Goal: Information Seeking & Learning: Learn about a topic

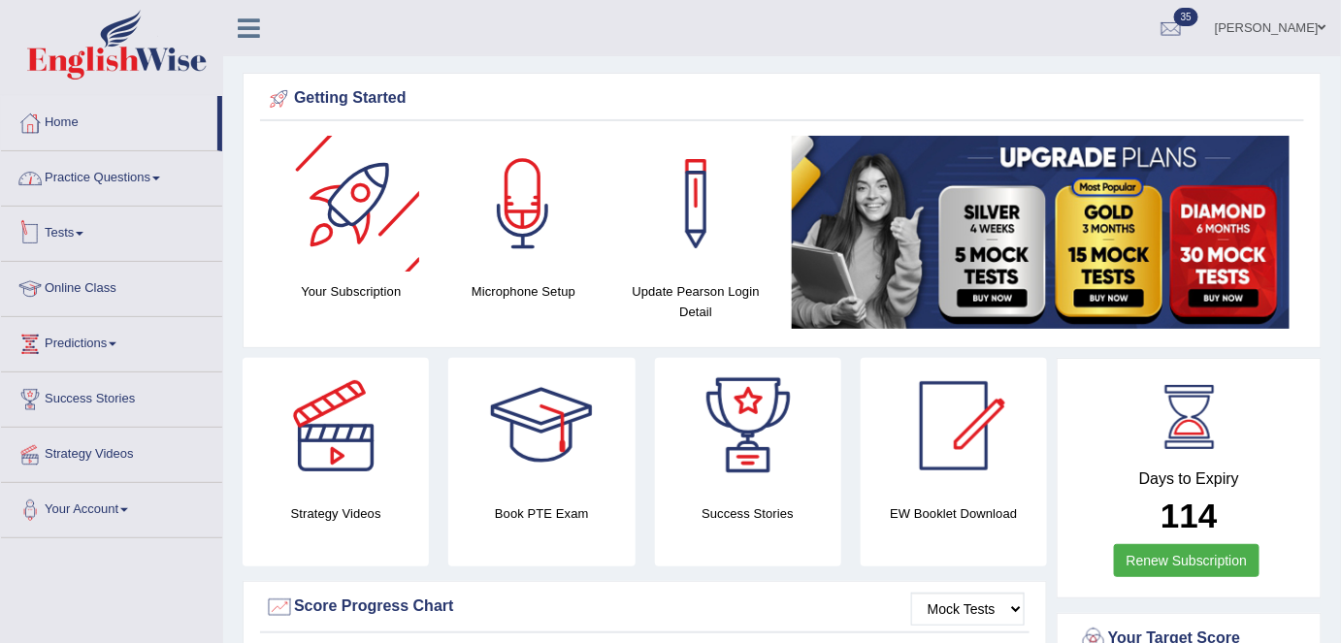
click at [129, 179] on link "Practice Questions" at bounding box center [111, 175] width 221 height 49
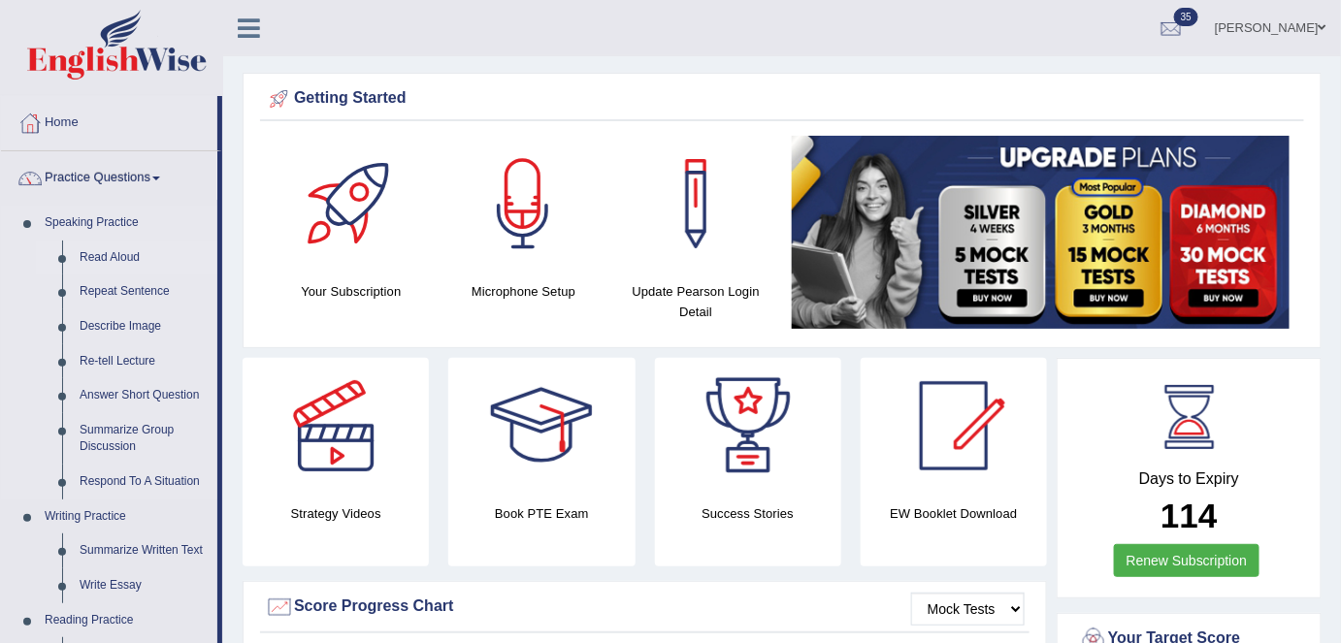
click at [103, 251] on link "Read Aloud" at bounding box center [144, 258] width 146 height 35
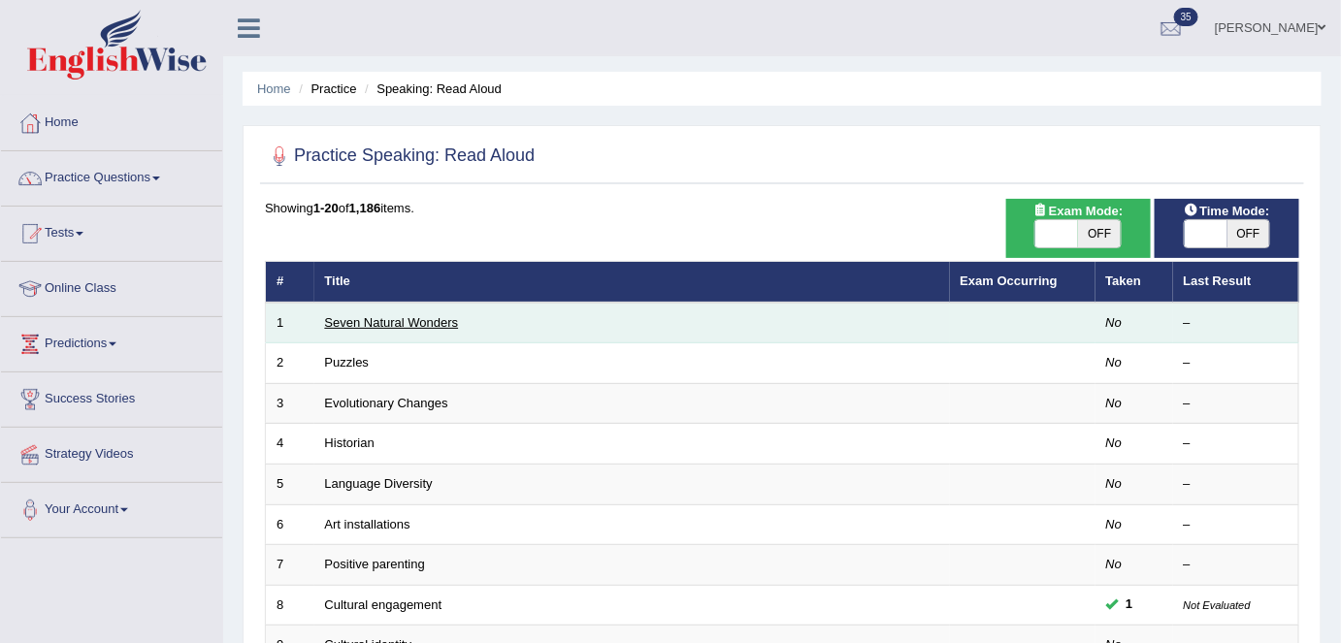
click at [377, 315] on link "Seven Natural Wonders" at bounding box center [392, 322] width 134 height 15
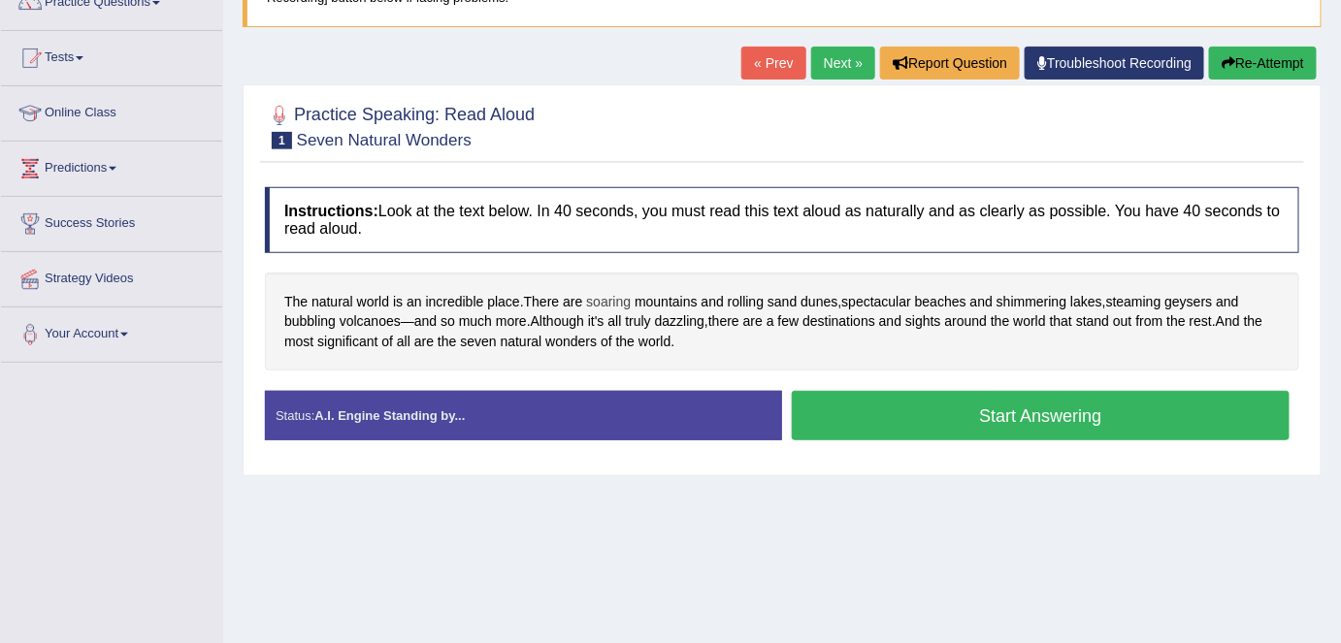
click at [621, 295] on span "soaring" at bounding box center [608, 302] width 45 height 20
click at [629, 240] on icon at bounding box center [630, 244] width 10 height 10
click at [615, 292] on span "soaring" at bounding box center [608, 302] width 45 height 20
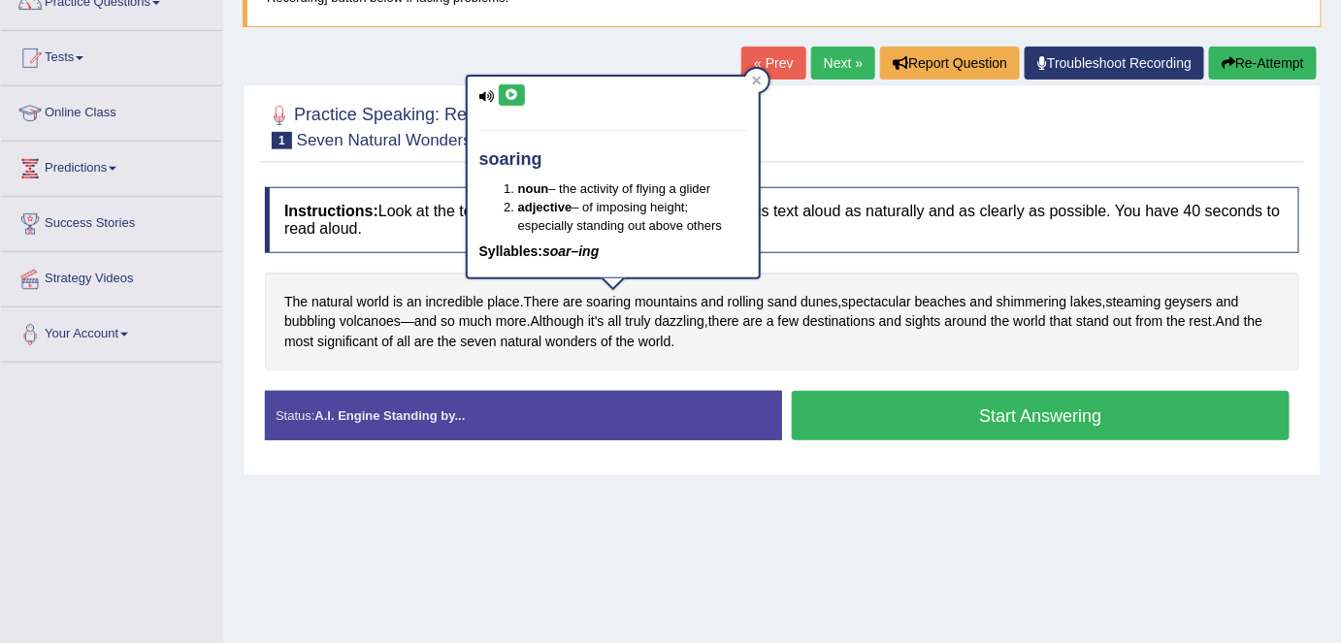
click at [514, 97] on icon at bounding box center [511, 95] width 15 height 12
click at [509, 91] on icon at bounding box center [511, 95] width 15 height 12
click at [512, 96] on icon at bounding box center [511, 95] width 15 height 12
click at [754, 81] on icon at bounding box center [756, 81] width 9 height 9
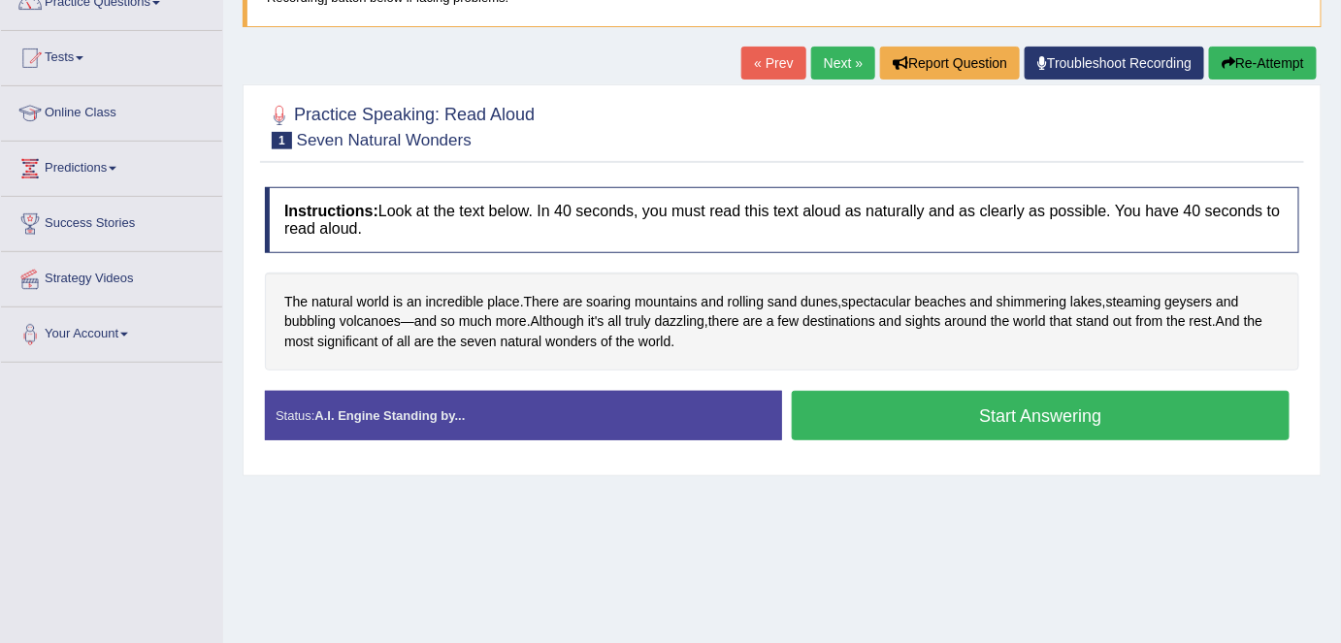
click at [921, 405] on button "Start Answering" at bounding box center [1041, 415] width 498 height 49
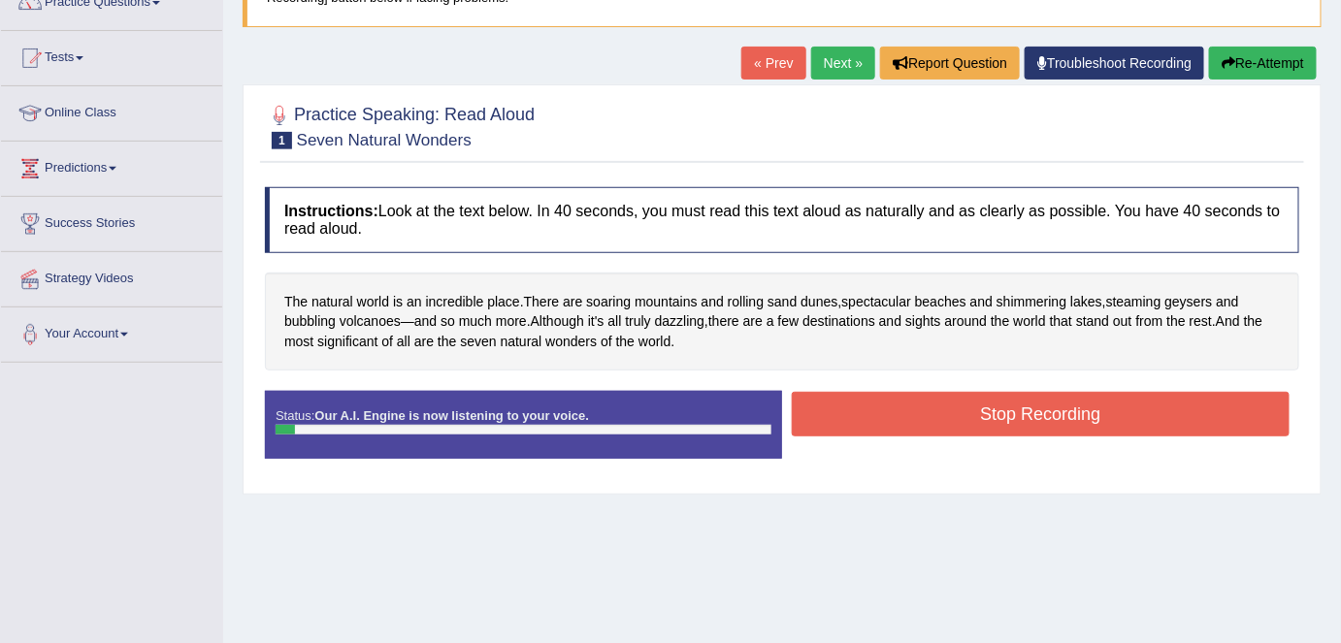
click at [921, 405] on button "Stop Recording" at bounding box center [1041, 414] width 498 height 45
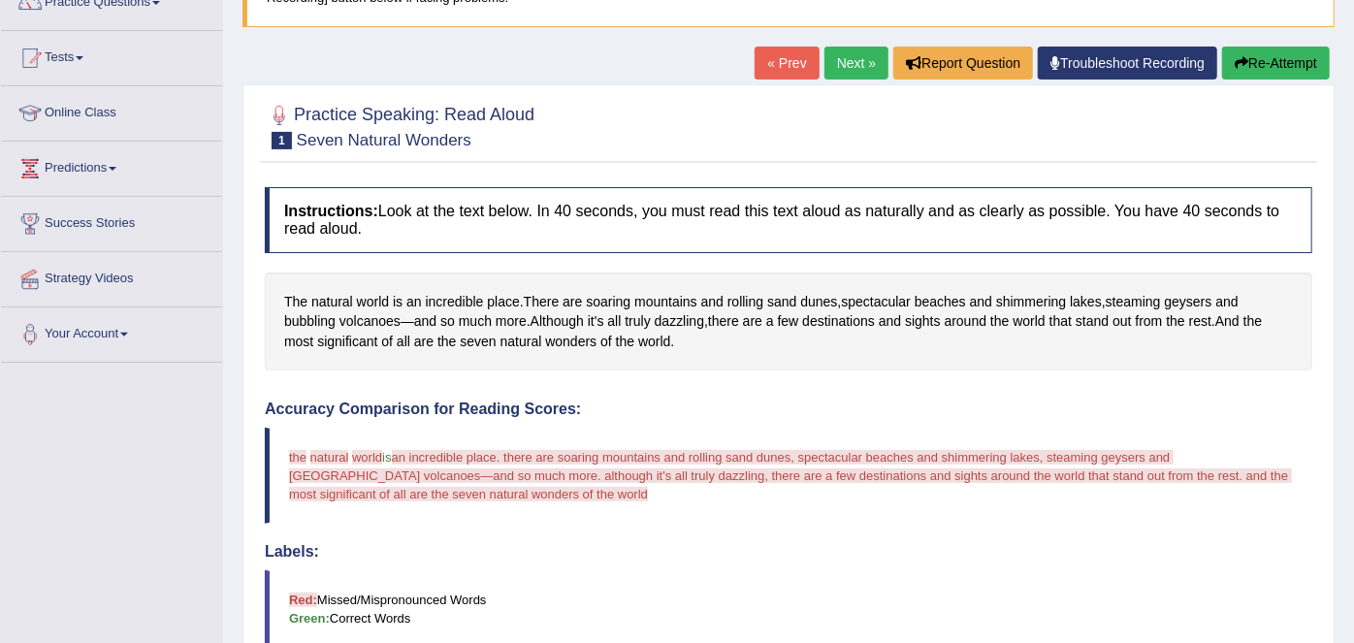
click at [967, 224] on div "Updating answer..." at bounding box center [677, 321] width 1354 height 643
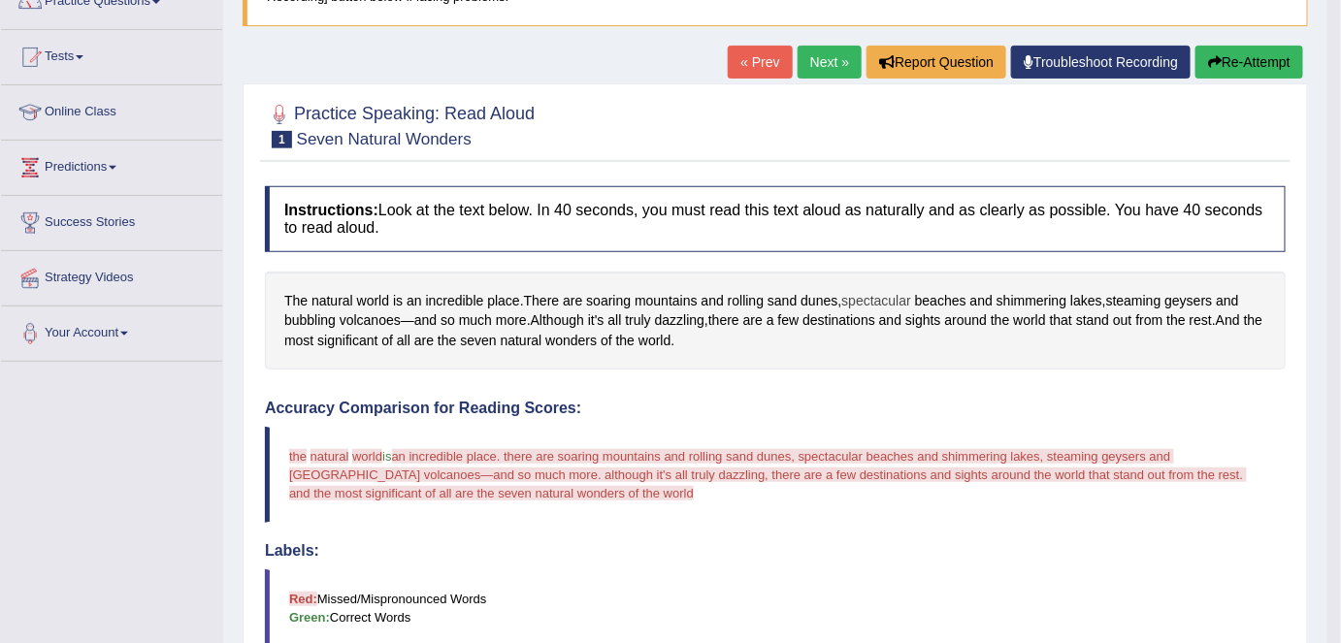
scroll to position [166, 0]
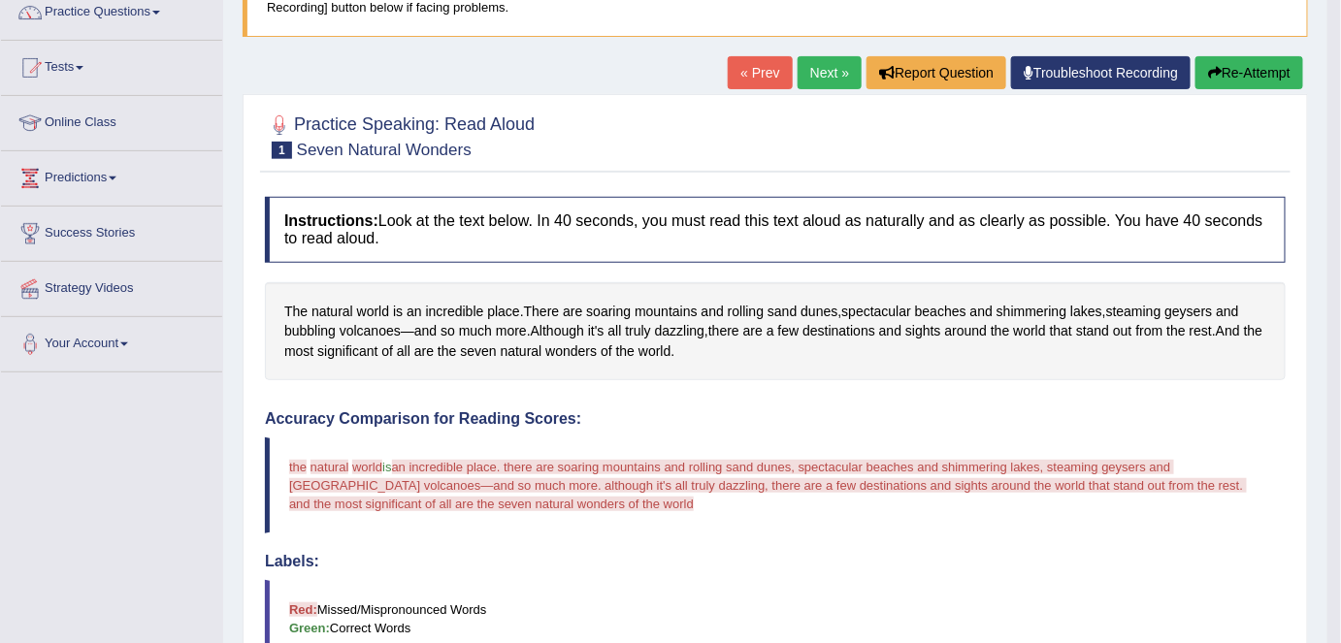
click at [827, 78] on link "Next »" at bounding box center [829, 72] width 64 height 33
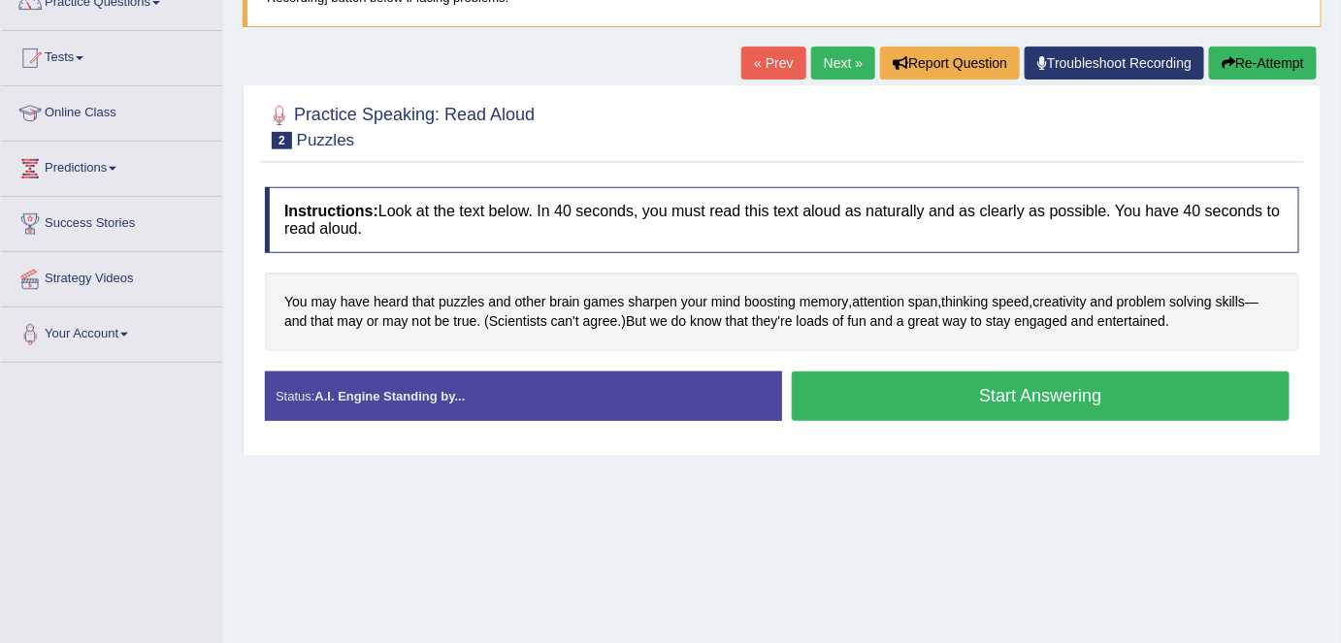
click at [831, 67] on link "Next »" at bounding box center [843, 63] width 64 height 33
click at [843, 69] on link "Next »" at bounding box center [843, 63] width 64 height 33
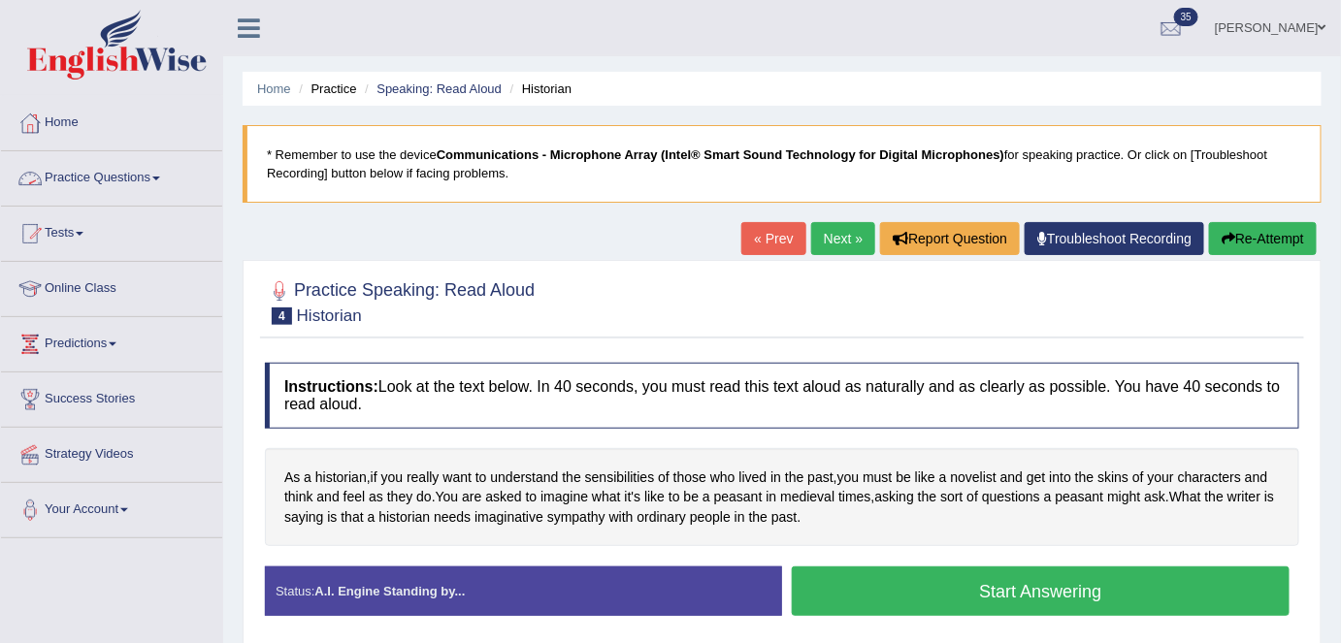
click at [136, 184] on link "Practice Questions" at bounding box center [111, 175] width 221 height 49
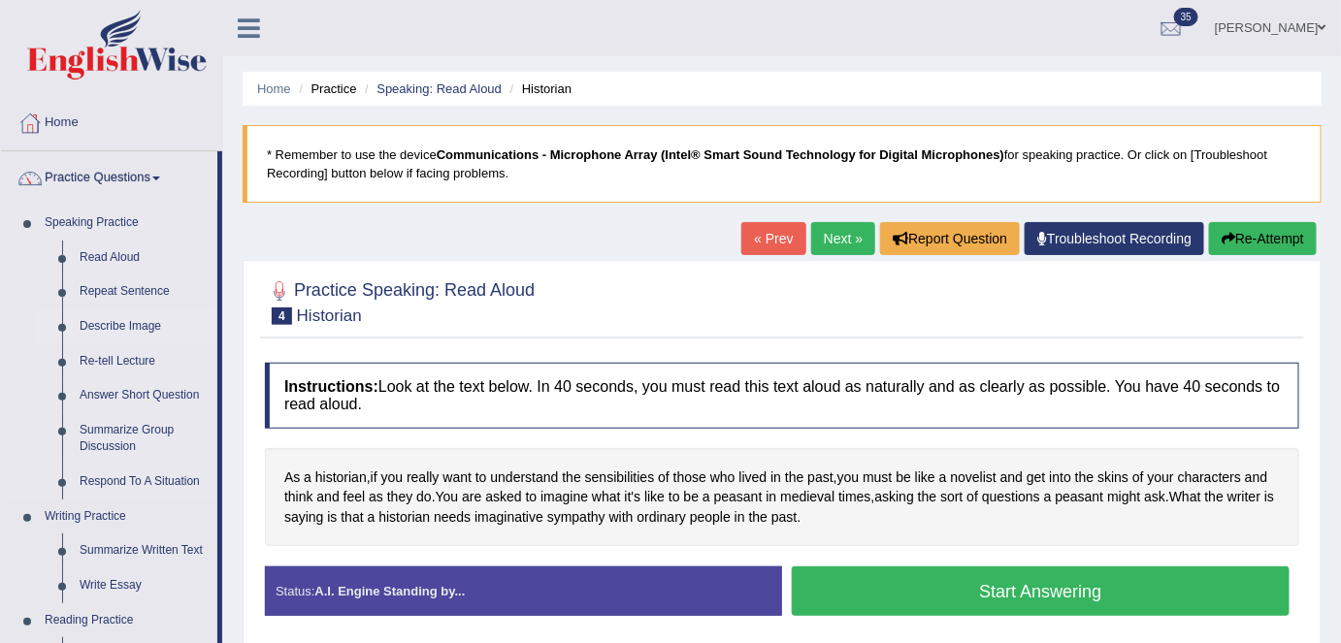
click at [145, 326] on link "Describe Image" at bounding box center [144, 326] width 146 height 35
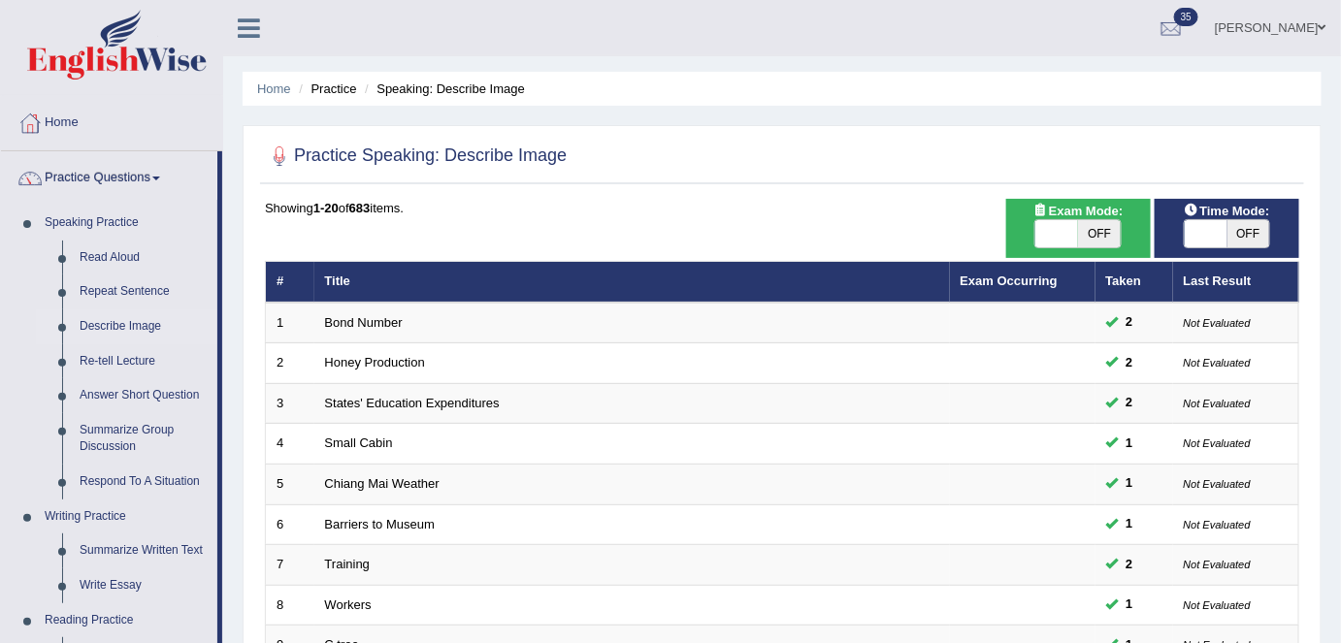
drag, startPoint x: 137, startPoint y: 287, endPoint x: 281, endPoint y: 298, distance: 144.9
click at [137, 287] on link "Repeat Sentence" at bounding box center [144, 292] width 146 height 35
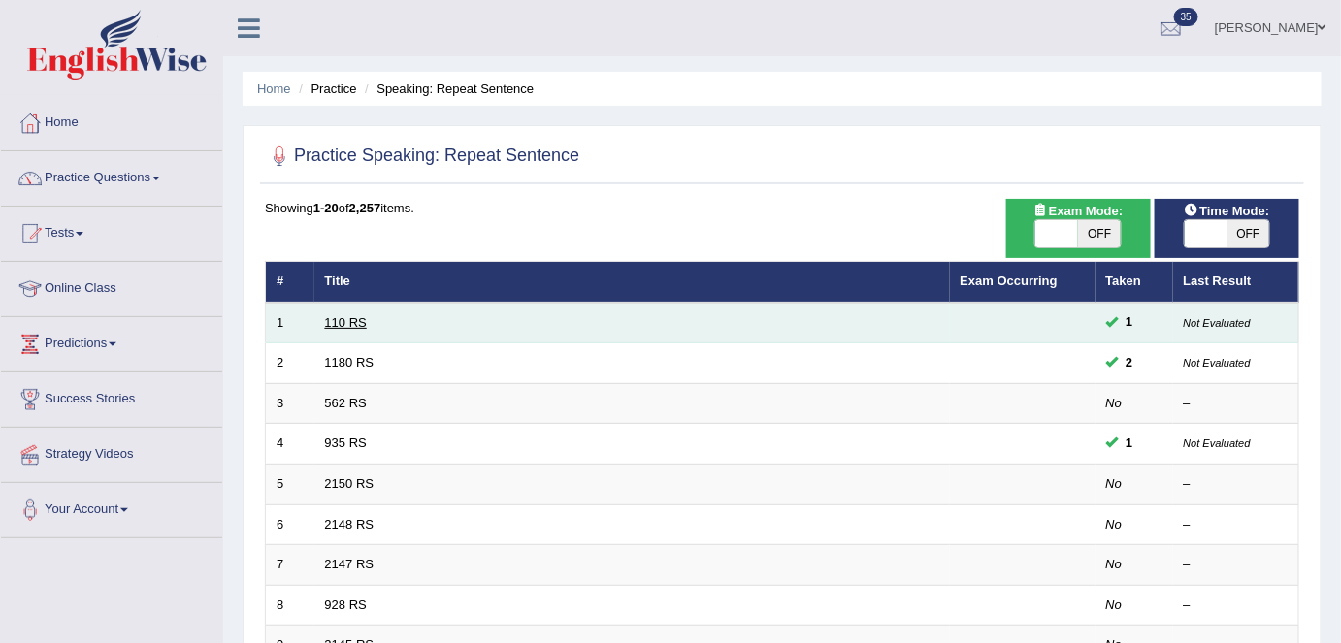
click at [343, 319] on link "110 RS" at bounding box center [346, 322] width 42 height 15
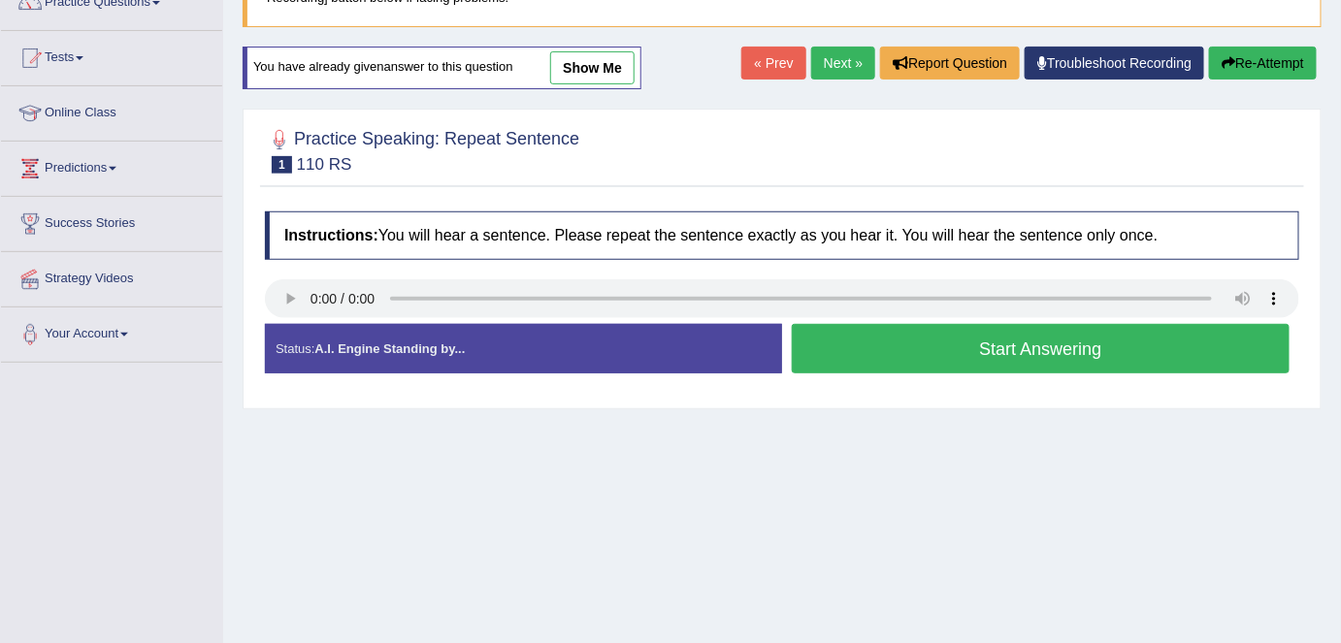
click at [947, 213] on h4 "Instructions: You will hear a sentence. Please repeat the sentence exactly as y…" at bounding box center [782, 235] width 1034 height 49
click at [947, 341] on button "Start Answering" at bounding box center [1041, 348] width 498 height 49
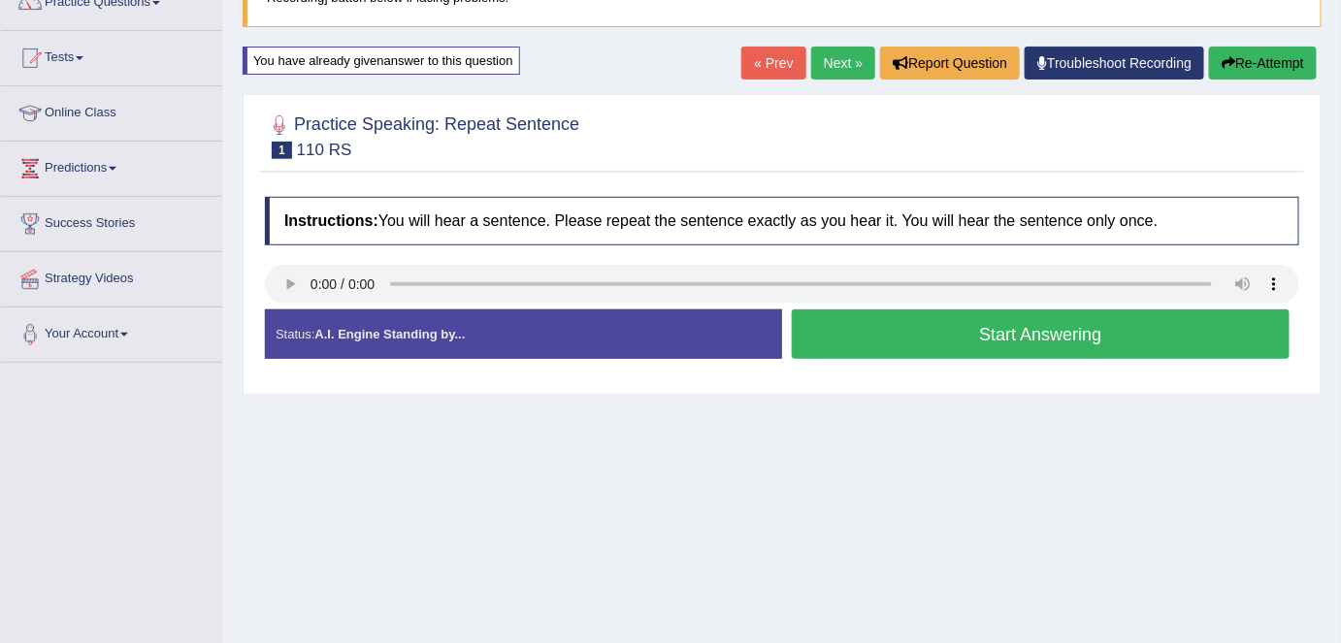
click at [947, 341] on button "Start Answering" at bounding box center [1041, 333] width 498 height 49
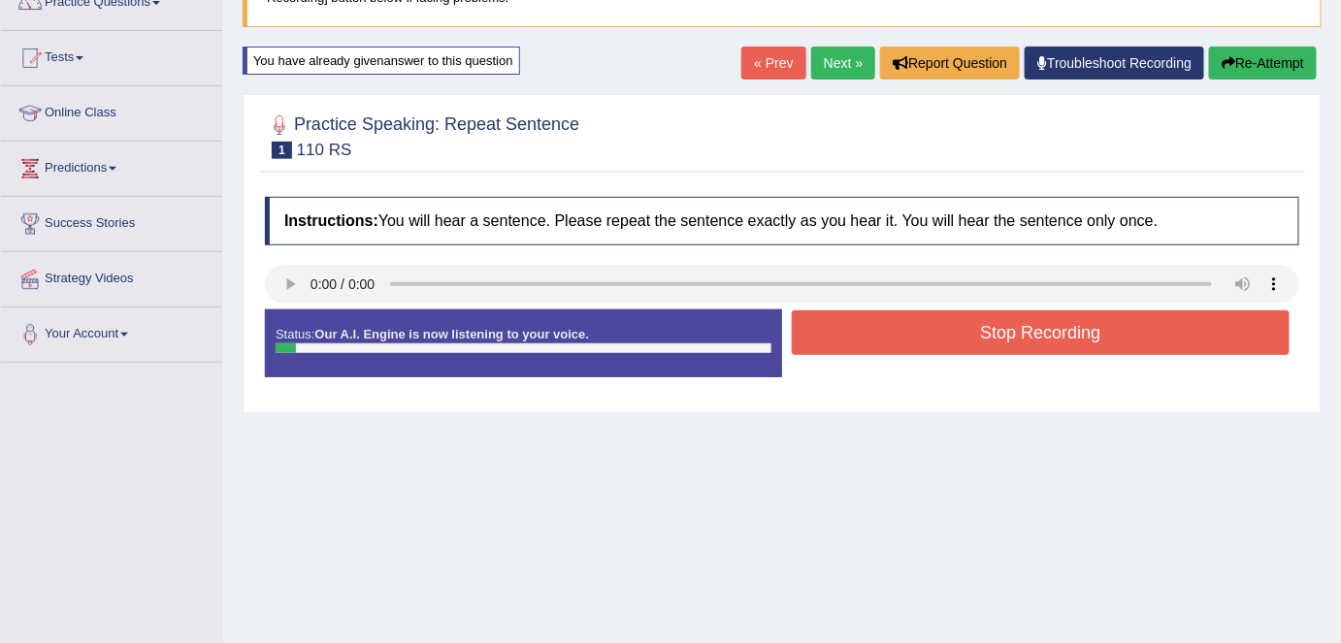
click at [947, 341] on button "Stop Recording" at bounding box center [1041, 332] width 498 height 45
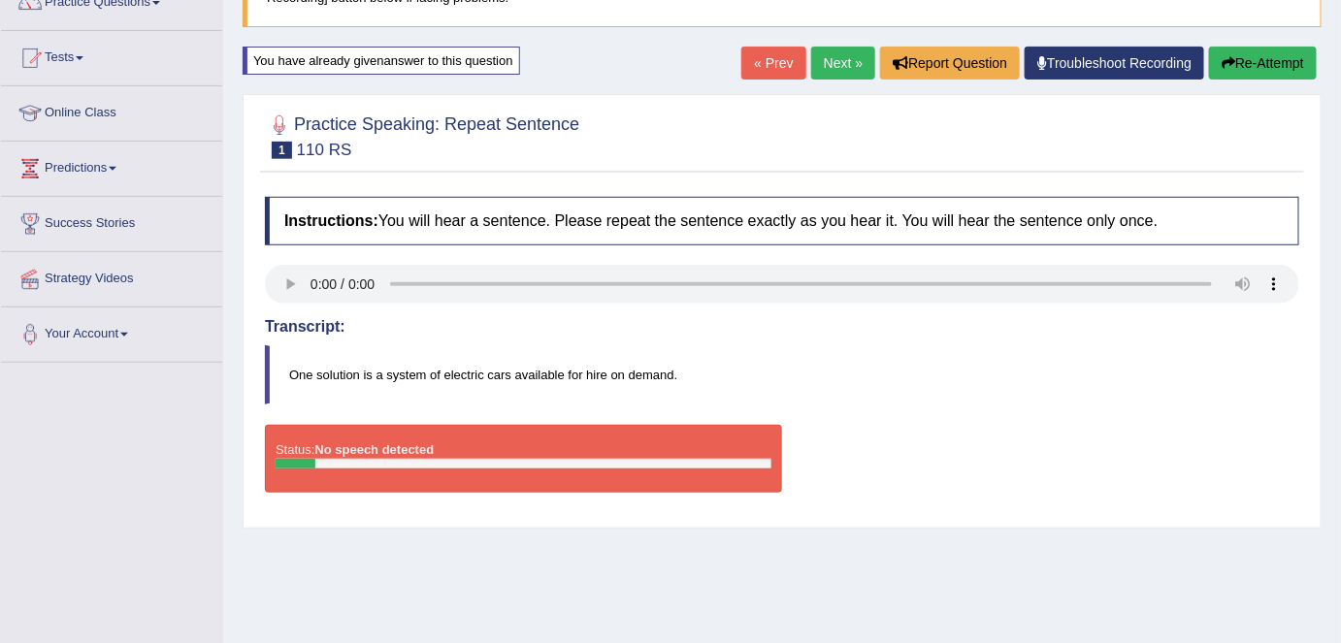
click at [832, 55] on link "Next »" at bounding box center [843, 63] width 64 height 33
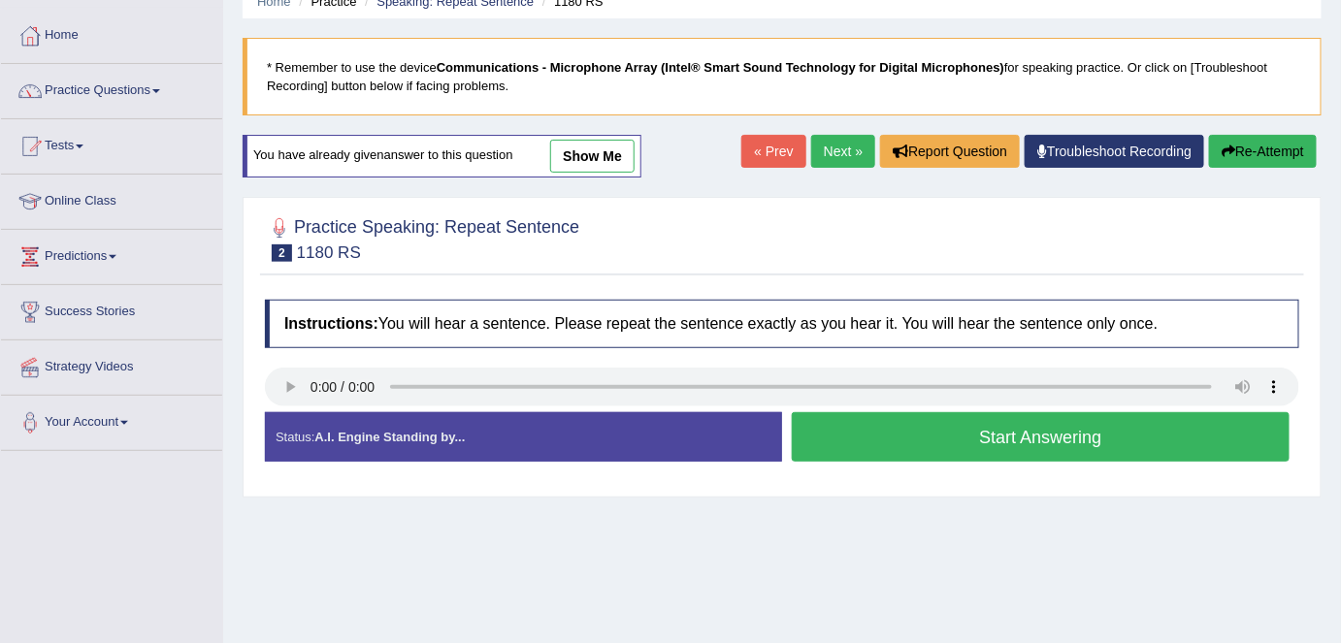
scroll to position [87, 0]
click at [848, 461] on div "Start Answering" at bounding box center [1040, 439] width 517 height 54
click at [846, 455] on button "Start Answering" at bounding box center [1041, 436] width 498 height 49
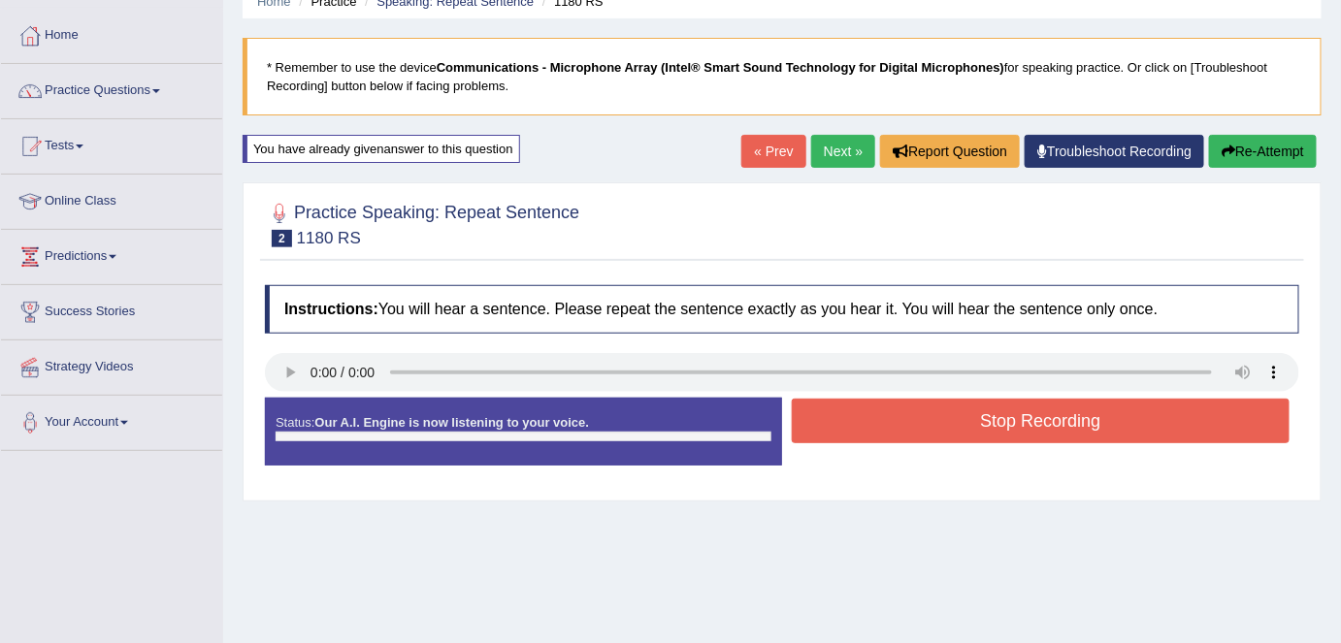
click at [825, 415] on button "Stop Recording" at bounding box center [1041, 421] width 498 height 45
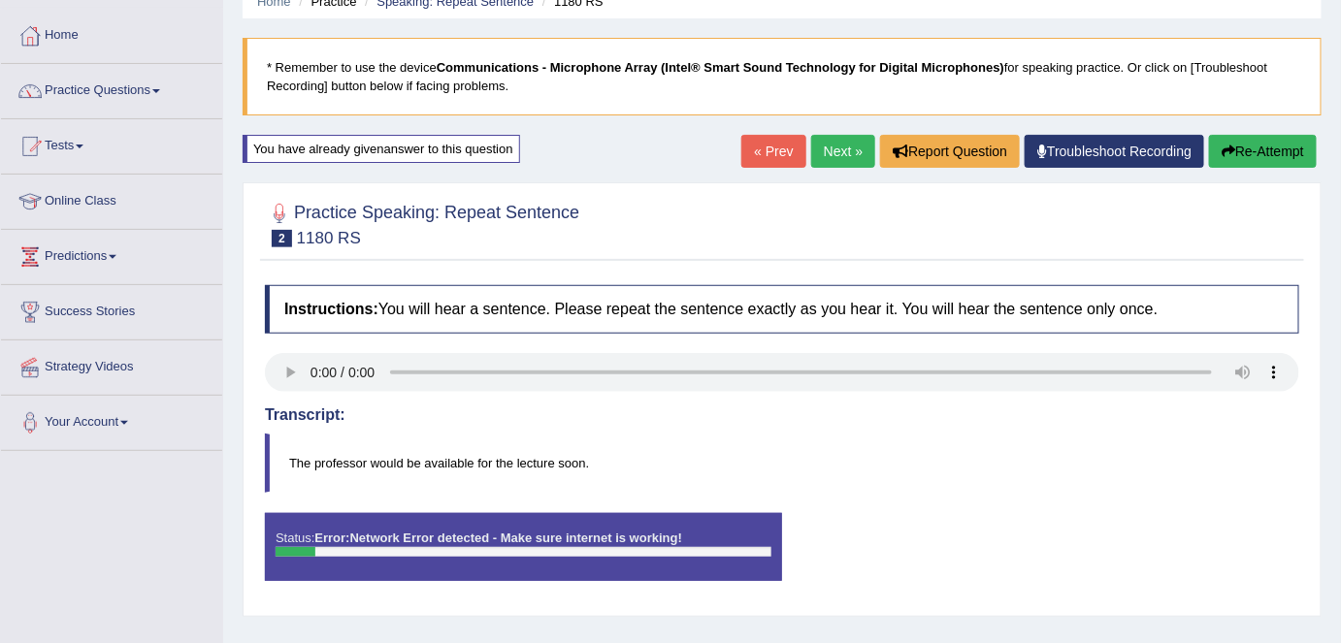
scroll to position [176, 0]
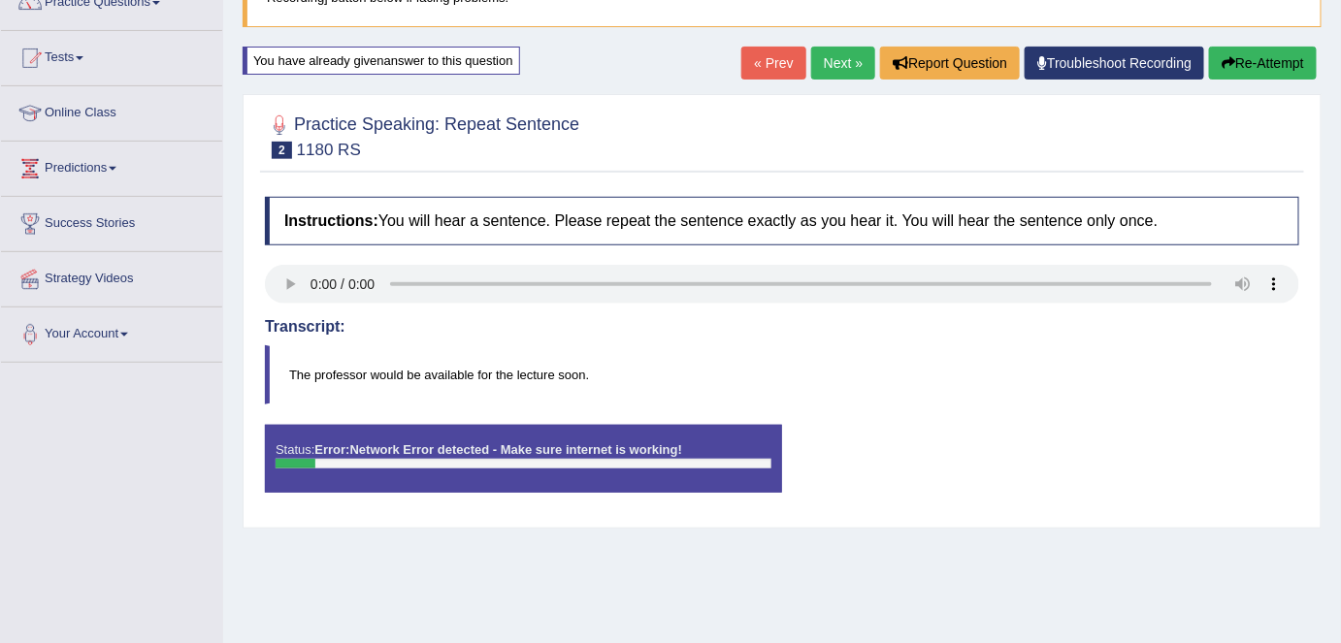
drag, startPoint x: 855, startPoint y: 61, endPoint x: 862, endPoint y: 77, distance: 17.4
click at [855, 61] on link "Next »" at bounding box center [843, 63] width 64 height 33
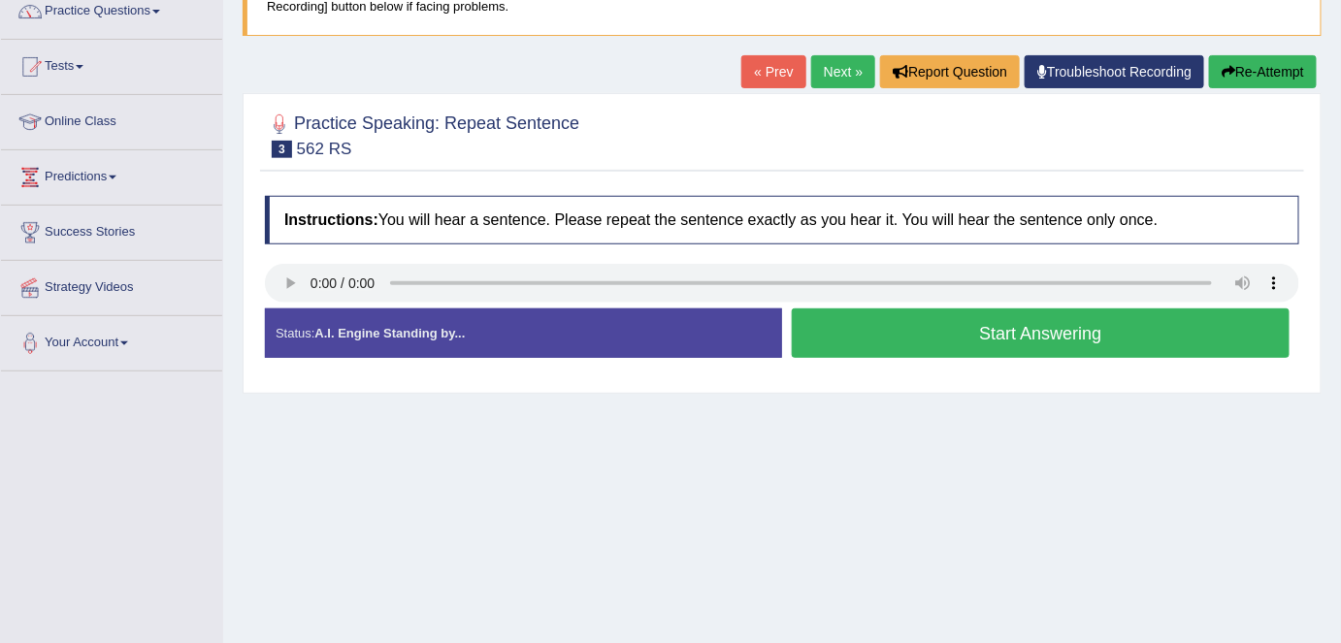
scroll to position [264, 0]
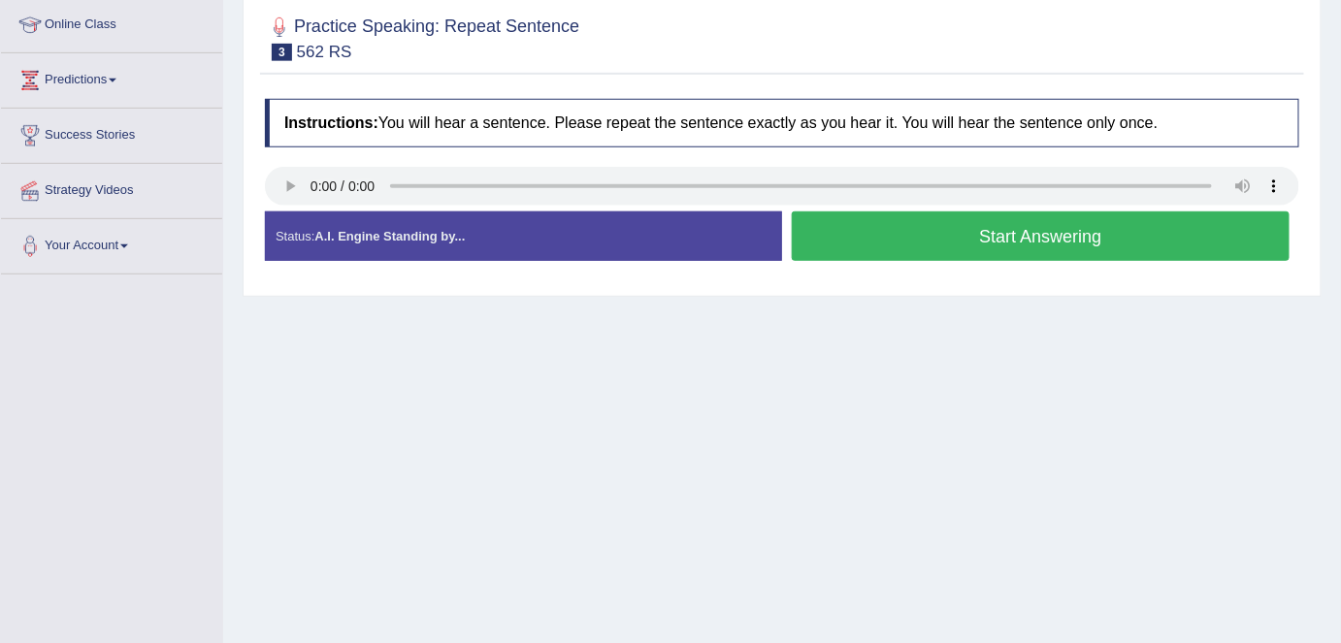
click at [917, 251] on button "Start Answering" at bounding box center [1041, 235] width 498 height 49
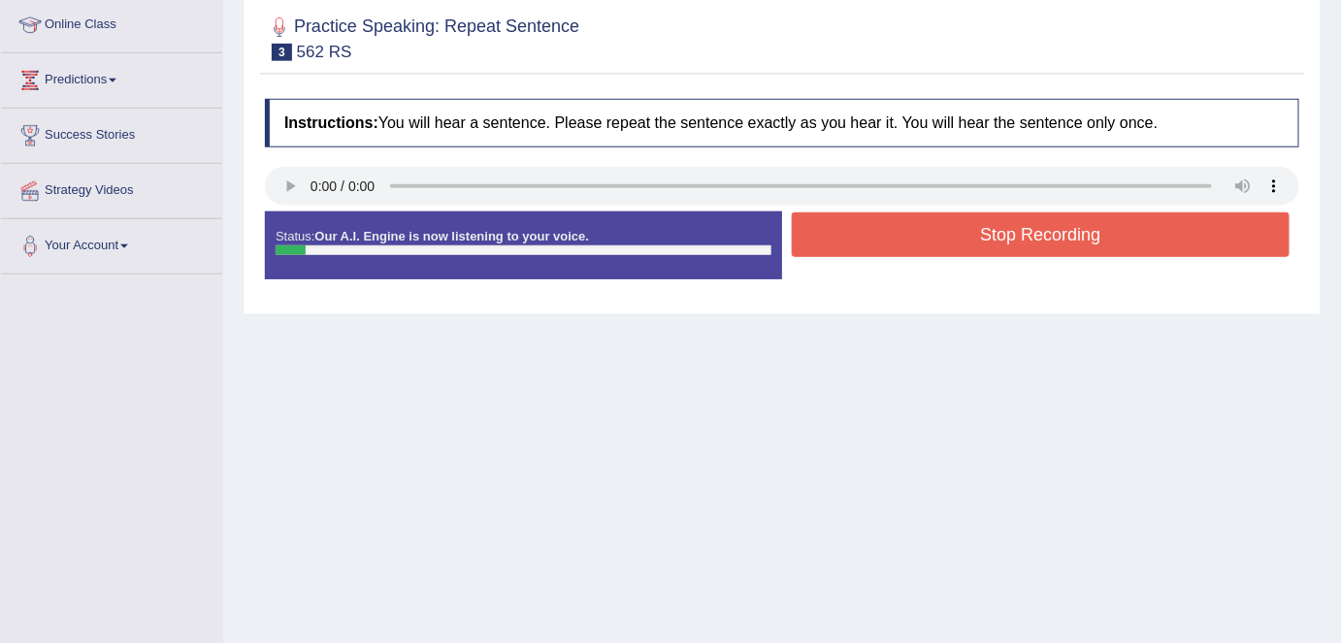
click at [900, 236] on button "Stop Recording" at bounding box center [1041, 234] width 498 height 45
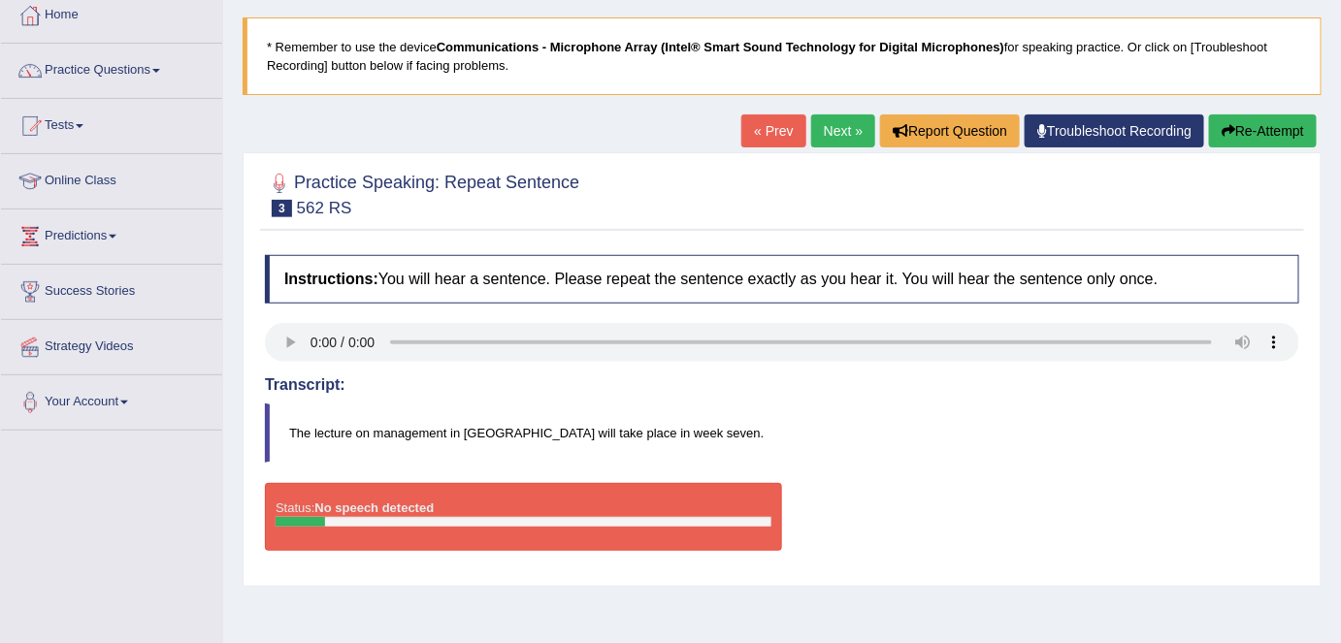
scroll to position [87, 0]
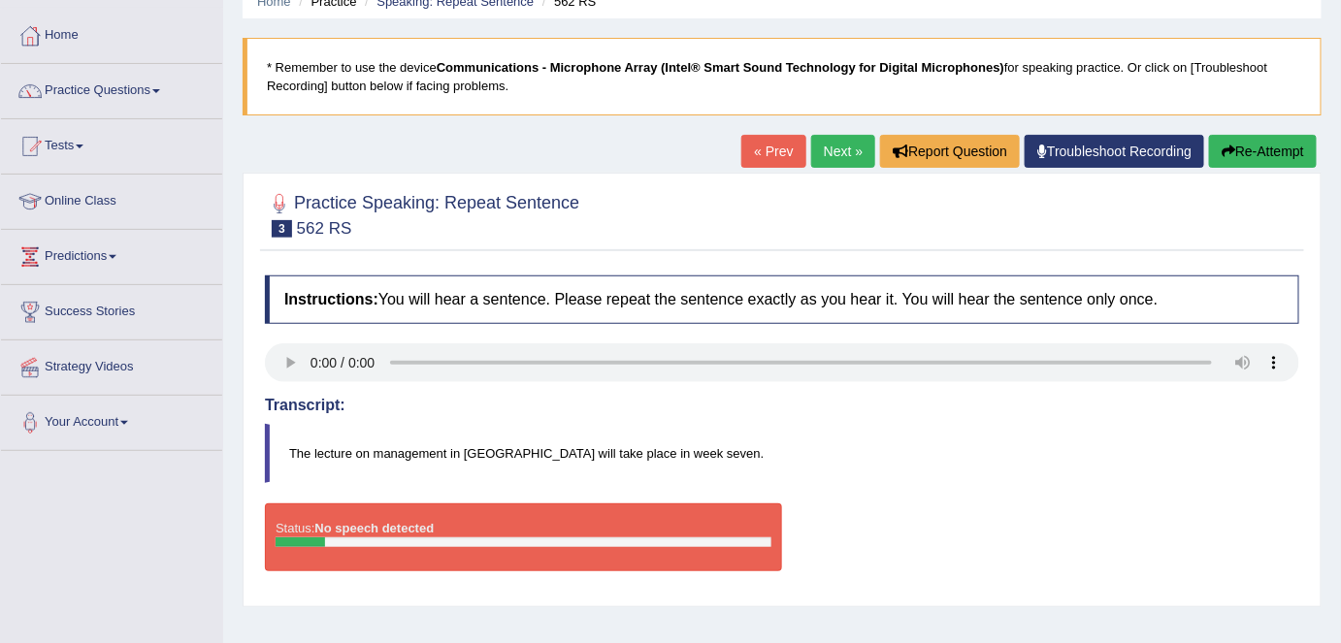
click at [1274, 157] on button "Re-Attempt" at bounding box center [1263, 151] width 108 height 33
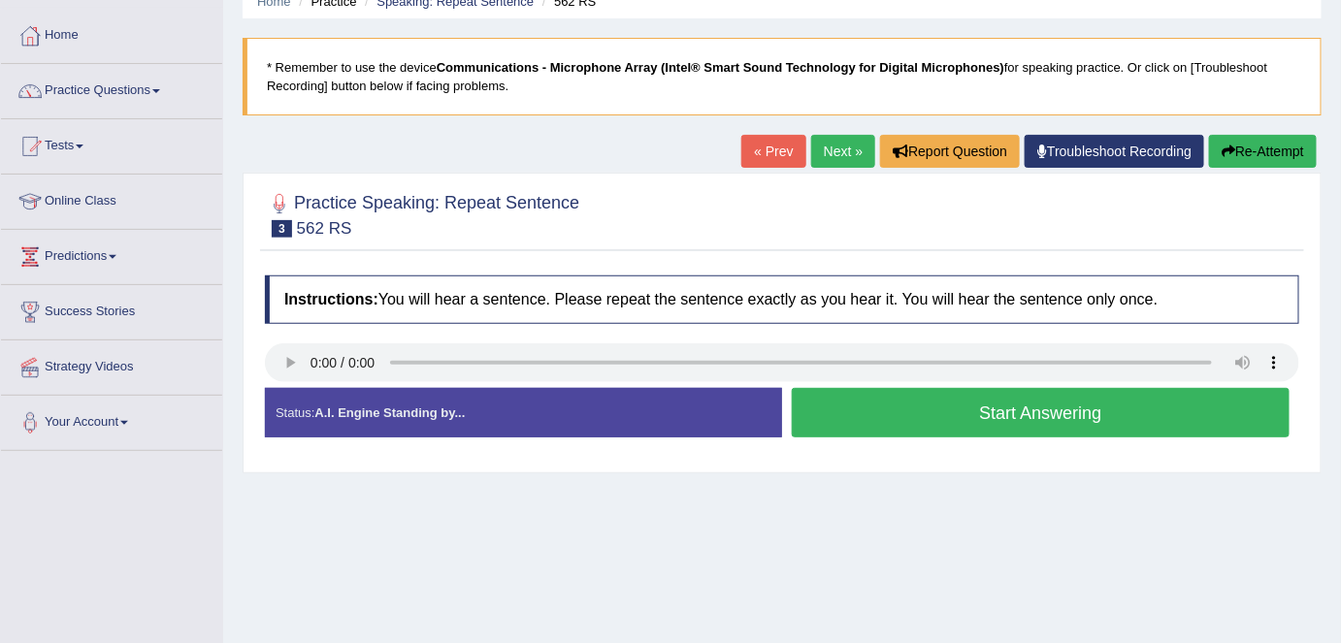
scroll to position [87, 0]
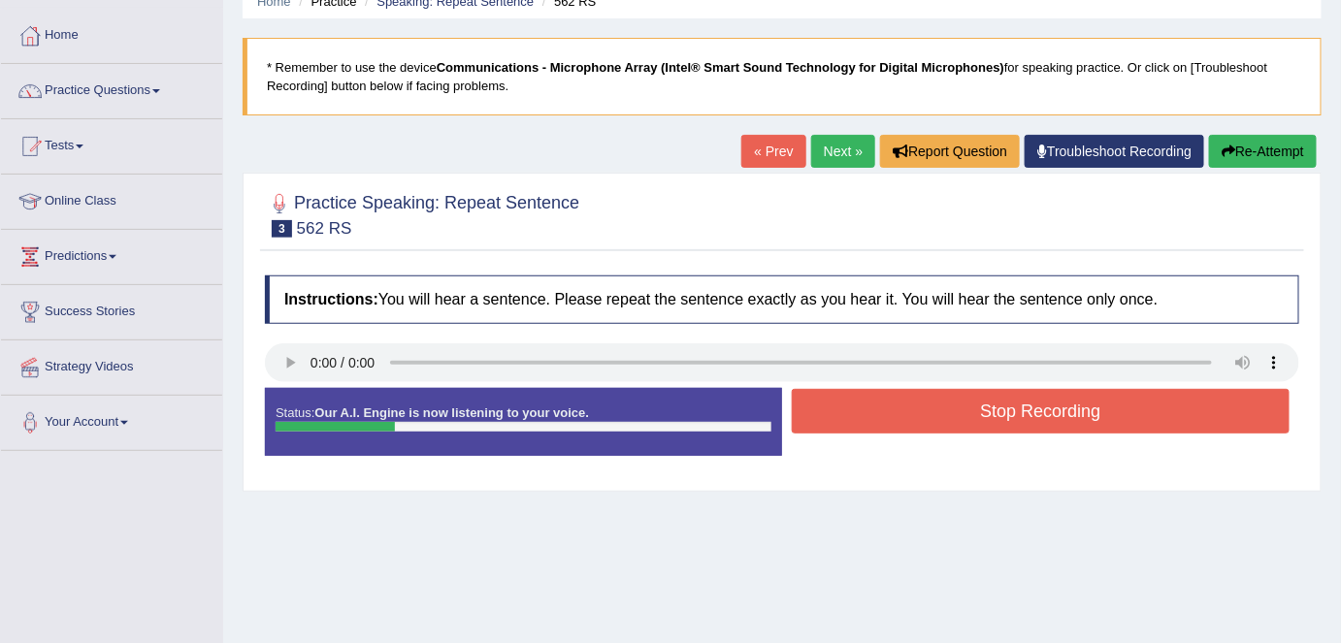
click at [869, 420] on button "Stop Recording" at bounding box center [1041, 411] width 498 height 45
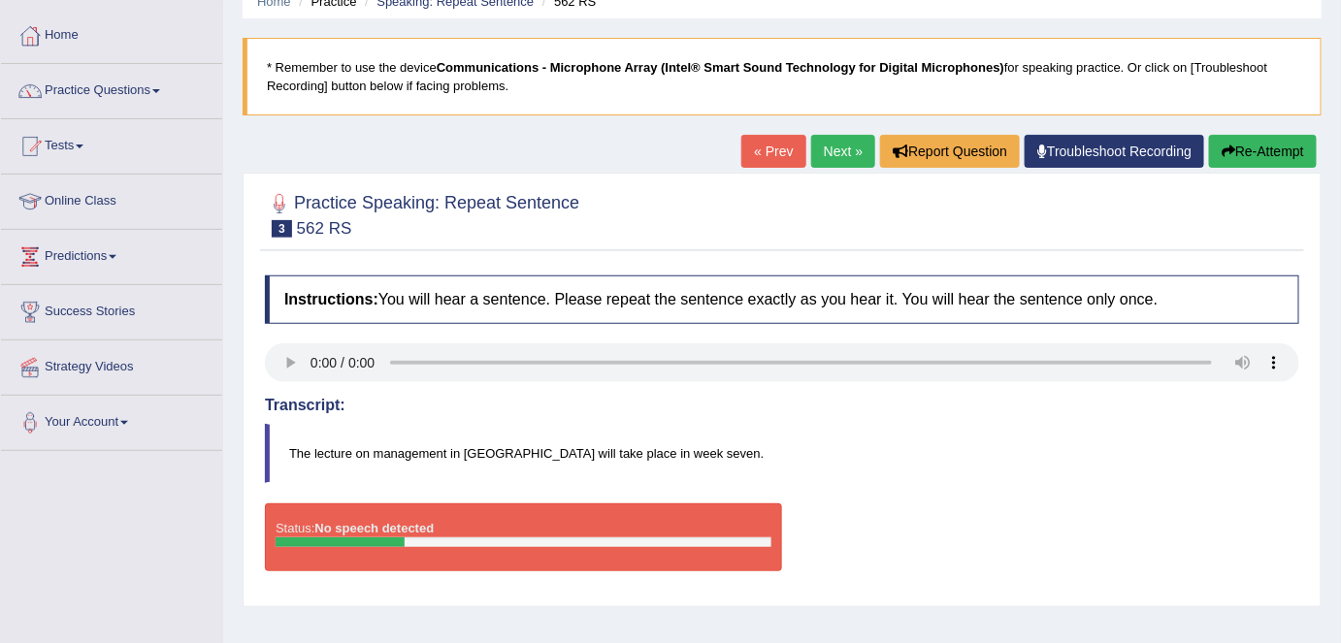
click at [1223, 155] on button "Re-Attempt" at bounding box center [1263, 151] width 108 height 33
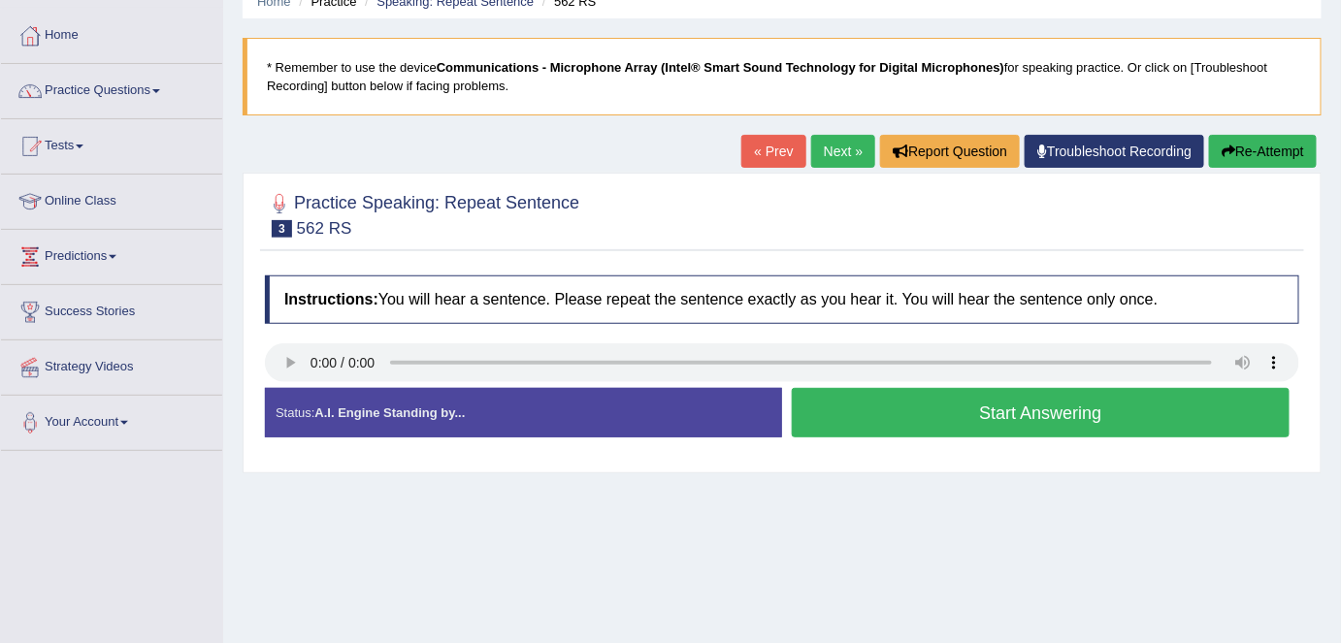
click at [846, 427] on button "Start Answering" at bounding box center [1041, 412] width 498 height 49
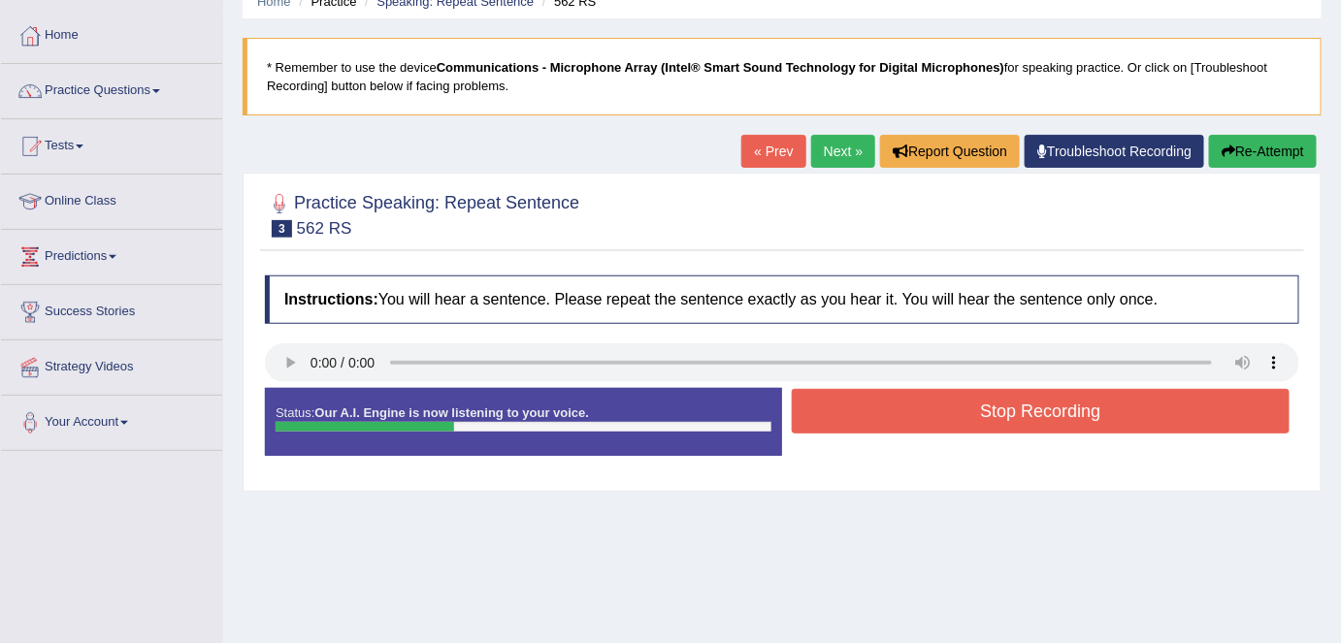
click at [872, 407] on button "Stop Recording" at bounding box center [1041, 411] width 498 height 45
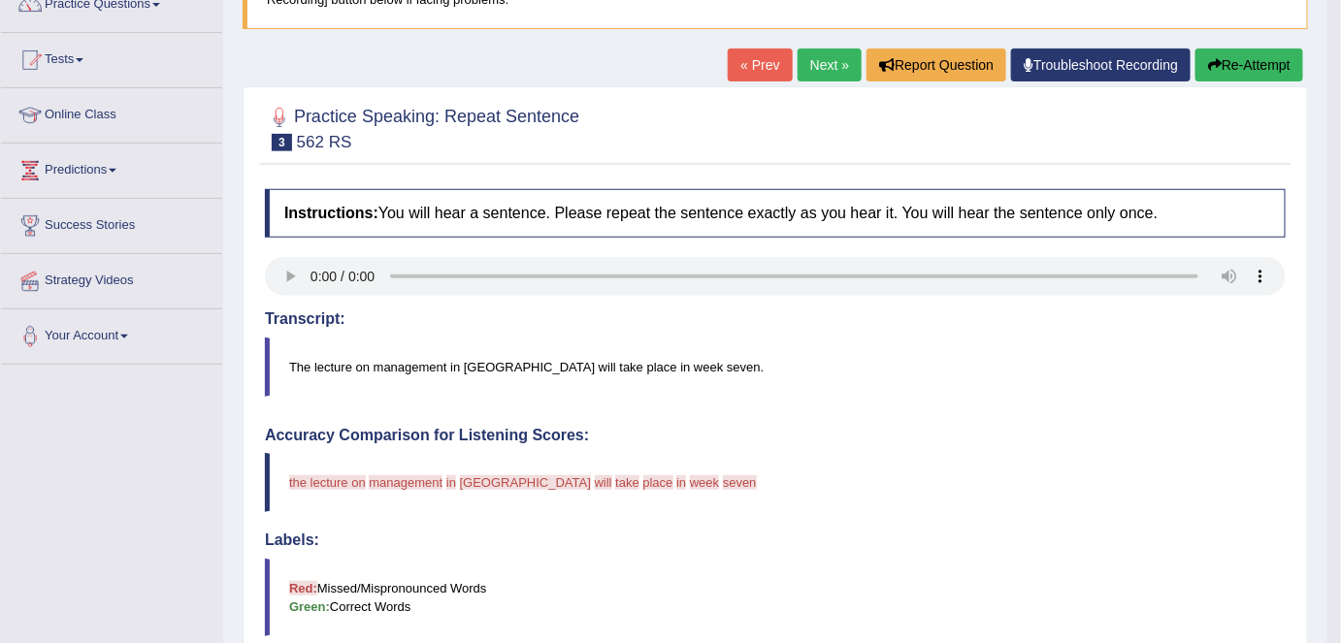
scroll to position [153, 0]
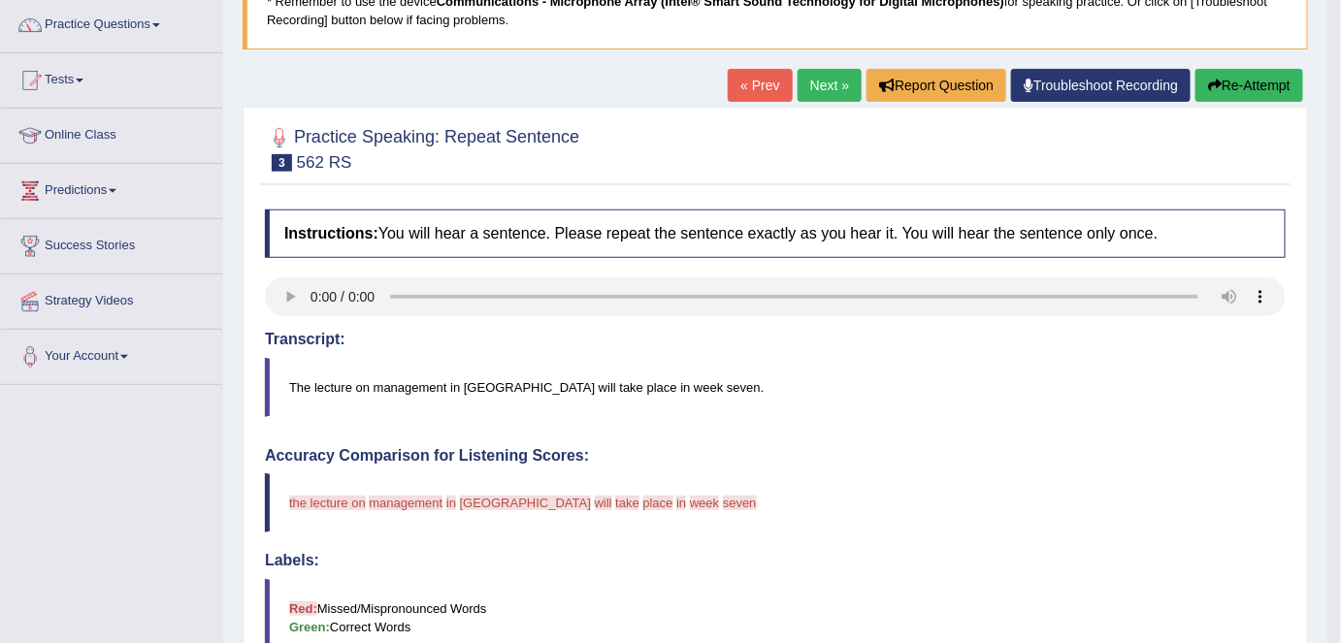
click at [813, 87] on link "Next »" at bounding box center [829, 85] width 64 height 33
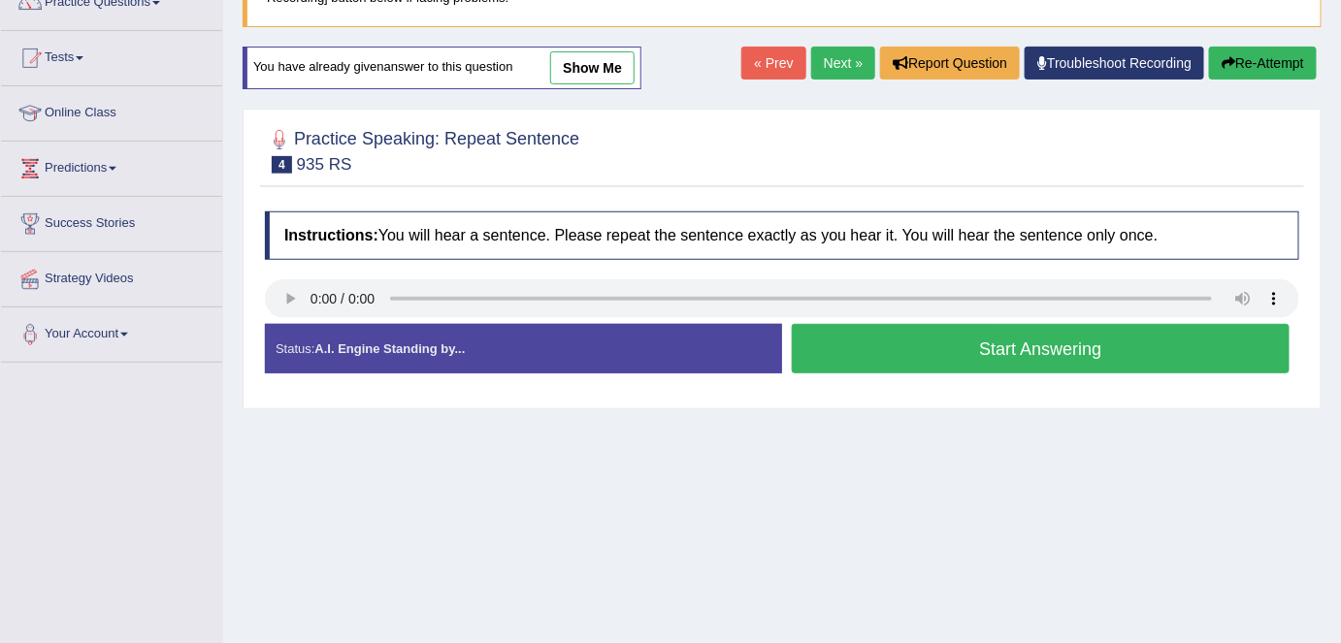
click at [489, 185] on div "Practice Speaking: Repeat Sentence 4 935 RS Instructions: You will hear a sente…" at bounding box center [782, 259] width 1079 height 301
click at [857, 363] on button "Start Answering" at bounding box center [1041, 348] width 498 height 49
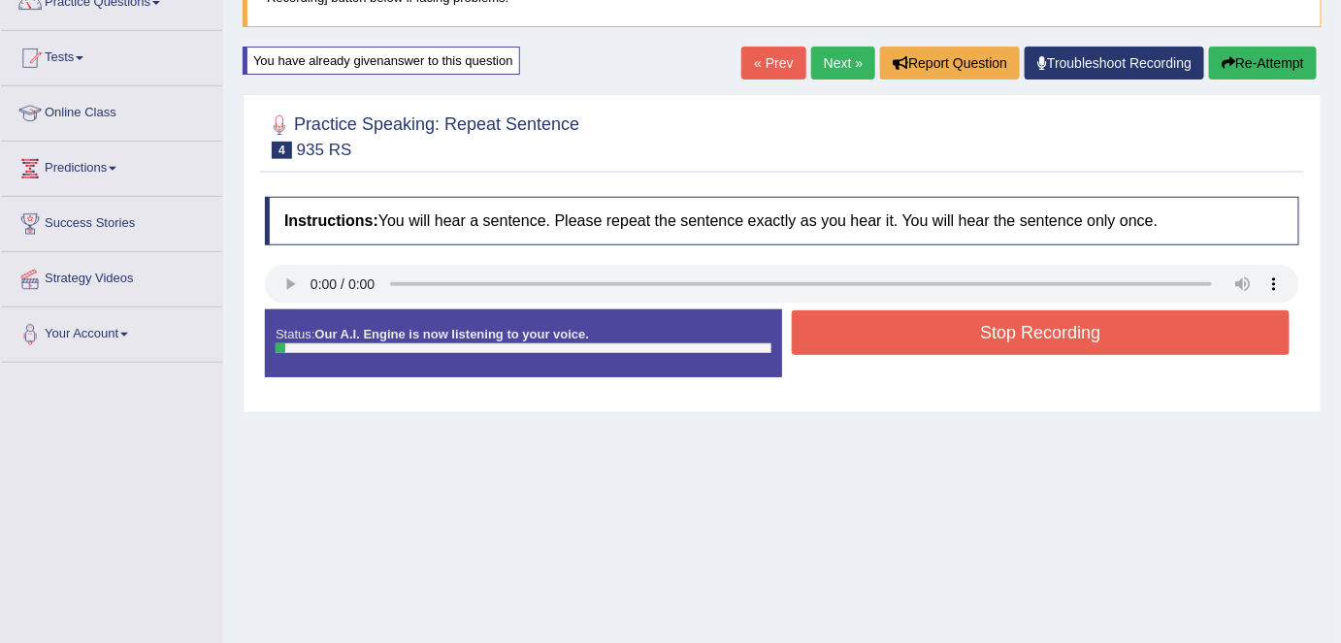
click at [856, 335] on button "Stop Recording" at bounding box center [1041, 332] width 498 height 45
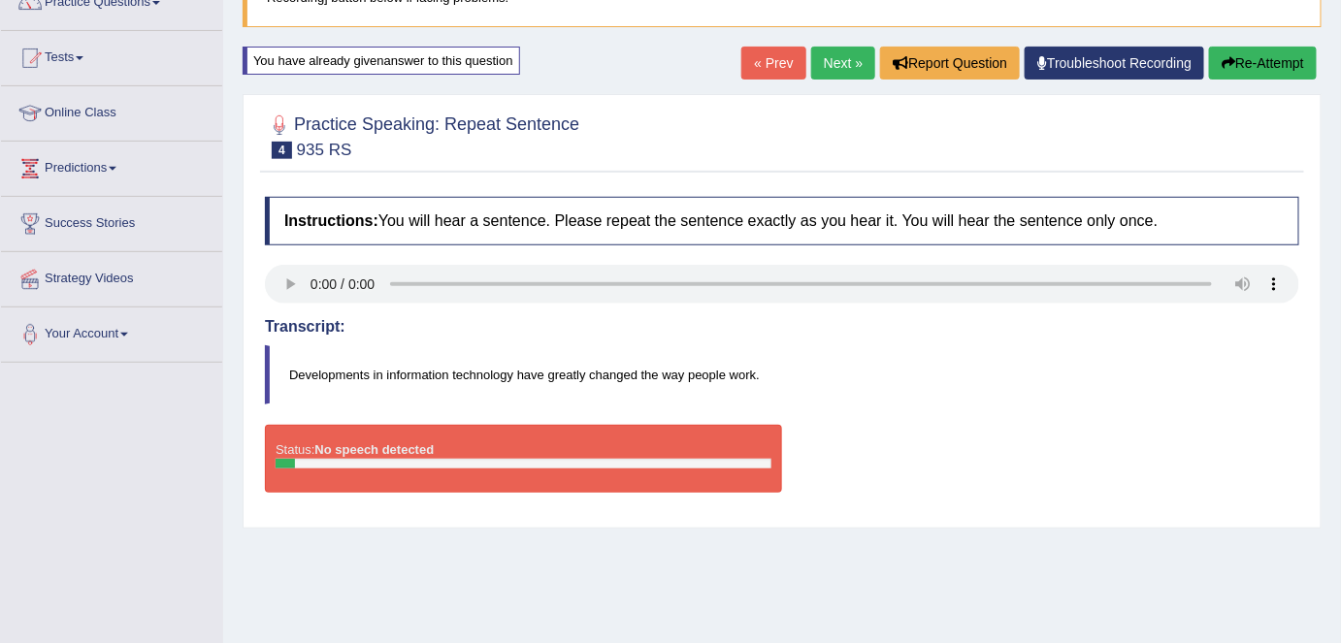
click at [845, 68] on link "Next »" at bounding box center [843, 63] width 64 height 33
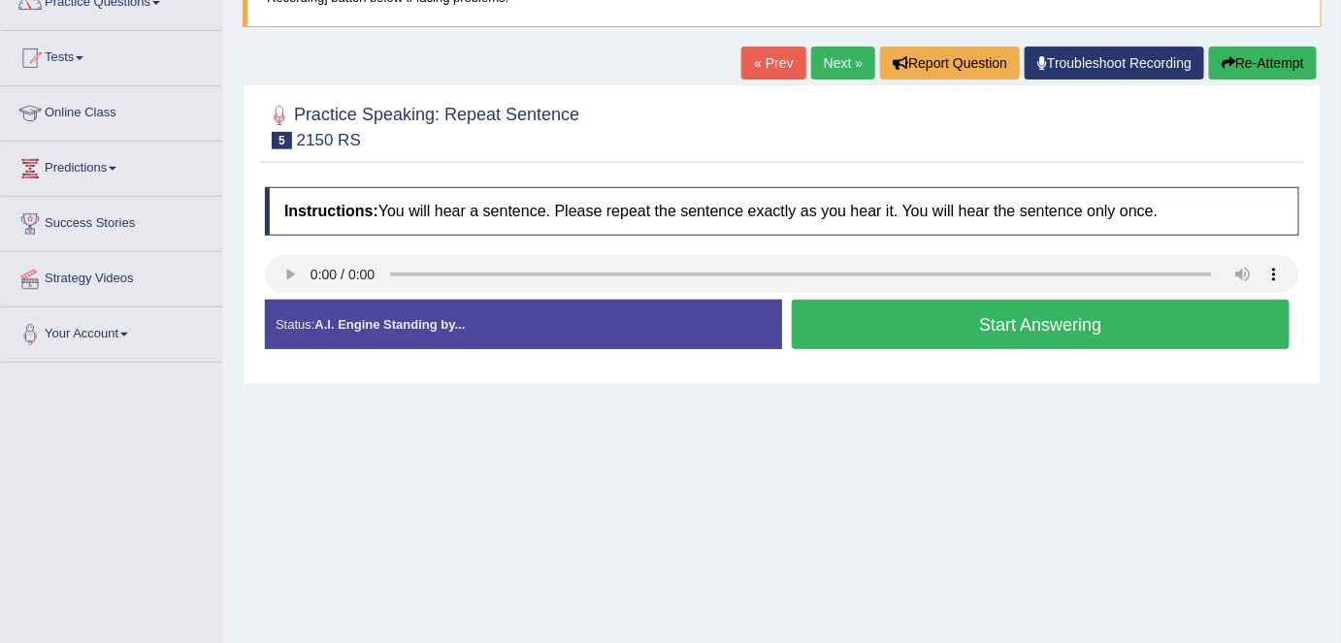
scroll to position [176, 0]
click at [840, 72] on link "Next »" at bounding box center [843, 63] width 64 height 33
click at [509, 151] on div at bounding box center [782, 125] width 1034 height 59
click at [834, 59] on link "Next »" at bounding box center [843, 63] width 64 height 33
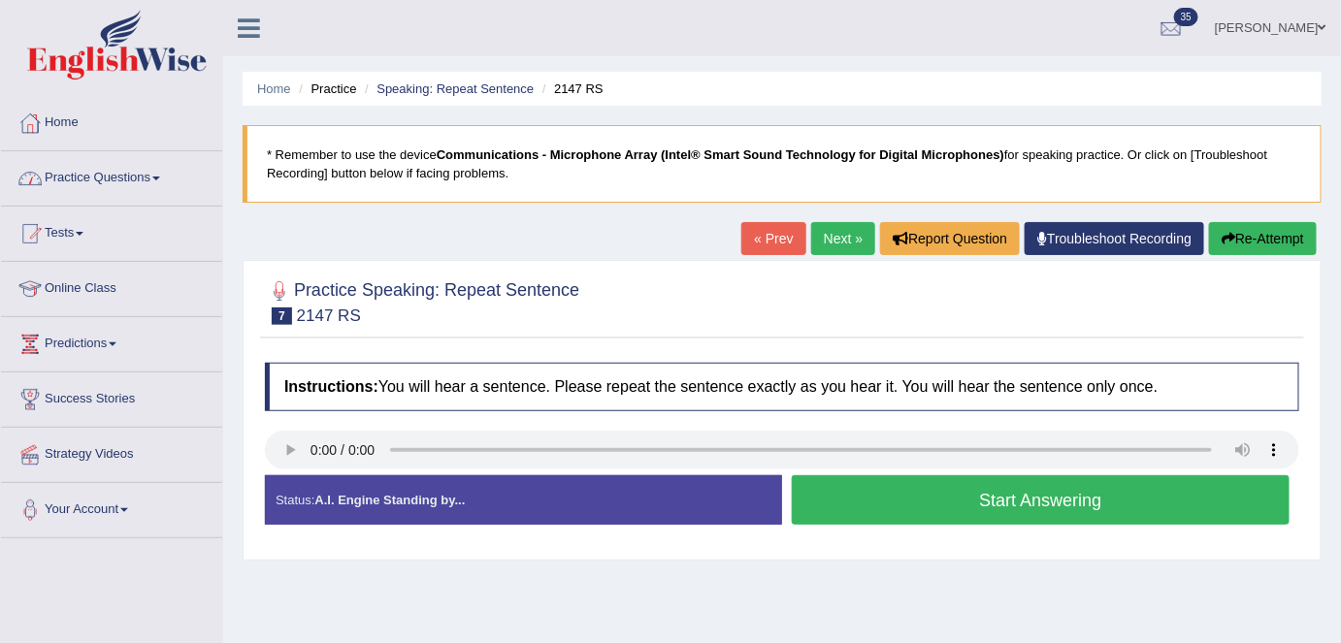
click at [162, 186] on link "Practice Questions" at bounding box center [111, 175] width 221 height 49
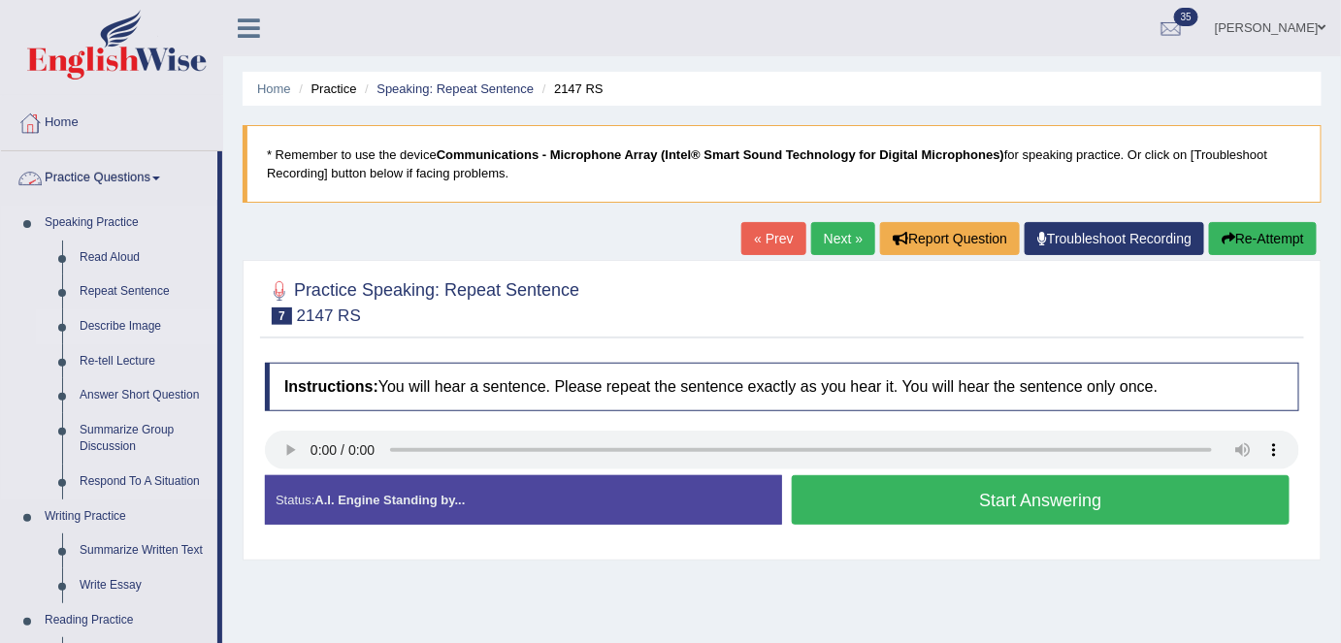
click at [138, 325] on link "Describe Image" at bounding box center [144, 326] width 146 height 35
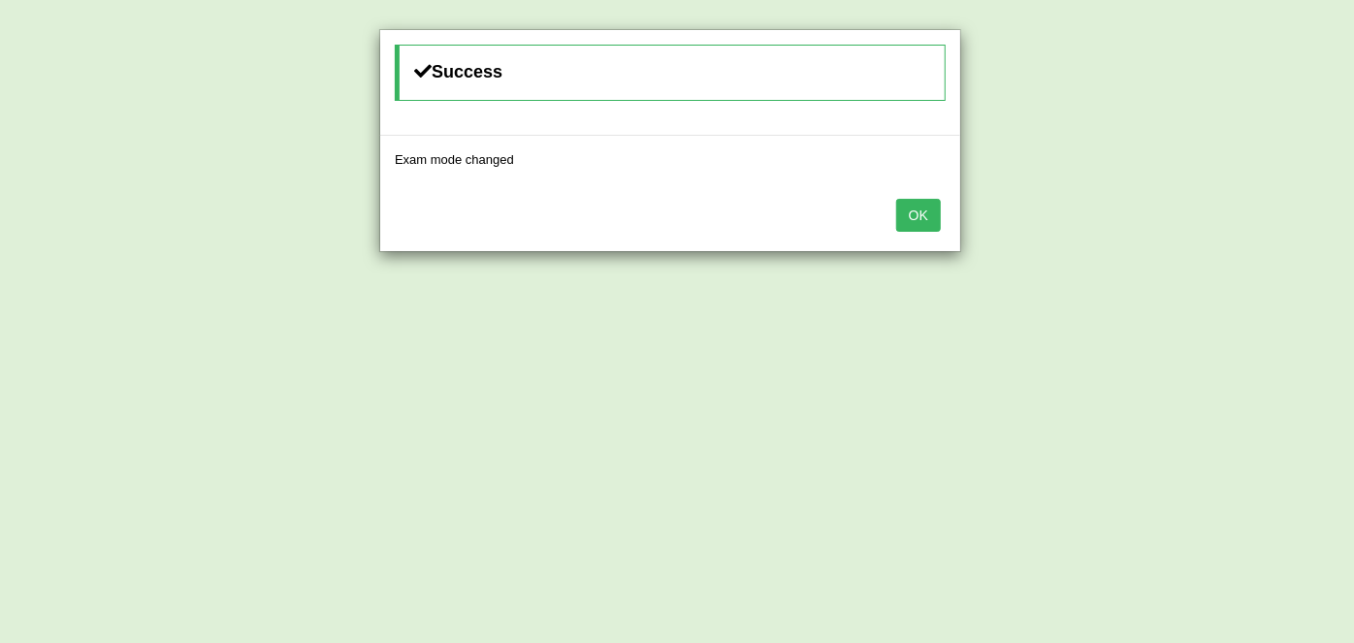
click at [894, 208] on div "OK" at bounding box center [670, 217] width 580 height 68
click at [900, 221] on button "OK" at bounding box center [918, 215] width 45 height 33
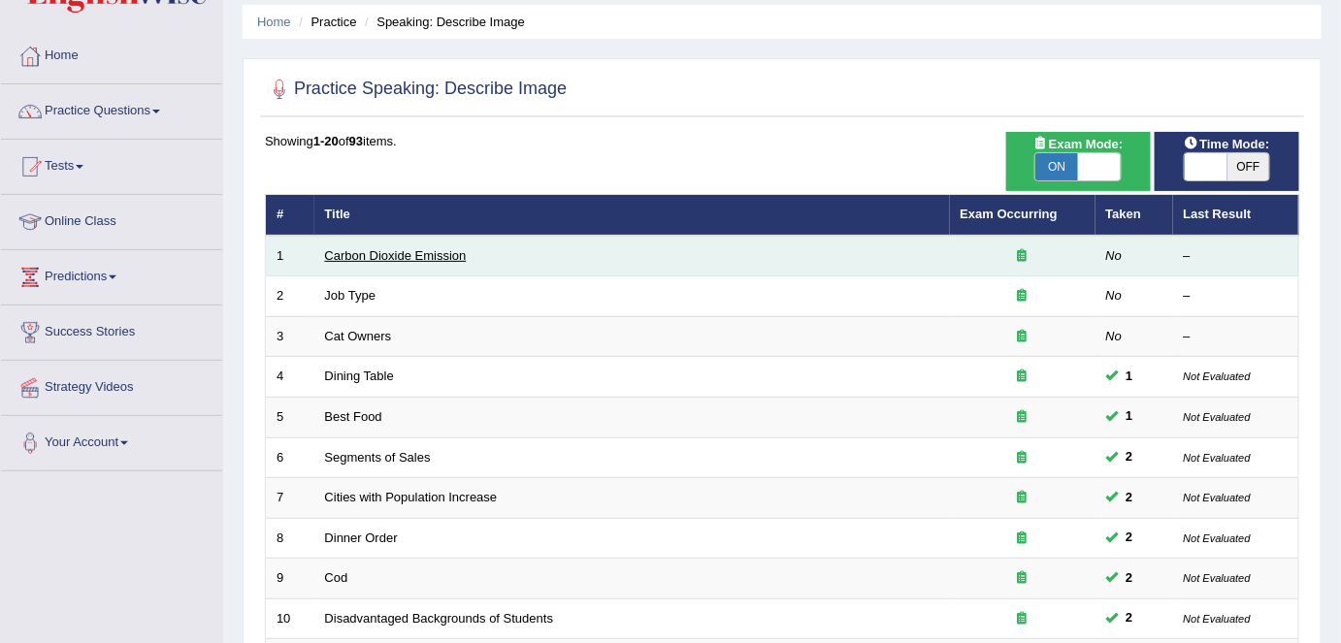
click at [401, 256] on link "Carbon Dioxide Emission" at bounding box center [396, 255] width 142 height 15
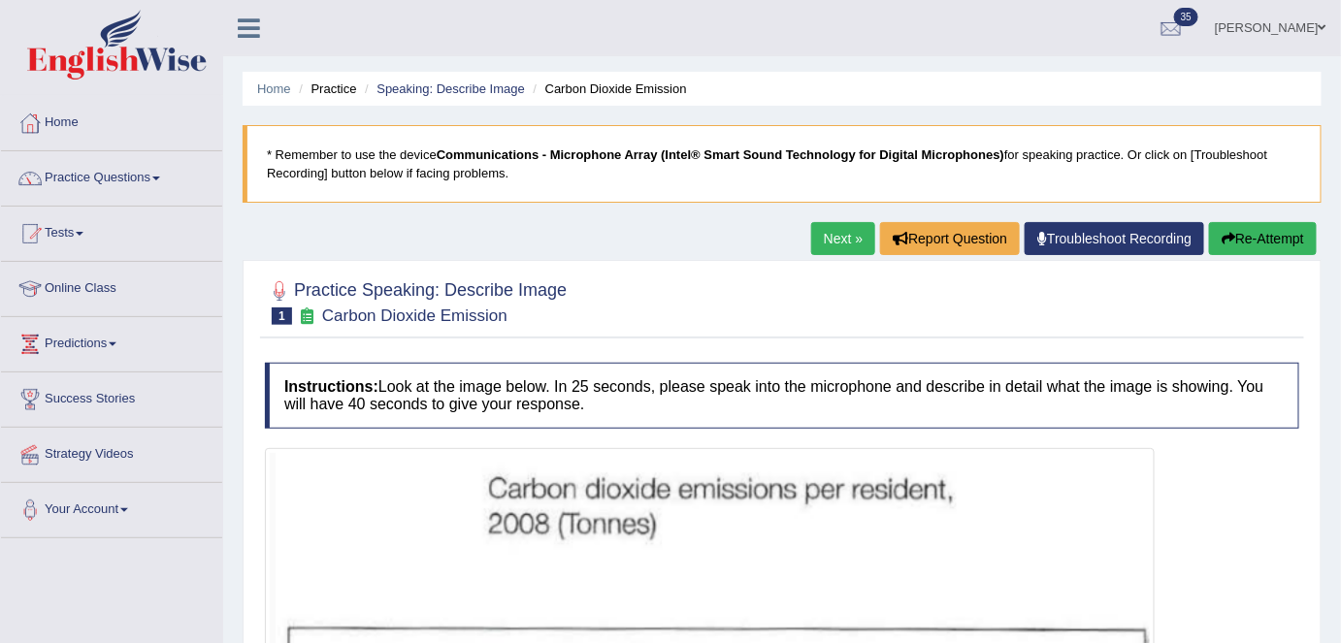
click at [811, 228] on link "Next »" at bounding box center [843, 238] width 64 height 33
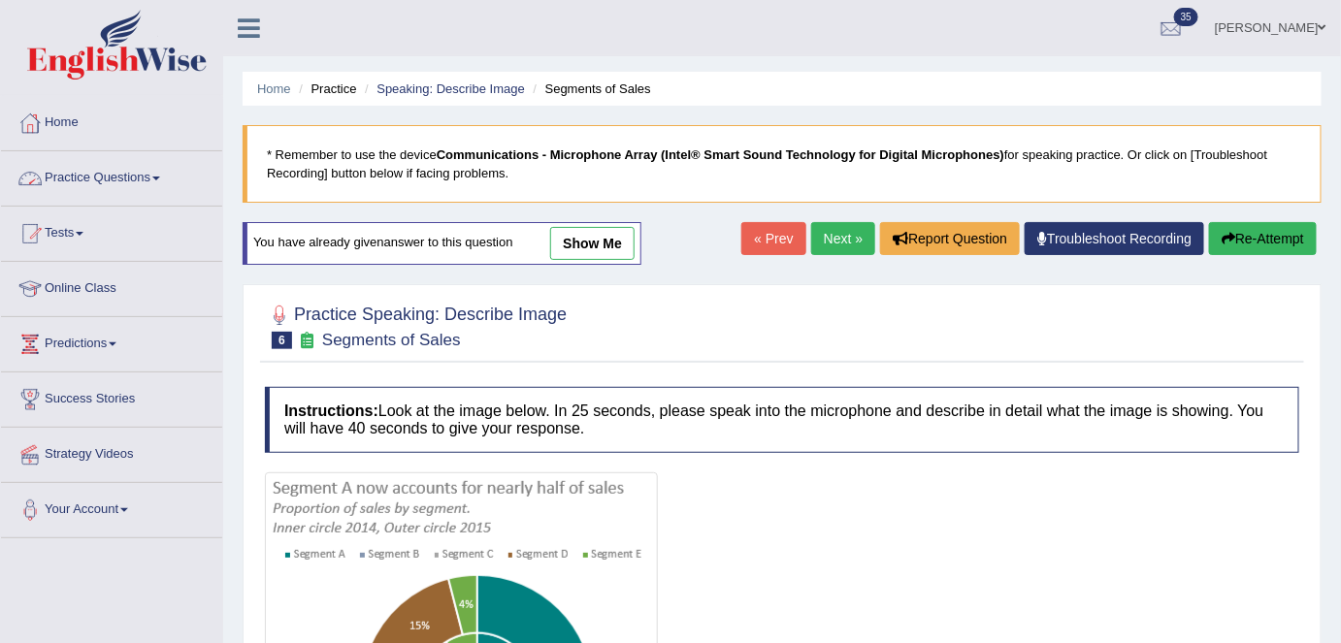
click at [113, 178] on link "Practice Questions" at bounding box center [111, 175] width 221 height 49
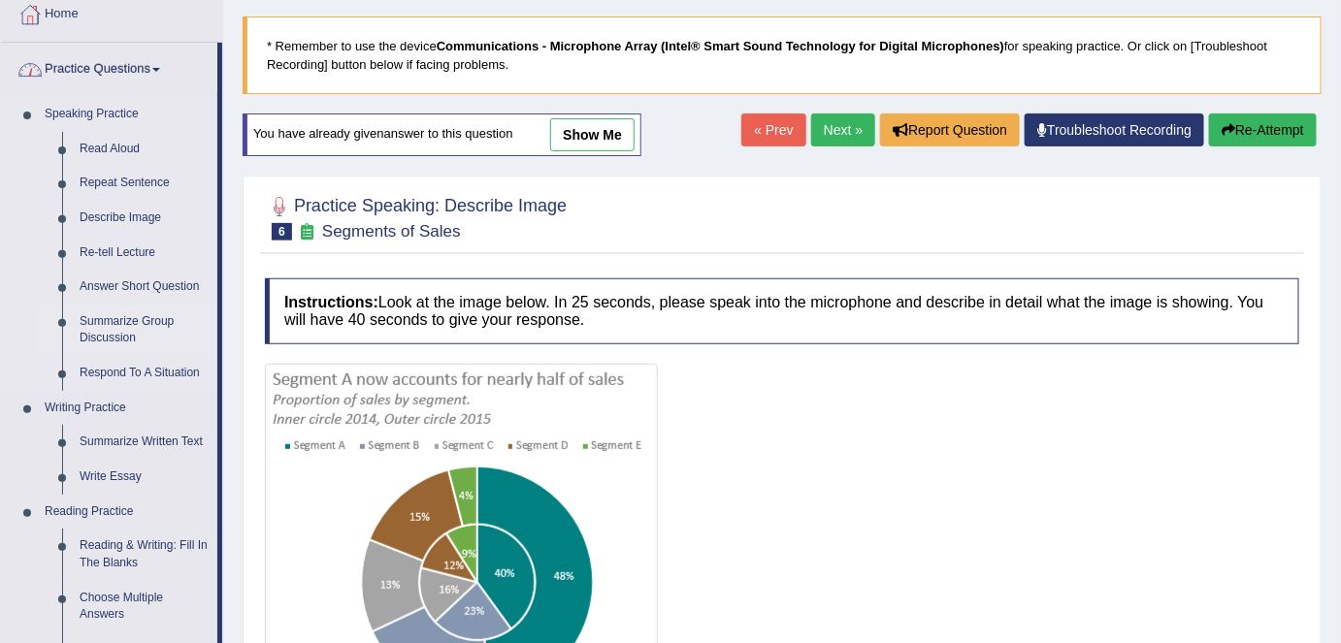
scroll to position [352, 0]
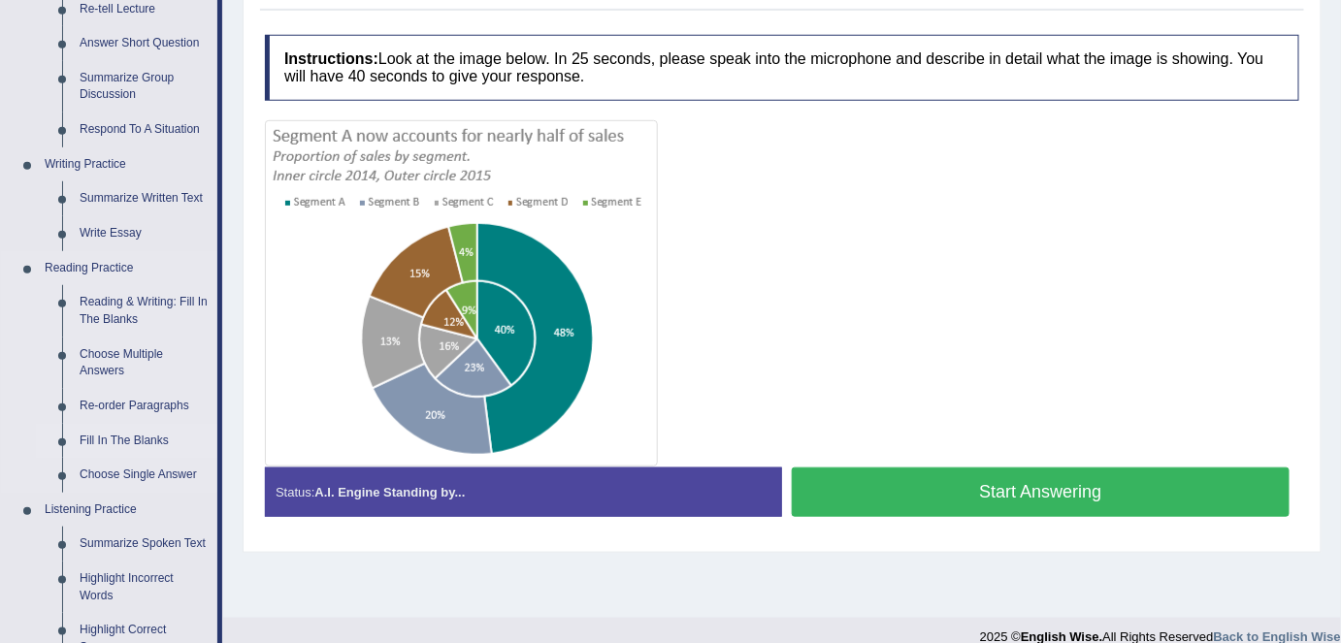
click at [110, 442] on link "Fill In The Blanks" at bounding box center [144, 441] width 146 height 35
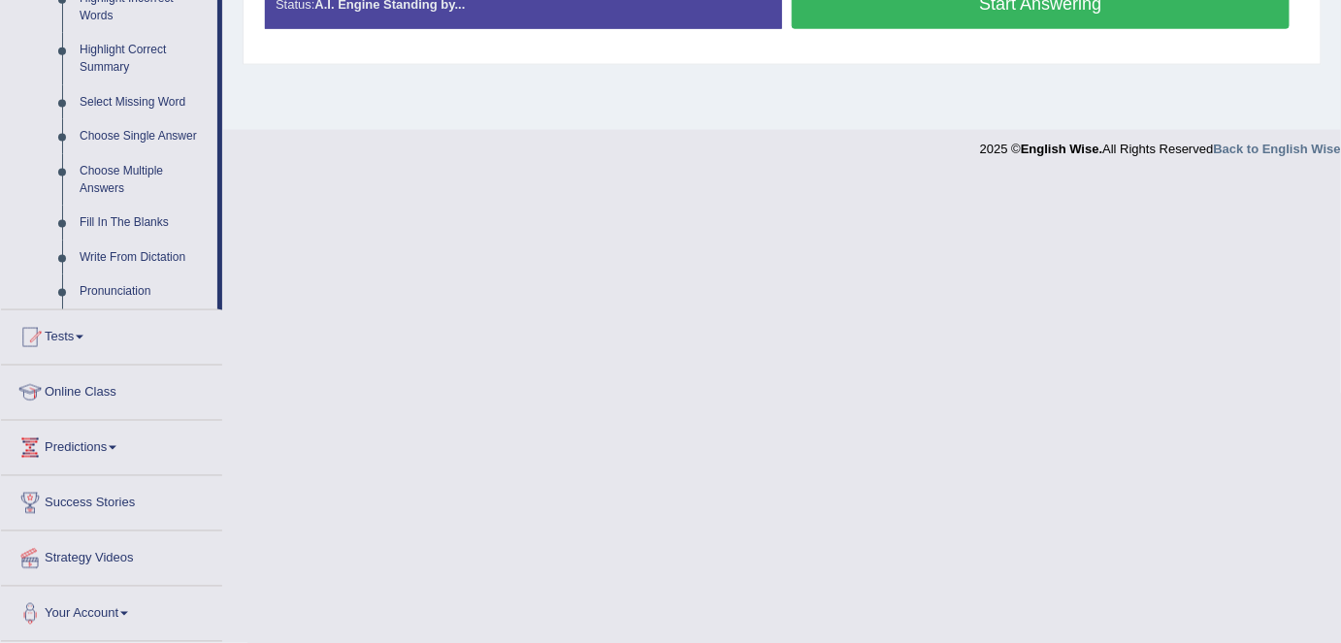
scroll to position [722, 0]
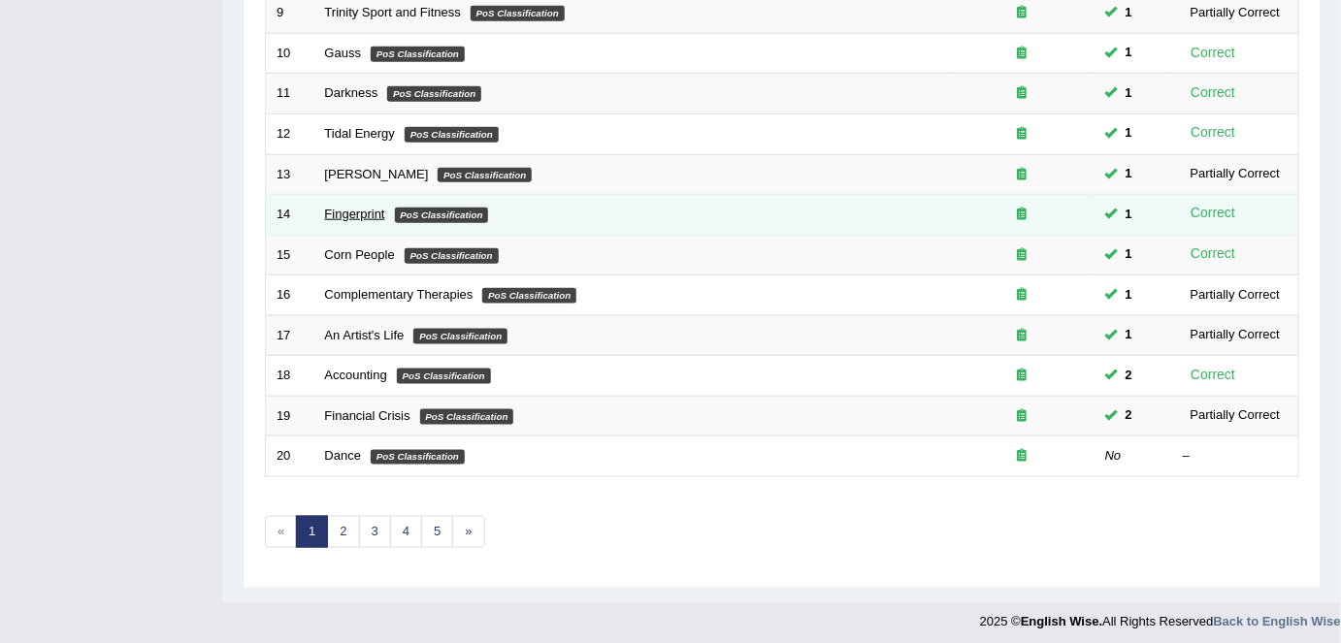
click at [358, 213] on link "Fingerprint" at bounding box center [355, 214] width 60 height 15
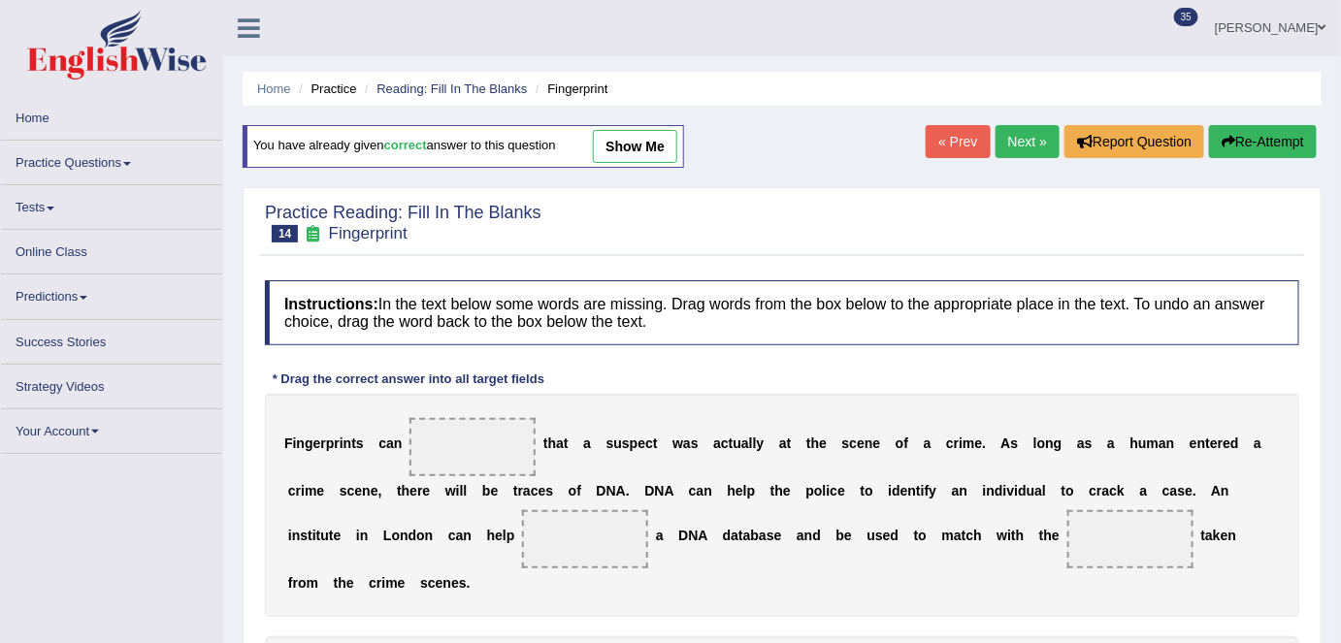
click at [1037, 145] on link "Next »" at bounding box center [1027, 141] width 64 height 33
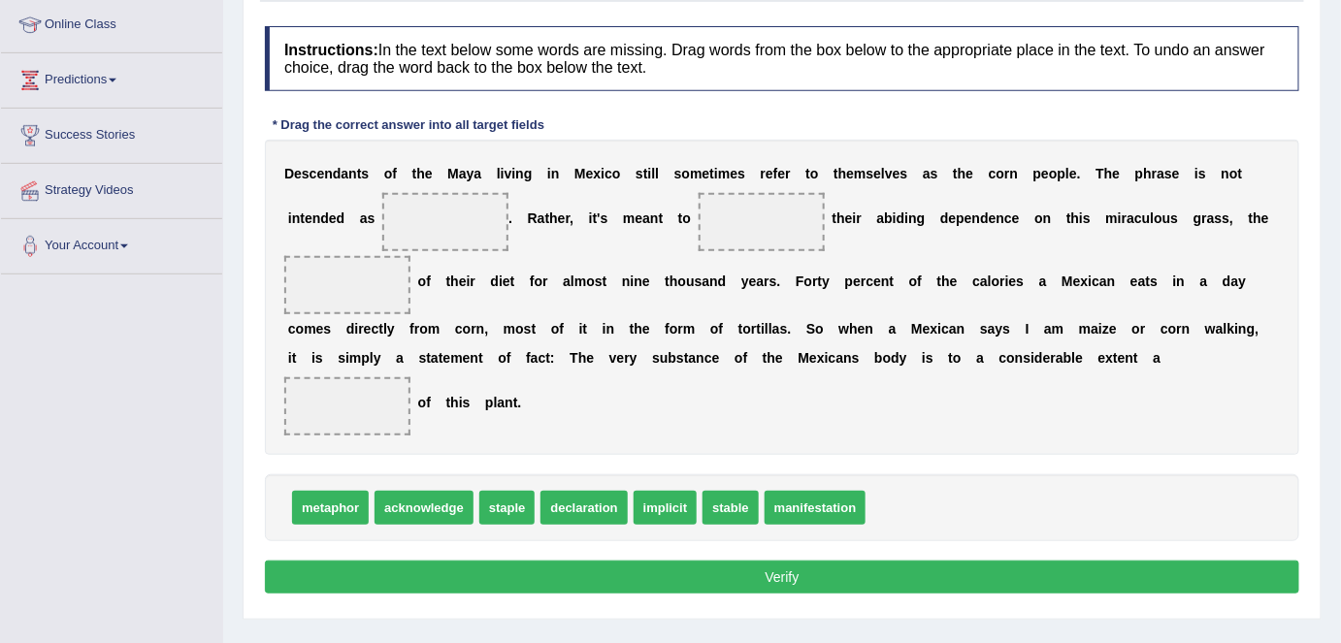
scroll to position [118, 0]
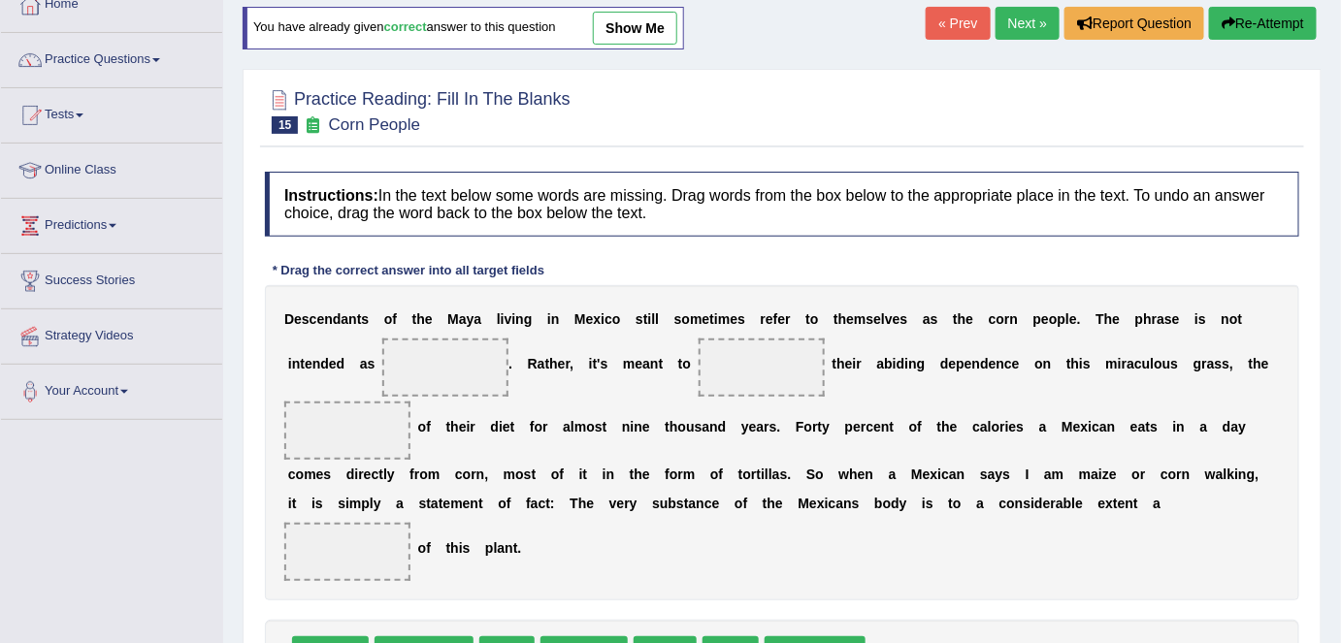
click at [1010, 31] on link "Next »" at bounding box center [1027, 23] width 64 height 33
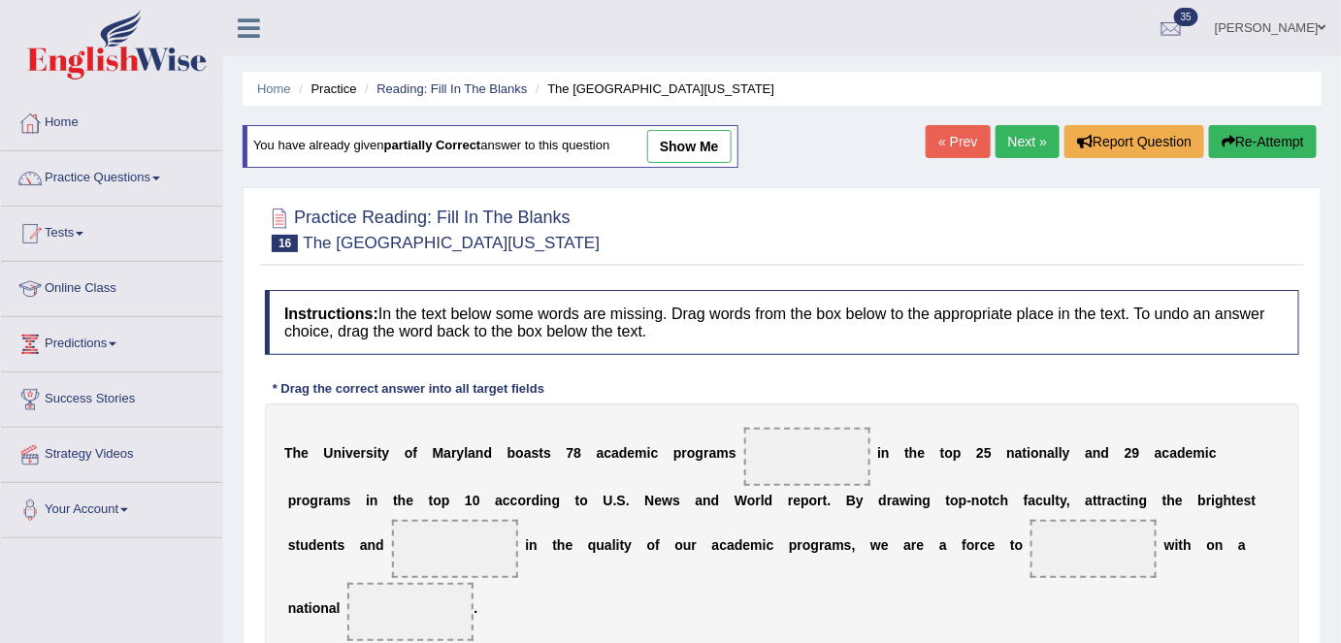
click at [1019, 152] on link "Next »" at bounding box center [1027, 141] width 64 height 33
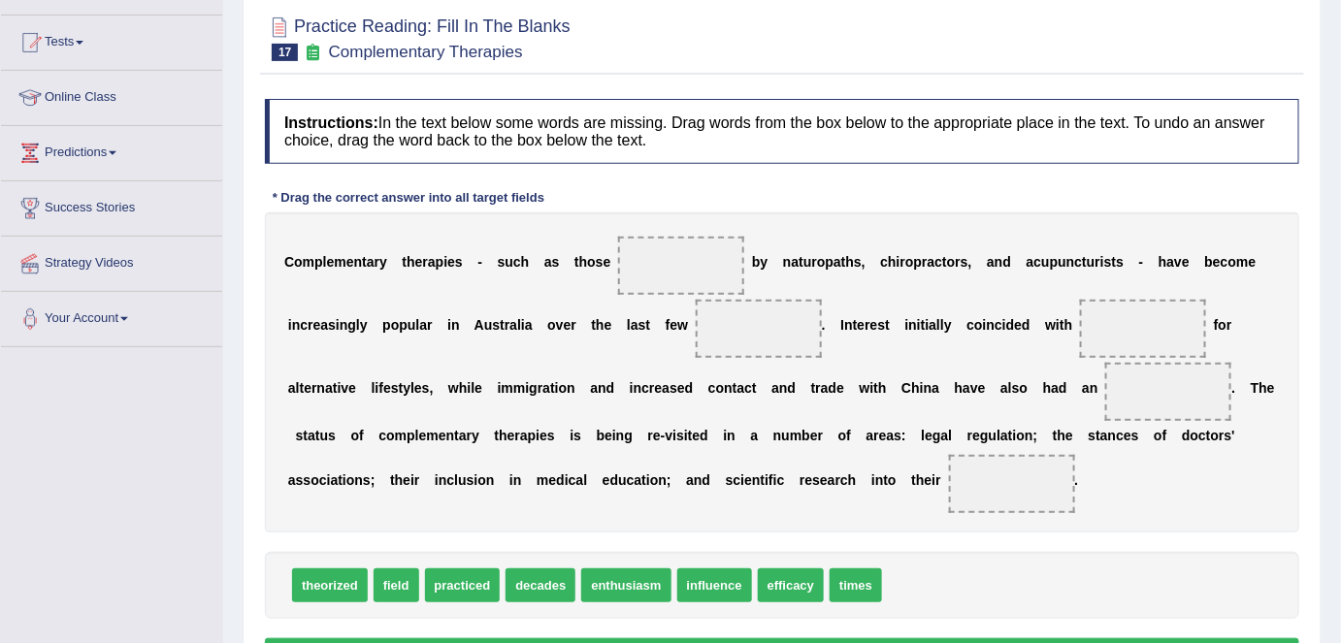
scroll to position [279, 0]
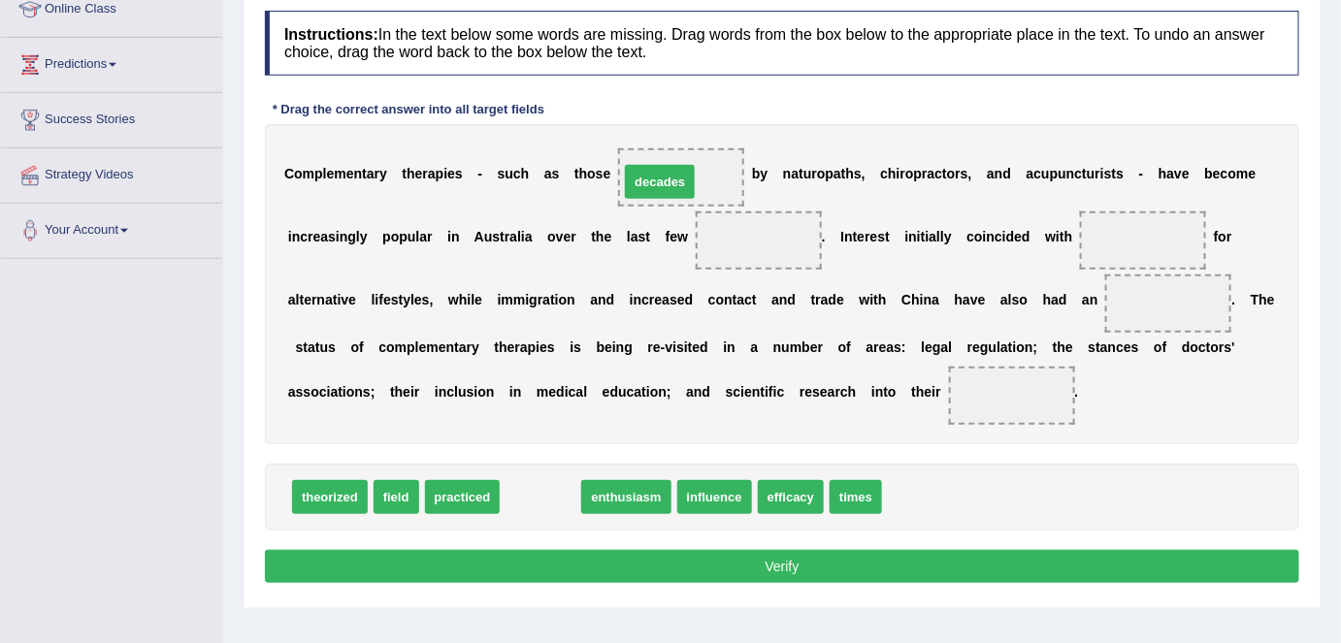
drag, startPoint x: 538, startPoint y: 495, endPoint x: 659, endPoint y: 181, distance: 335.6
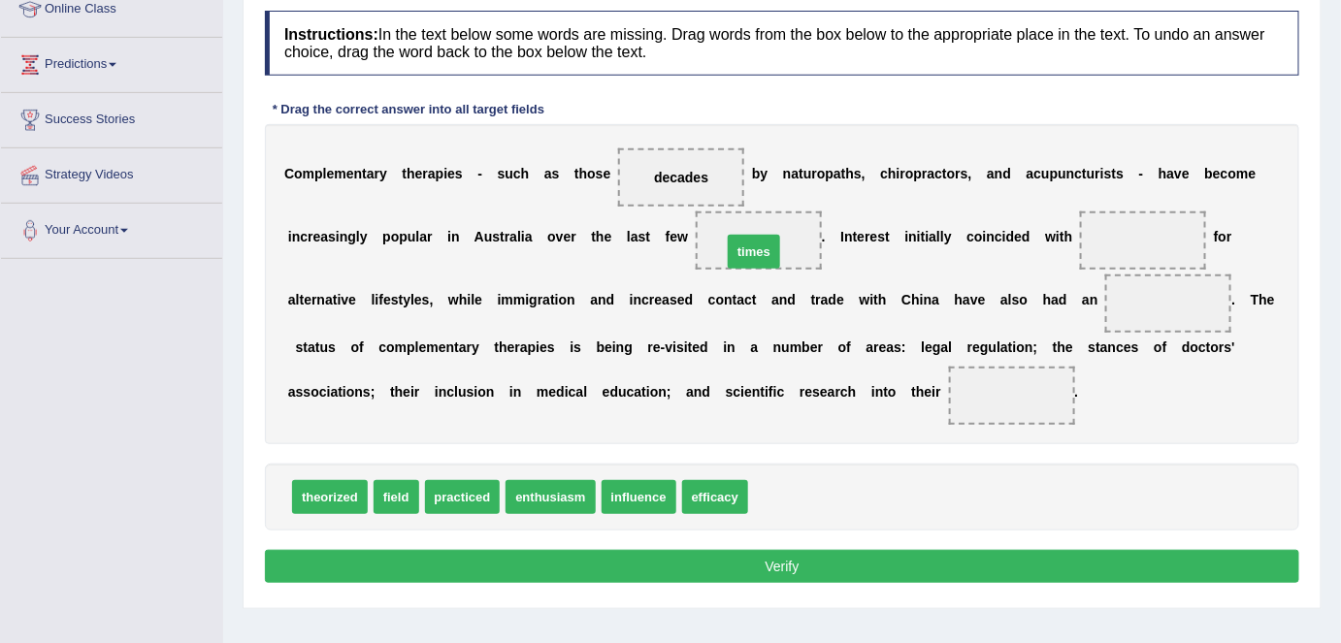
drag, startPoint x: 783, startPoint y: 502, endPoint x: 757, endPoint y: 257, distance: 246.8
drag, startPoint x: 400, startPoint y: 484, endPoint x: 1109, endPoint y: 243, distance: 749.1
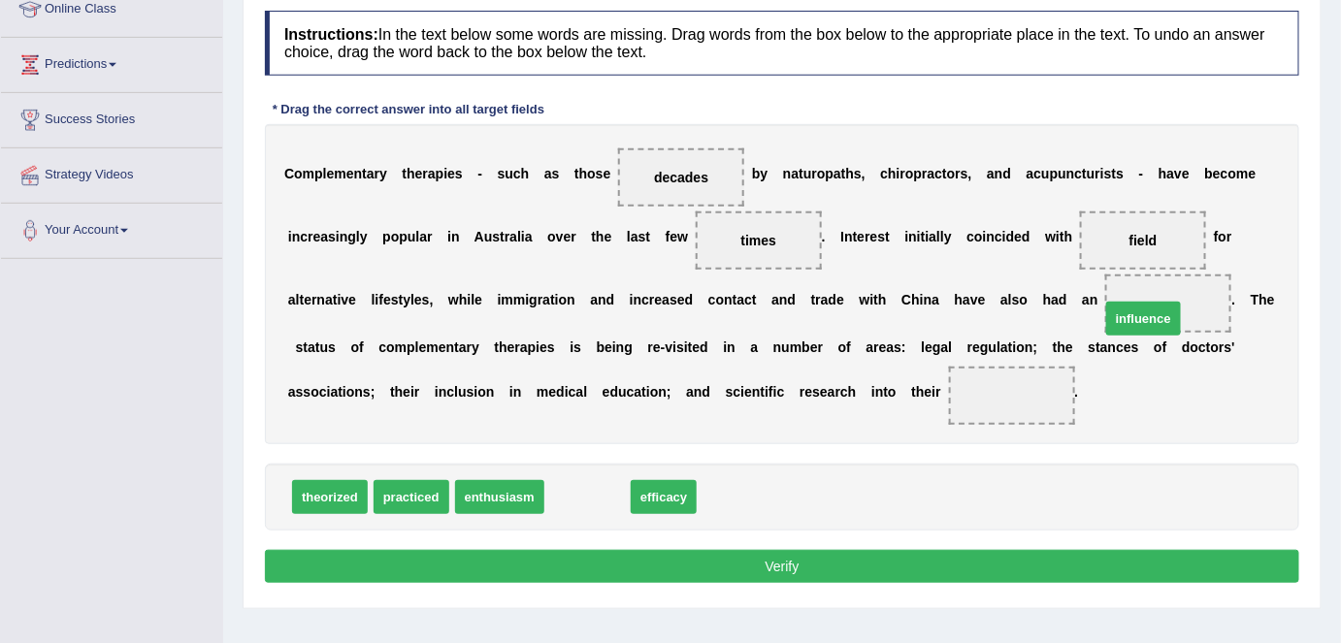
drag, startPoint x: 599, startPoint y: 495, endPoint x: 1168, endPoint y: 310, distance: 598.5
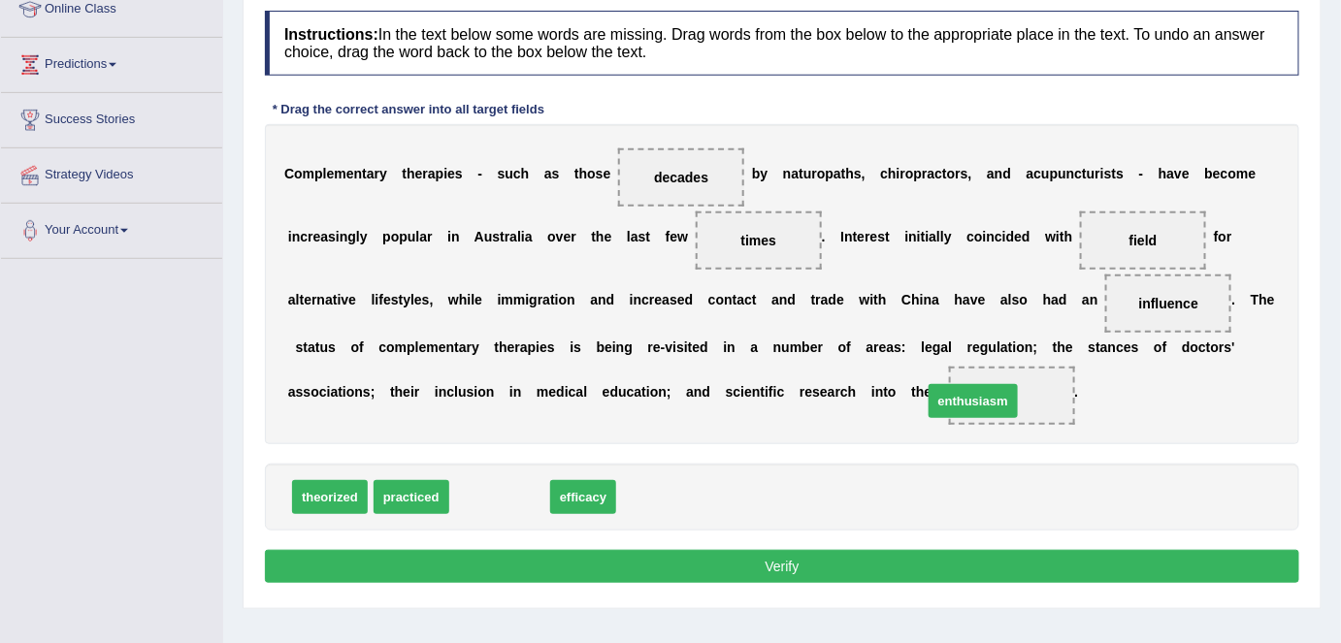
drag, startPoint x: 506, startPoint y: 502, endPoint x: 980, endPoint y: 406, distance: 483.0
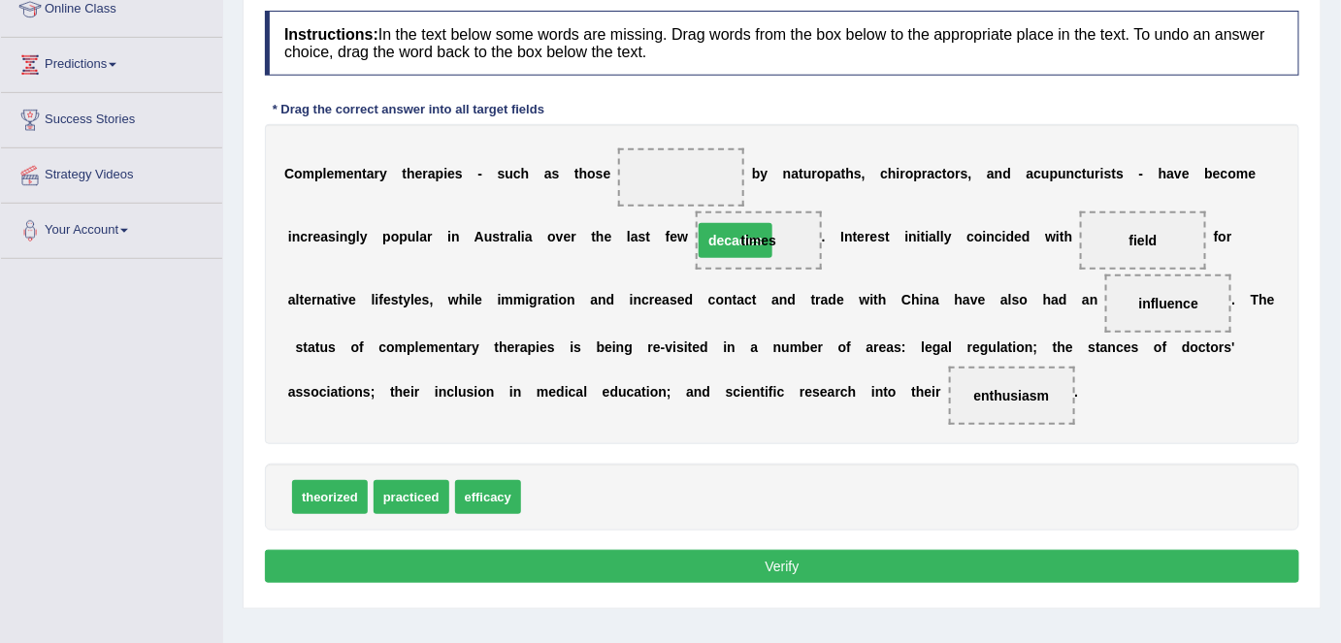
drag, startPoint x: 680, startPoint y: 174, endPoint x: 734, endPoint y: 237, distance: 83.2
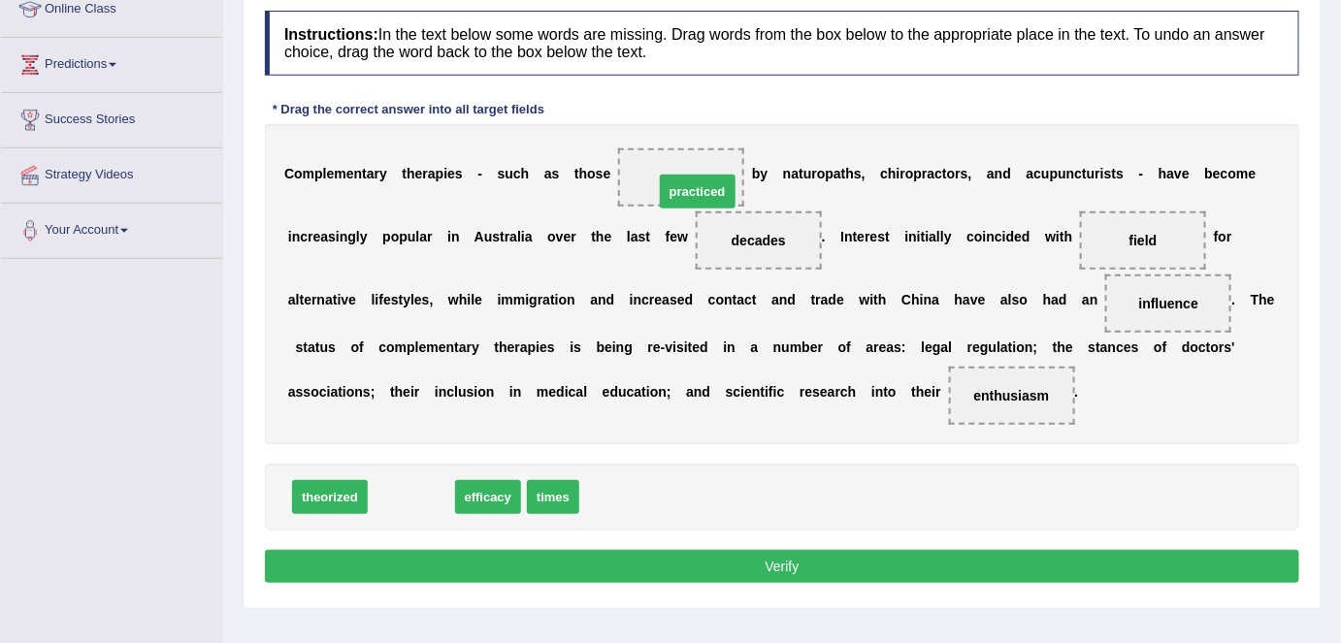
drag, startPoint x: 414, startPoint y: 488, endPoint x: 700, endPoint y: 178, distance: 421.5
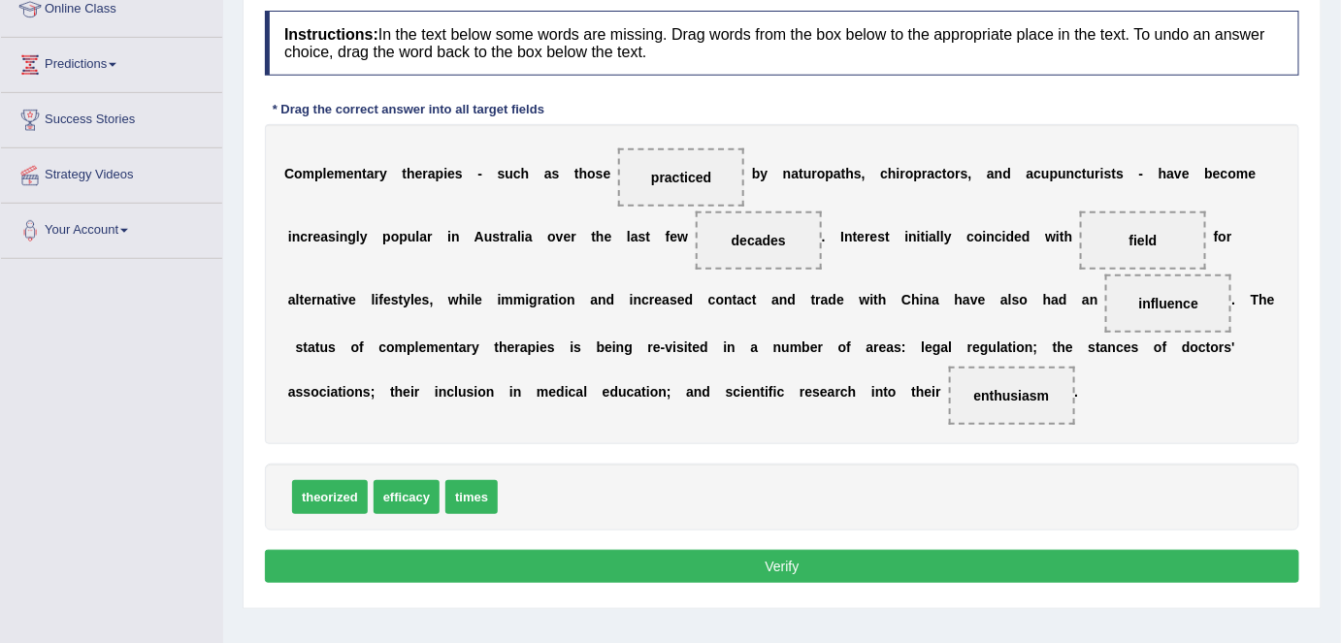
drag, startPoint x: 995, startPoint y: 402, endPoint x: 1109, endPoint y: 262, distance: 180.0
click at [1110, 259] on div "C o m p l e m e n t a r y t h e r a p i e s - s u c h a s t h o s e practiced b…" at bounding box center [782, 284] width 1034 height 320
drag, startPoint x: 1020, startPoint y: 392, endPoint x: 1156, endPoint y: 242, distance: 203.3
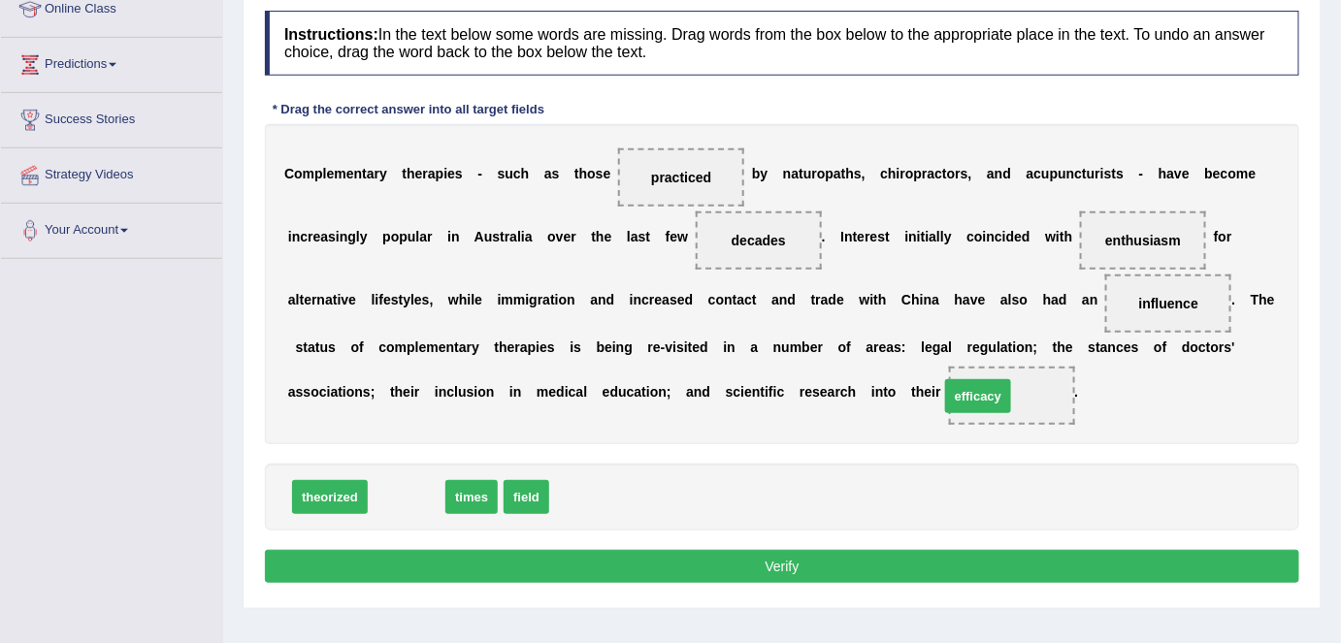
drag, startPoint x: 394, startPoint y: 497, endPoint x: 965, endPoint y: 396, distance: 580.2
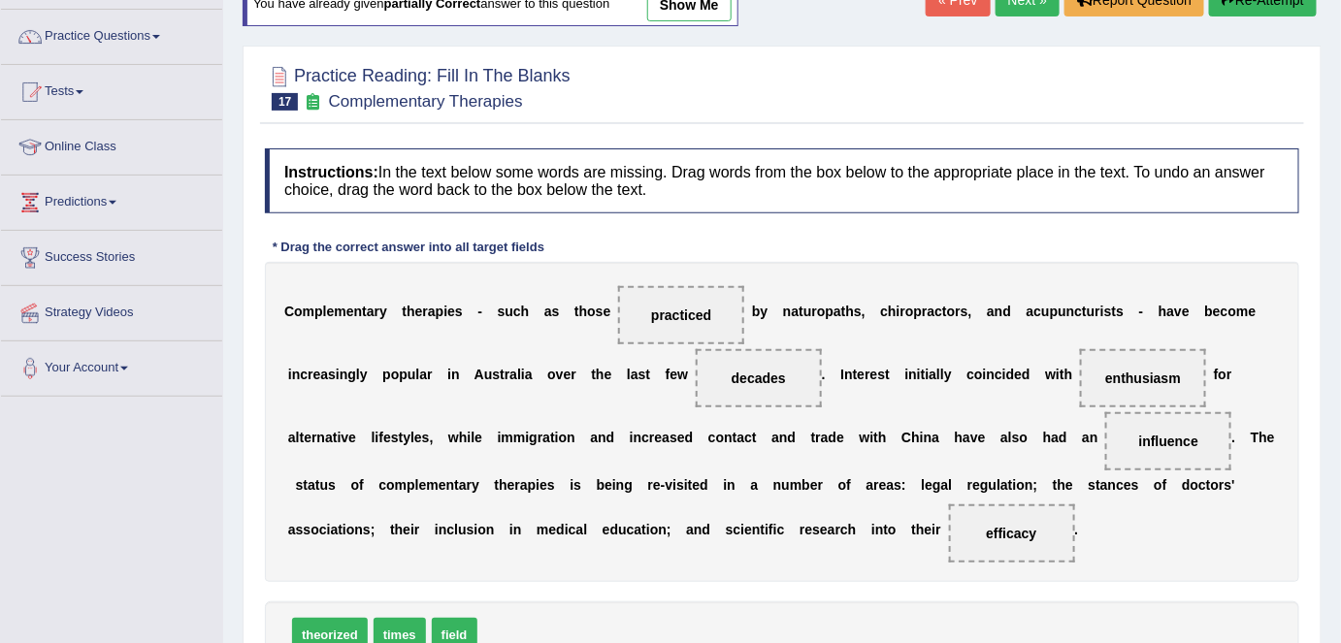
scroll to position [103, 0]
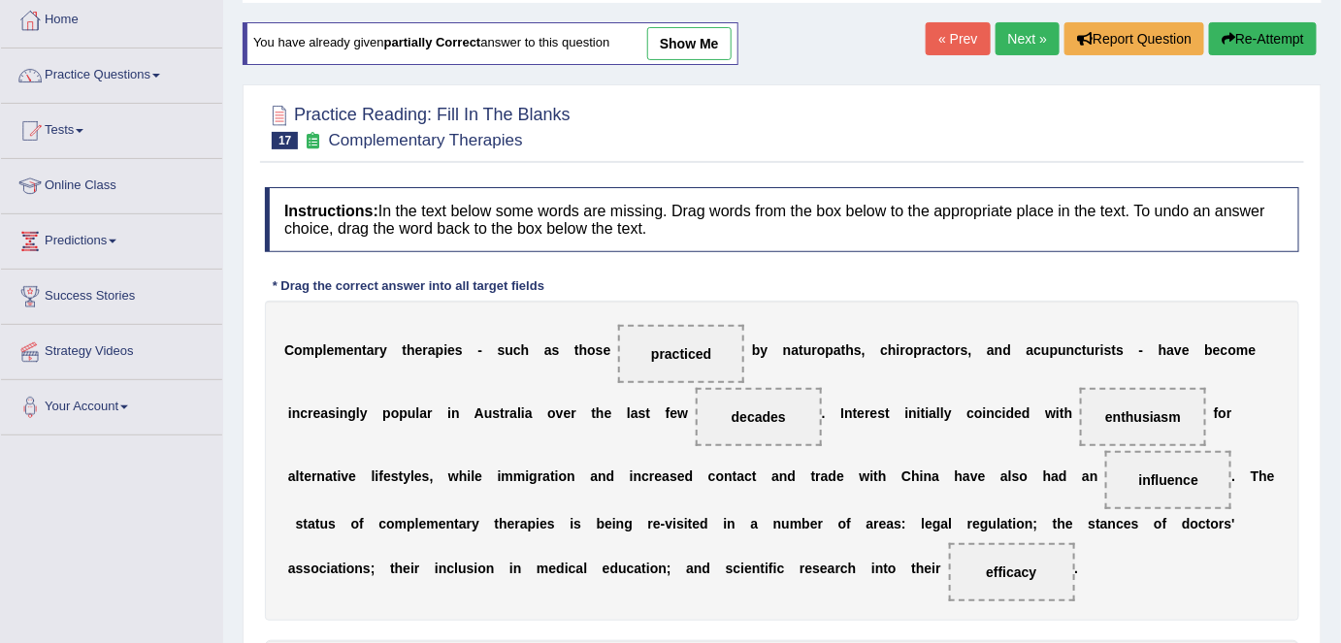
click at [1011, 32] on link "Next »" at bounding box center [1027, 38] width 64 height 33
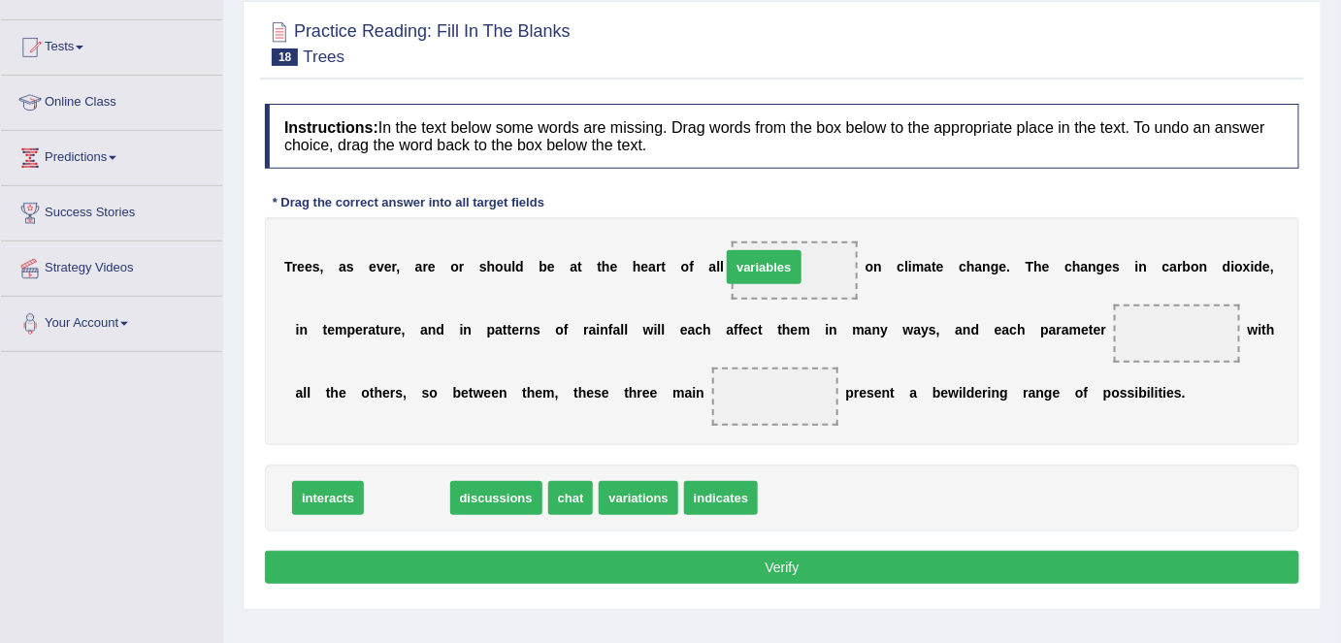
drag, startPoint x: 395, startPoint y: 497, endPoint x: 761, endPoint y: 267, distance: 432.8
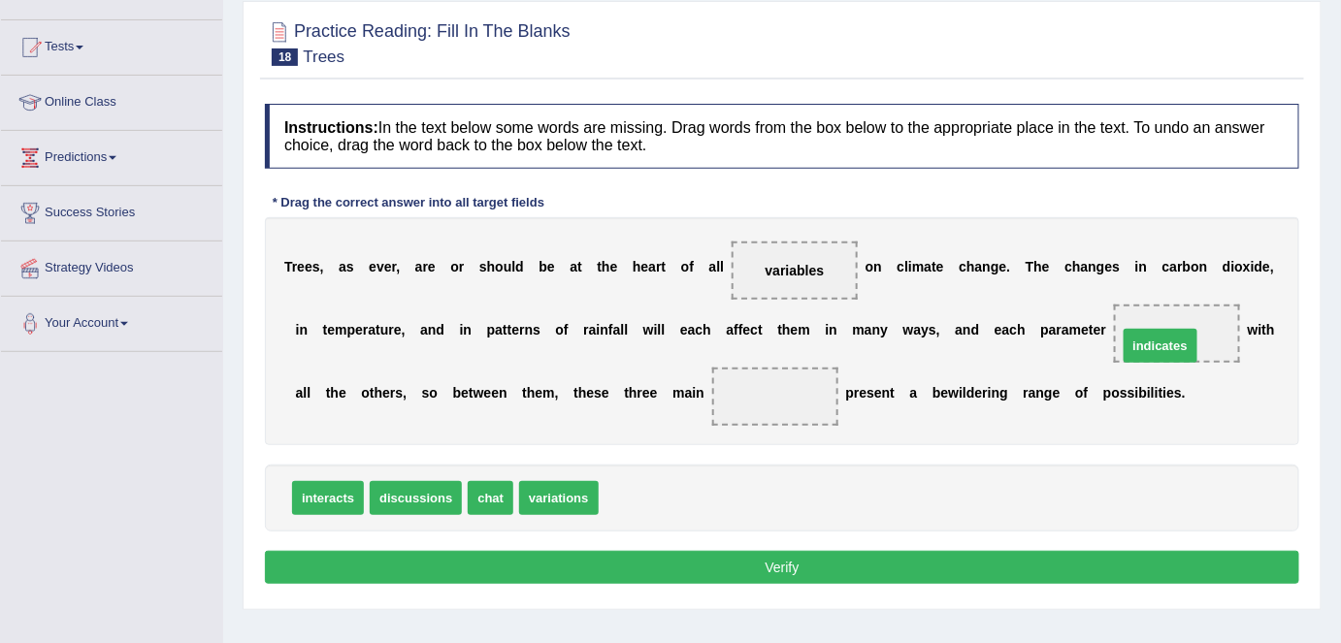
drag, startPoint x: 623, startPoint y: 493, endPoint x: 1142, endPoint y: 340, distance: 540.9
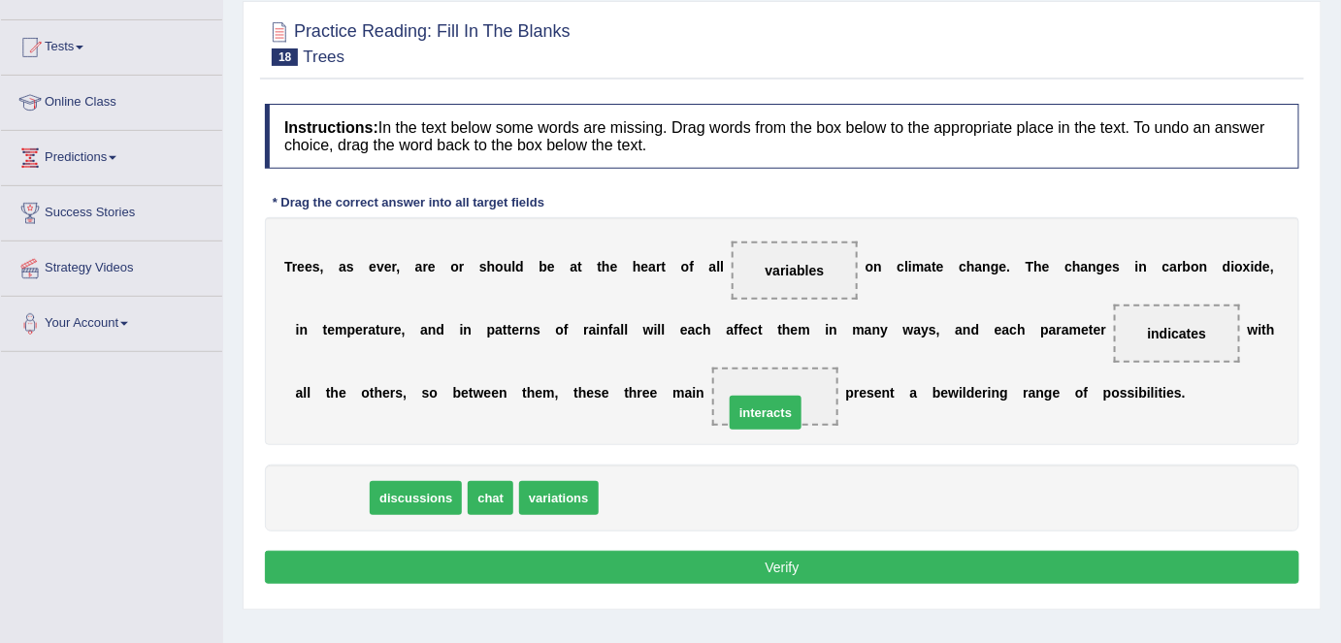
drag, startPoint x: 320, startPoint y: 501, endPoint x: 758, endPoint y: 415, distance: 445.7
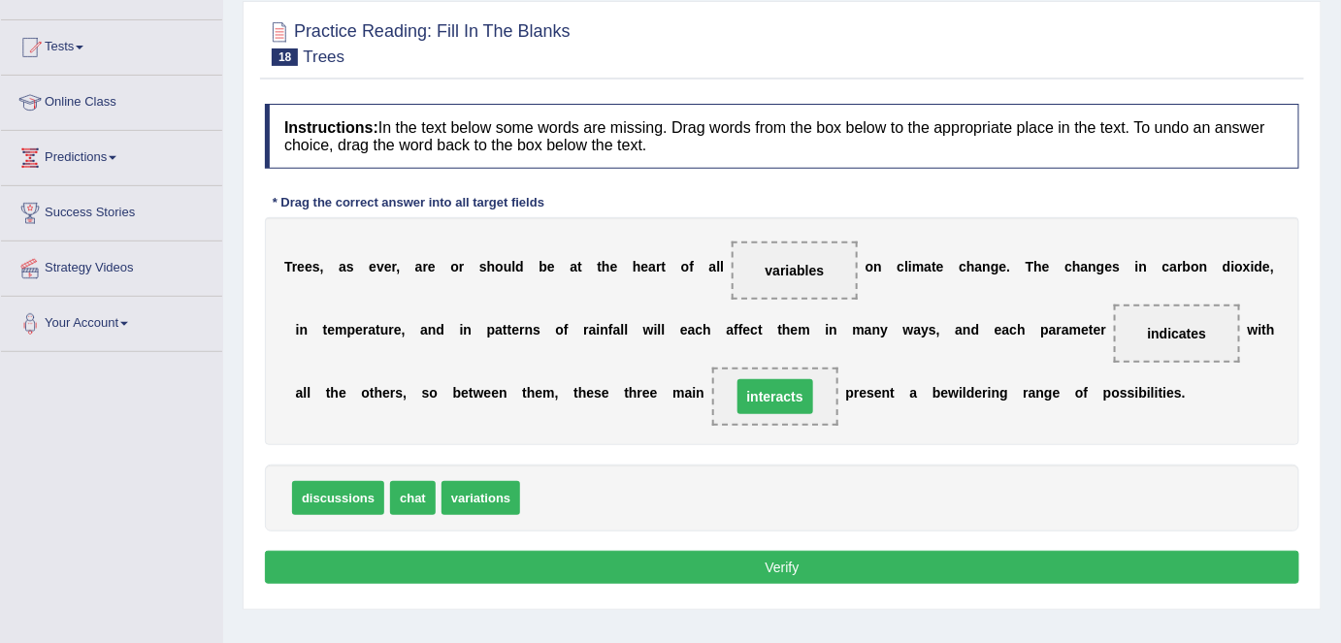
click at [732, 564] on button "Verify" at bounding box center [782, 567] width 1034 height 33
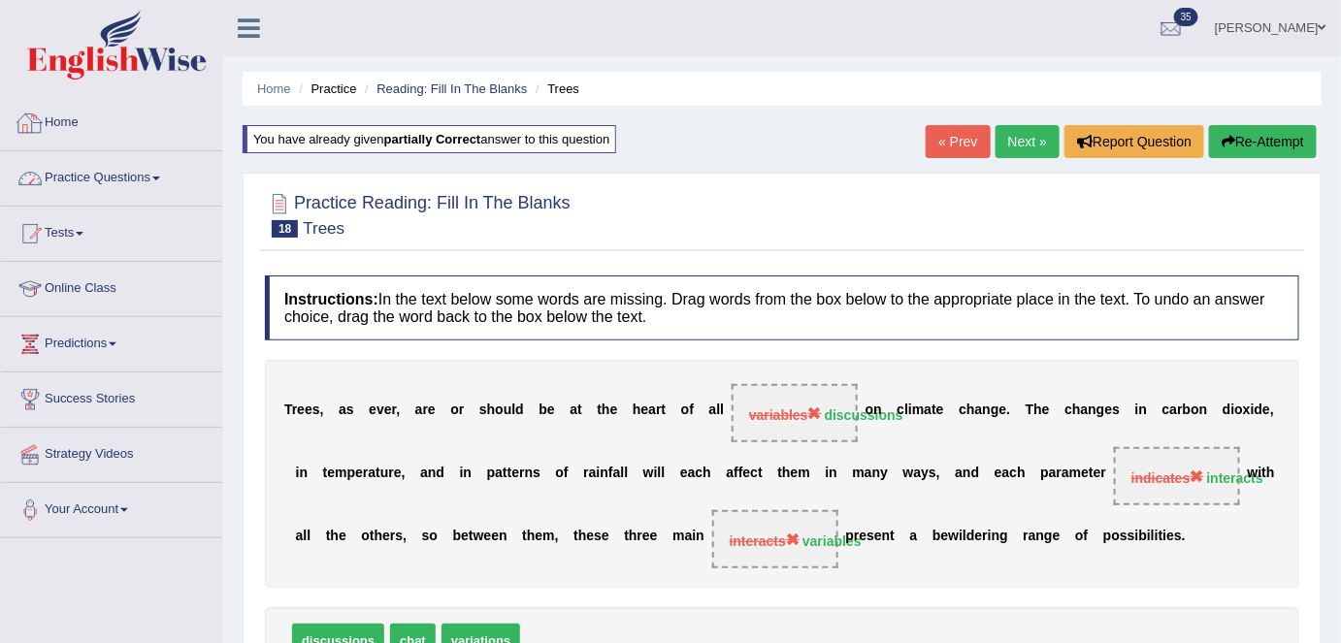
click at [86, 195] on link "Practice Questions" at bounding box center [111, 175] width 221 height 49
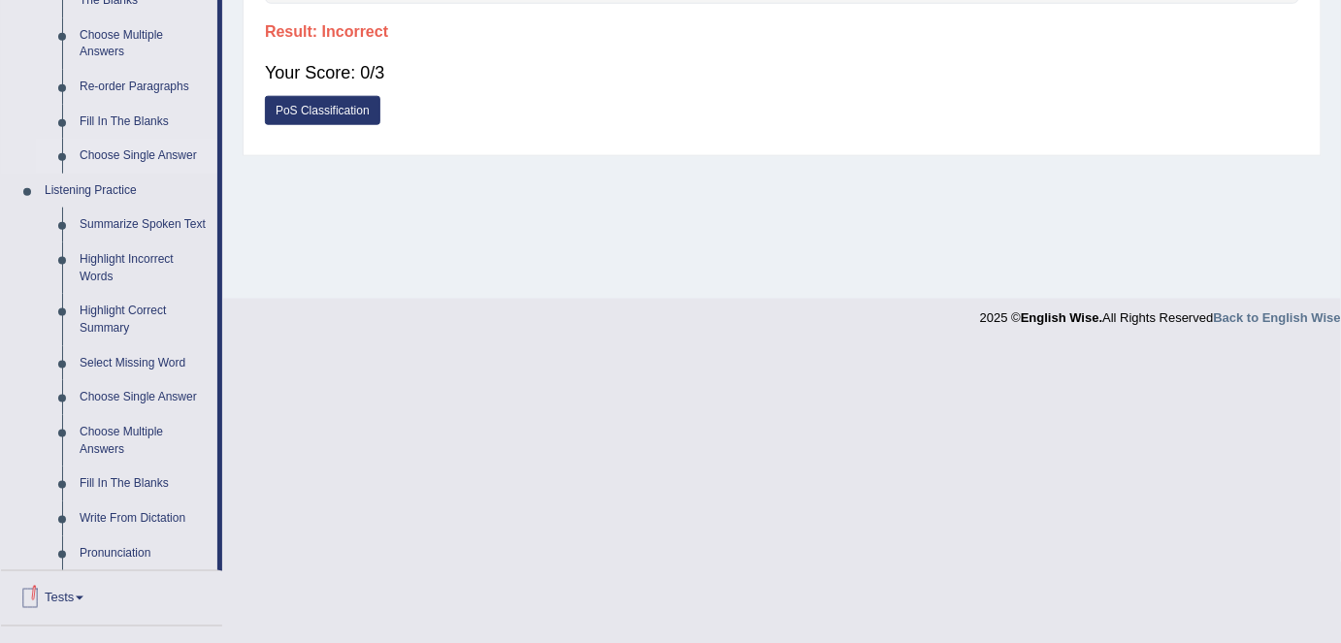
scroll to position [705, 0]
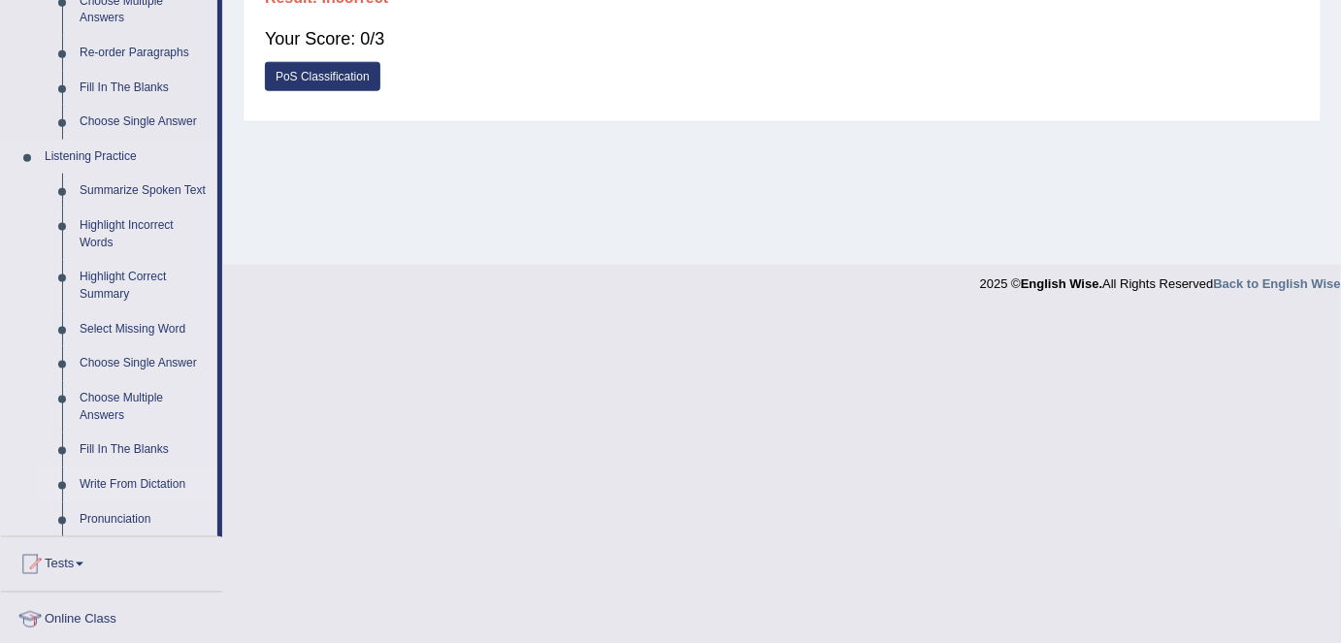
click at [153, 487] on link "Write From Dictation" at bounding box center [144, 485] width 146 height 35
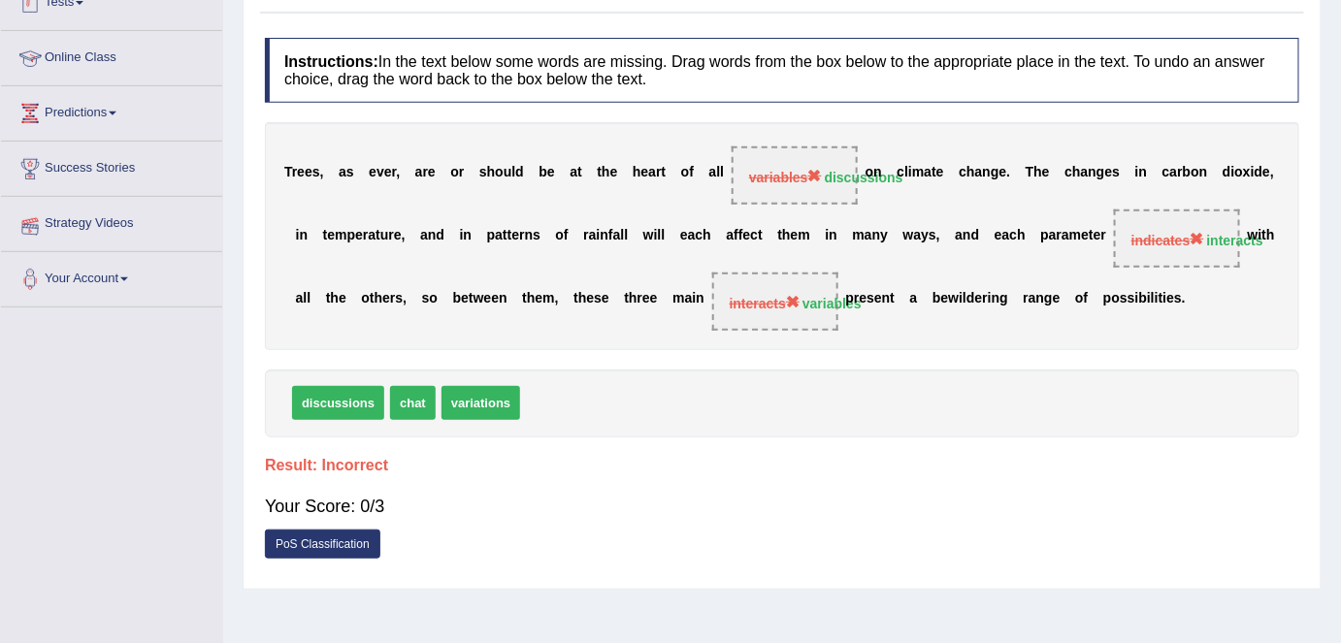
scroll to position [305, 0]
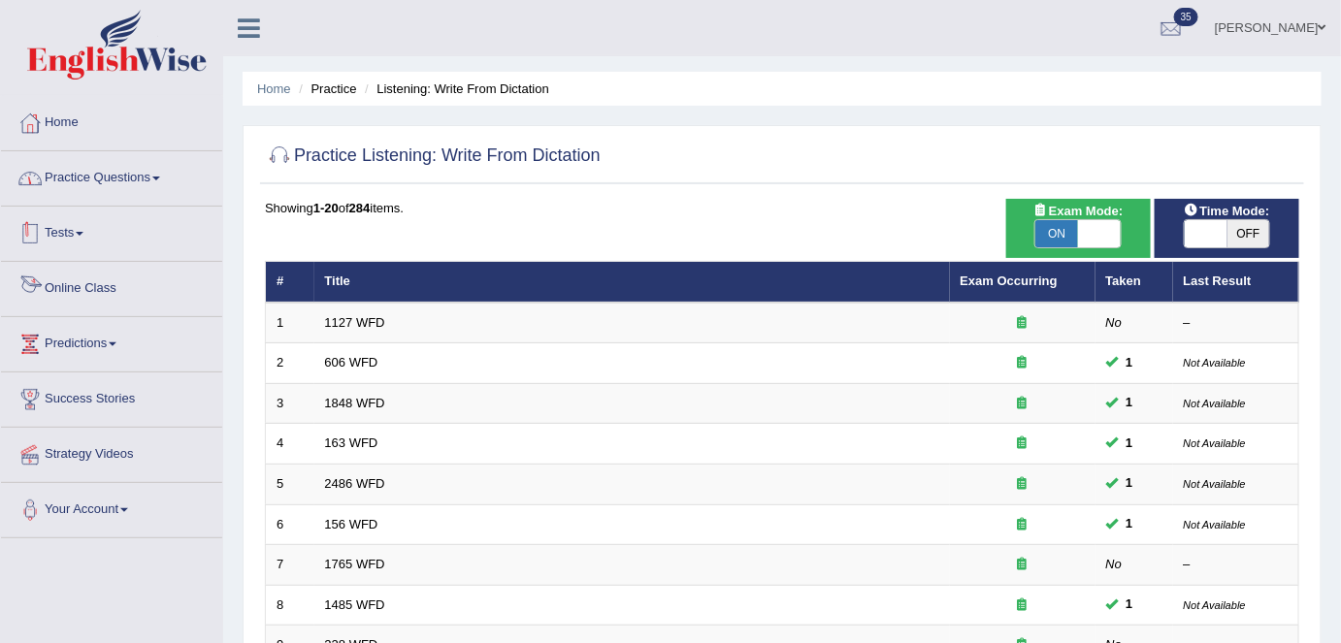
click at [117, 187] on link "Practice Questions" at bounding box center [111, 175] width 221 height 49
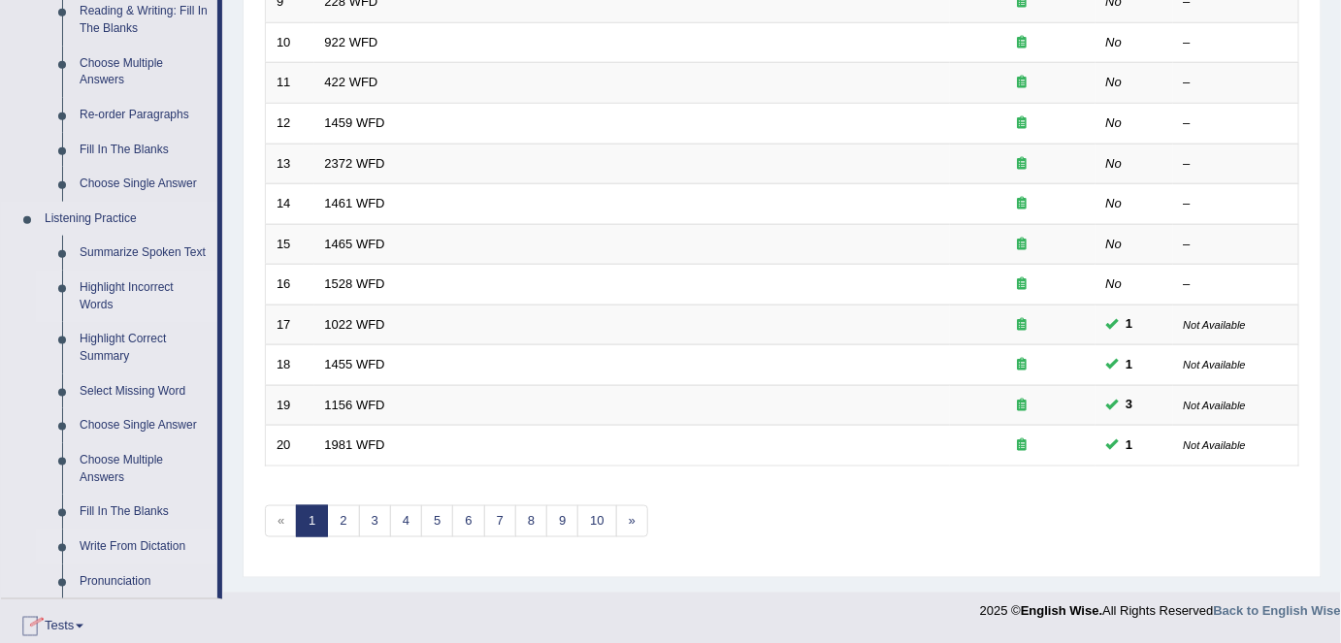
scroll to position [794, 0]
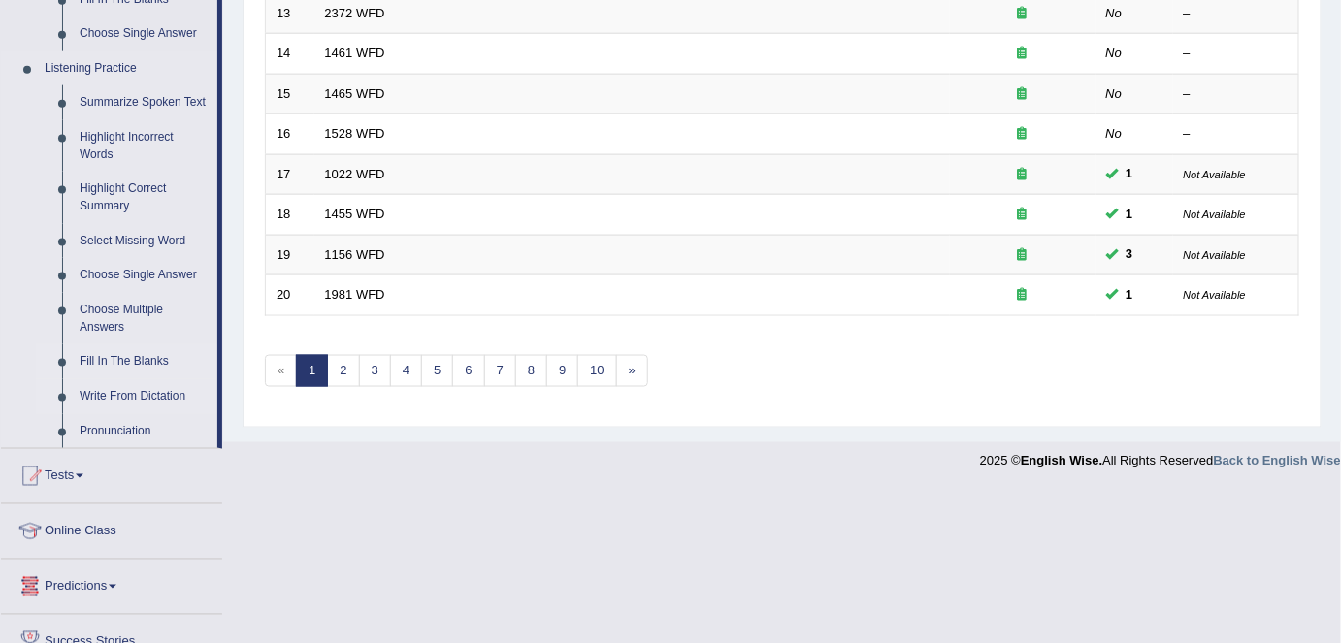
click at [118, 357] on link "Fill In The Blanks" at bounding box center [144, 361] width 146 height 35
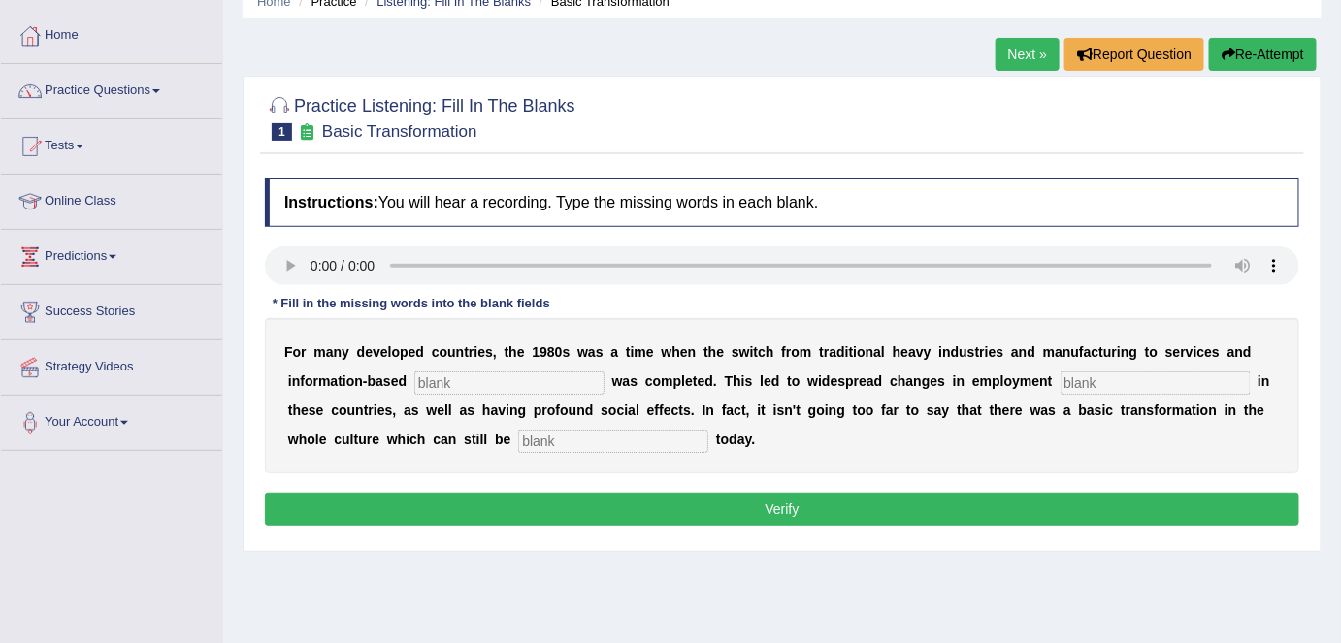
click at [1018, 51] on link "Next »" at bounding box center [1027, 54] width 64 height 33
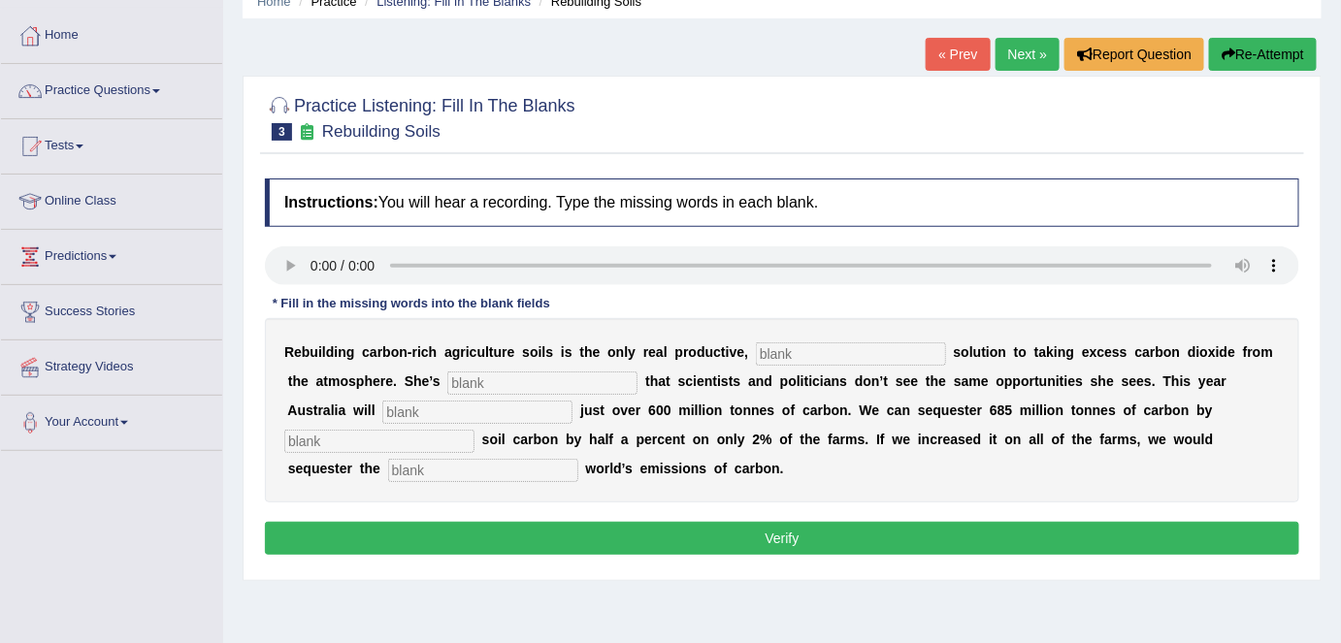
click at [862, 350] on input "text" at bounding box center [851, 353] width 190 height 23
click at [823, 347] on input "text" at bounding box center [851, 353] width 190 height 23
type input "pernmanet"
click at [508, 372] on input "text" at bounding box center [542, 383] width 190 height 23
type input "m"
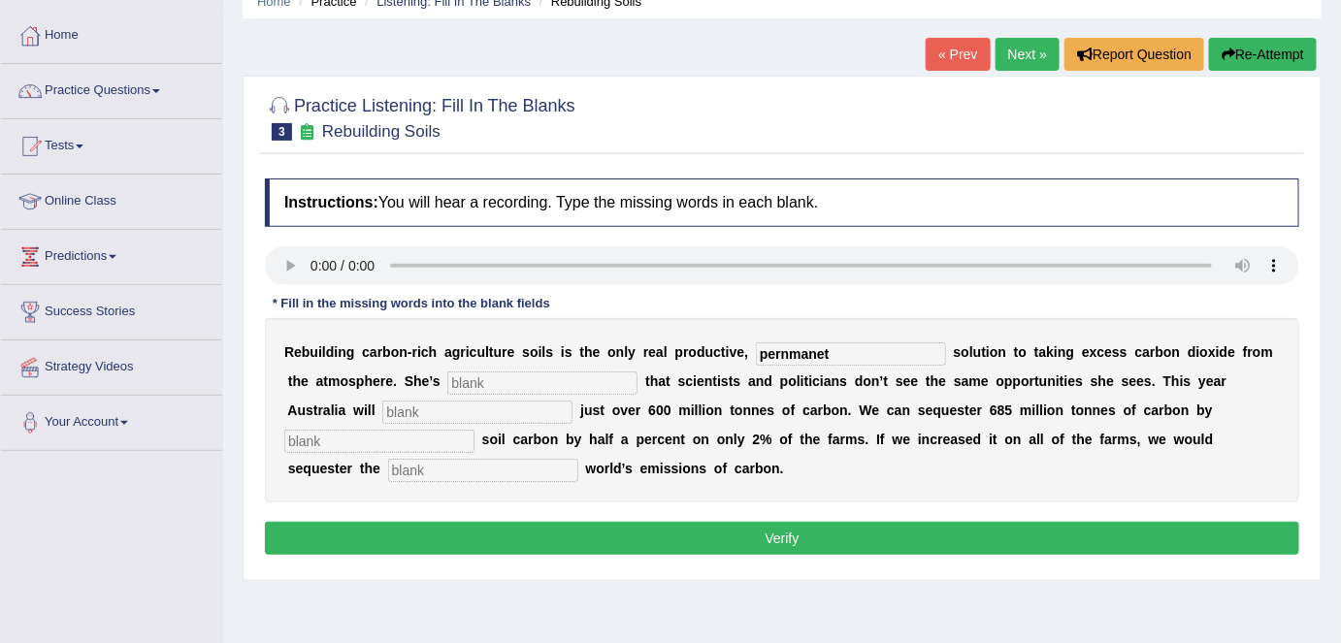
click at [551, 405] on input "text" at bounding box center [477, 412] width 190 height 23
click at [448, 437] on input "text" at bounding box center [379, 441] width 190 height 23
click at [424, 406] on input "manjement" at bounding box center [477, 412] width 190 height 23
type input "mangement"
click at [435, 425] on div "R e b u i l d i n g c a r b o n - r i c h a g r i c u l t u r e s o i l s i s t…" at bounding box center [782, 410] width 1034 height 184
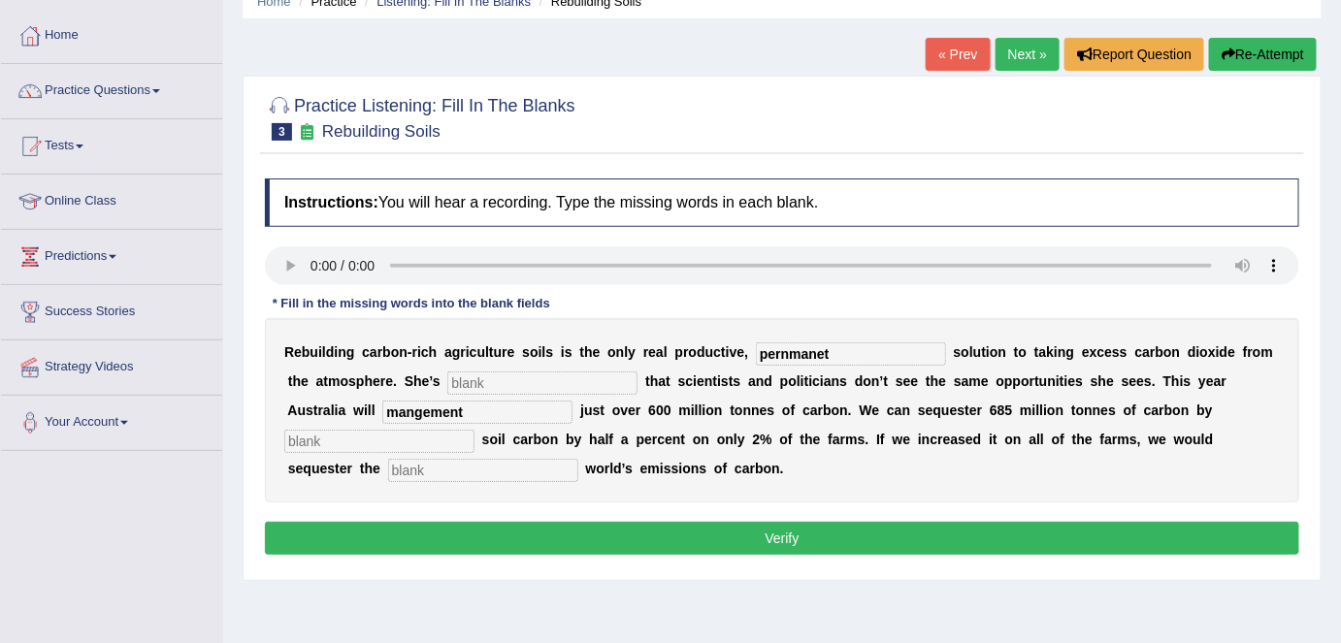
click at [435, 432] on input "text" at bounding box center [379, 441] width 190 height 23
type input "soil"
click at [500, 462] on input "text" at bounding box center [483, 470] width 190 height 23
type input "haoul"
click at [512, 379] on input "text" at bounding box center [542, 383] width 190 height 23
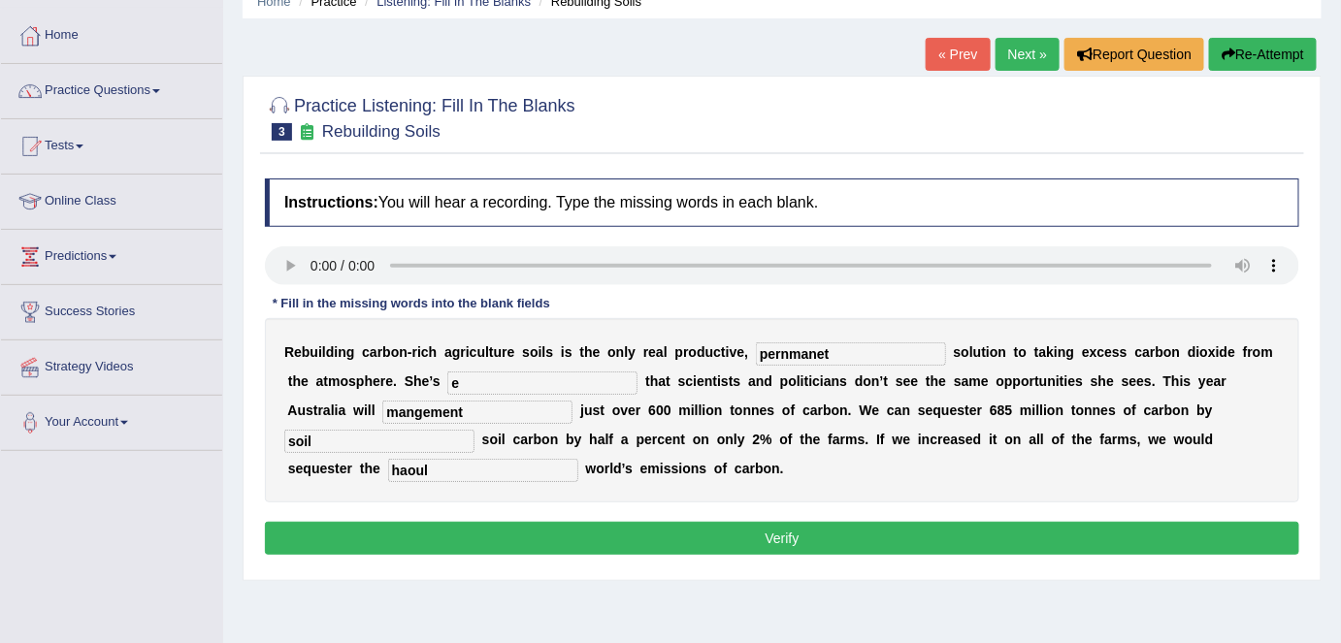
type input "e"
click at [695, 526] on button "Verify" at bounding box center [782, 538] width 1034 height 33
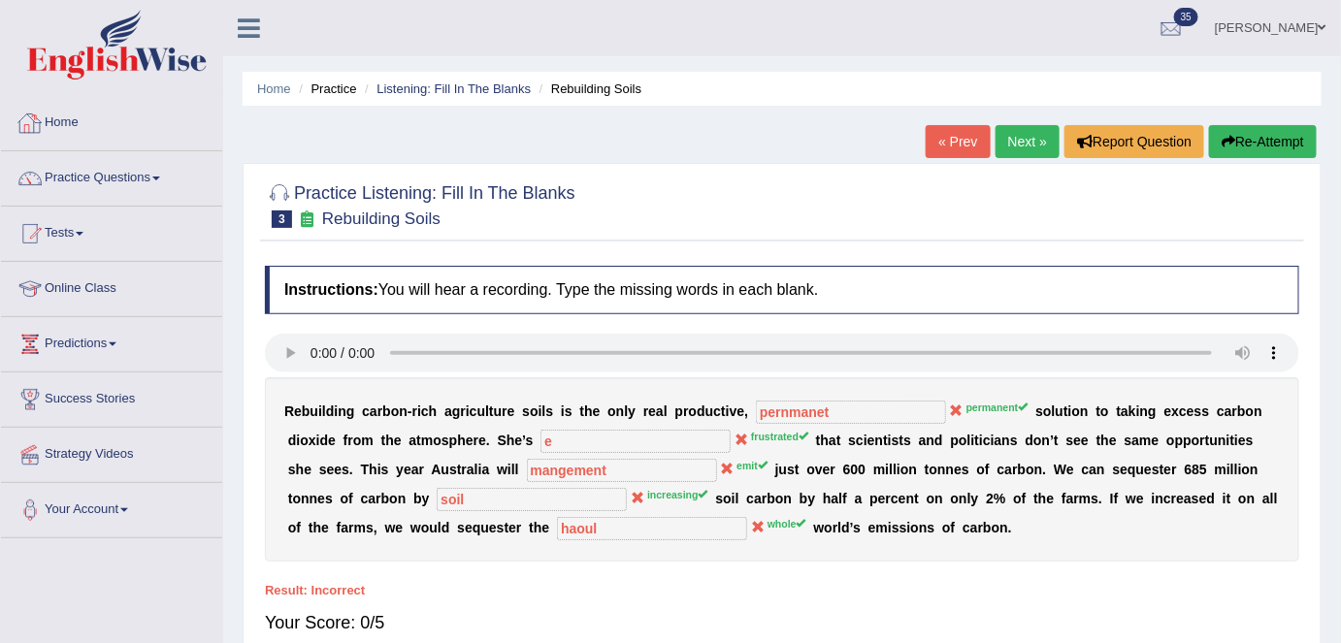
click at [73, 112] on link "Home" at bounding box center [111, 120] width 221 height 49
